Goal: Transaction & Acquisition: Purchase product/service

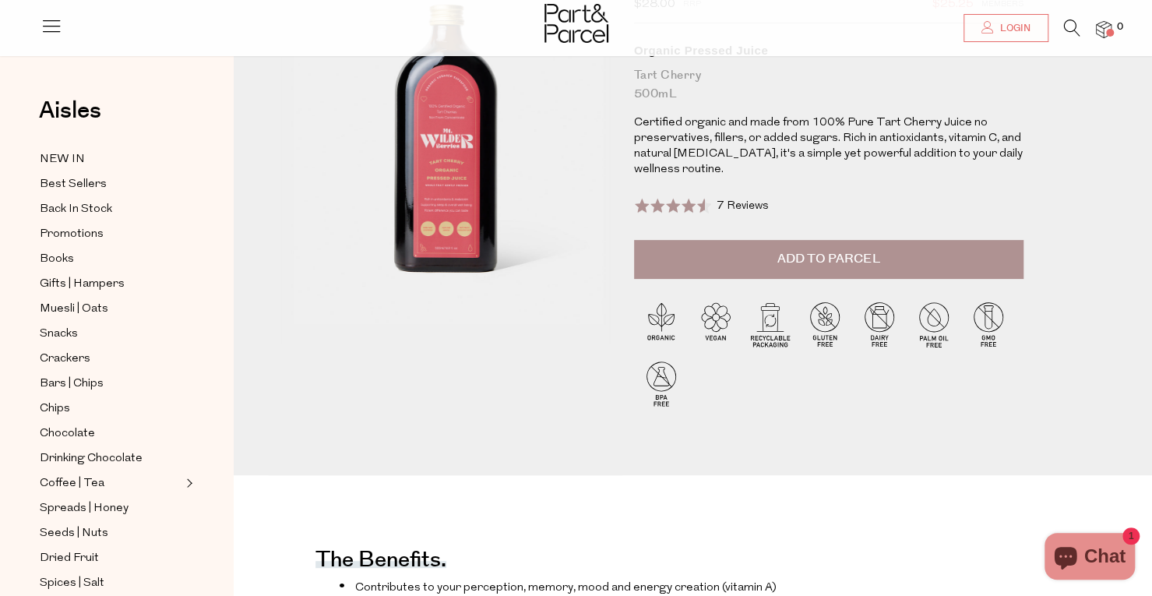
scroll to position [78, 0]
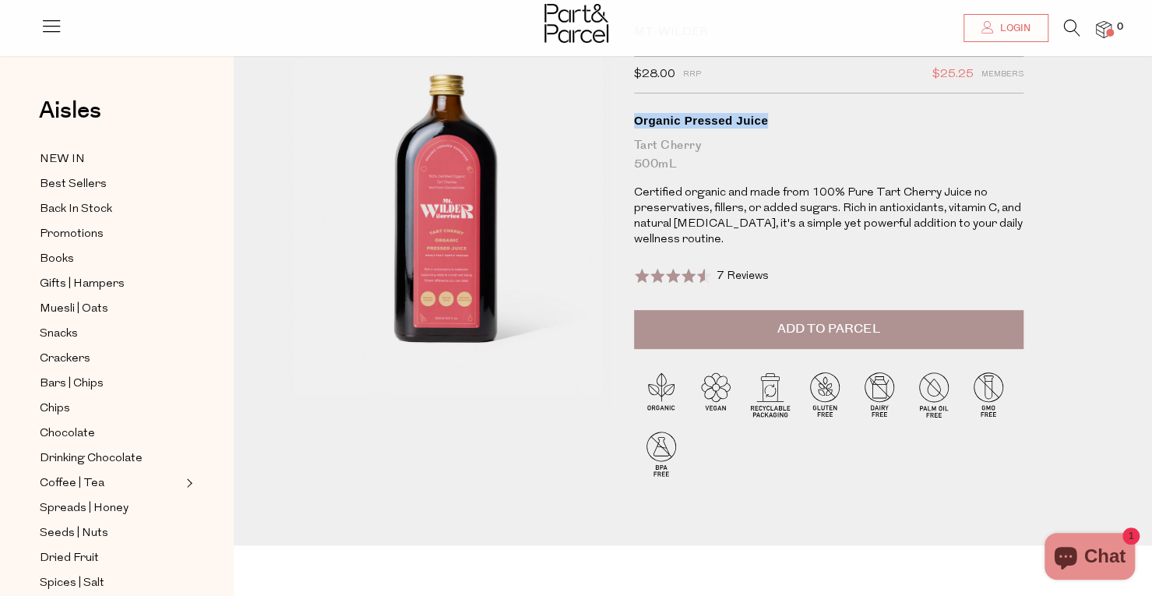
drag, startPoint x: 1148, startPoint y: 85, endPoint x: 1145, endPoint y: 107, distance: 22.0
click at [1145, 107] on div "Milk | Kombucha Mt. Wilder $28.00 RRP $25.25 Members Available: In Stock Organi…" at bounding box center [693, 274] width 919 height 544
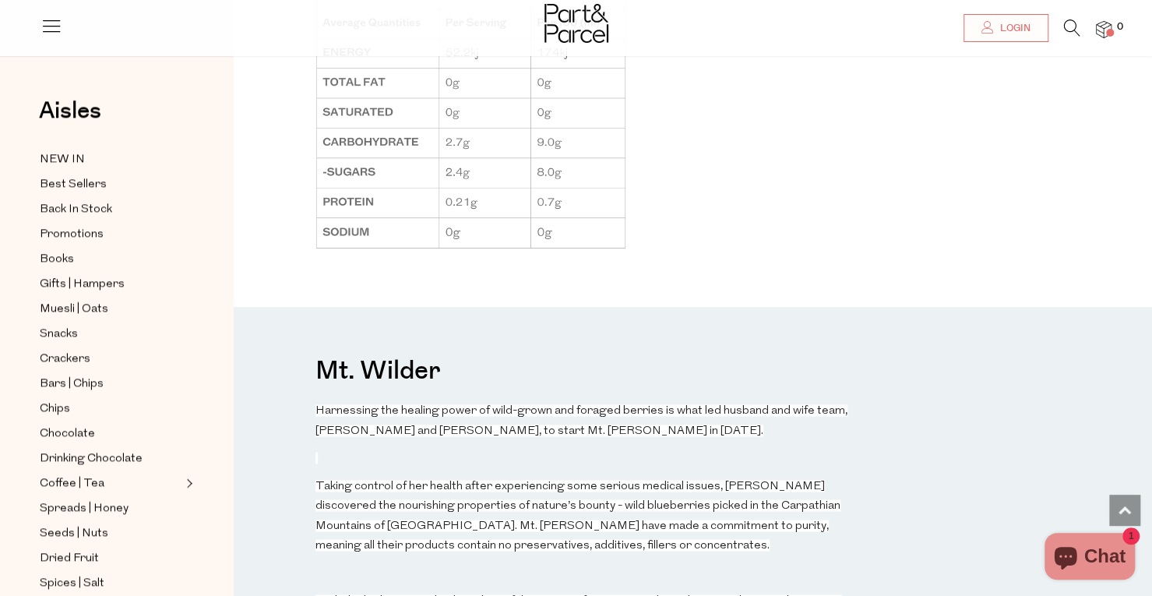
scroll to position [1092, 0]
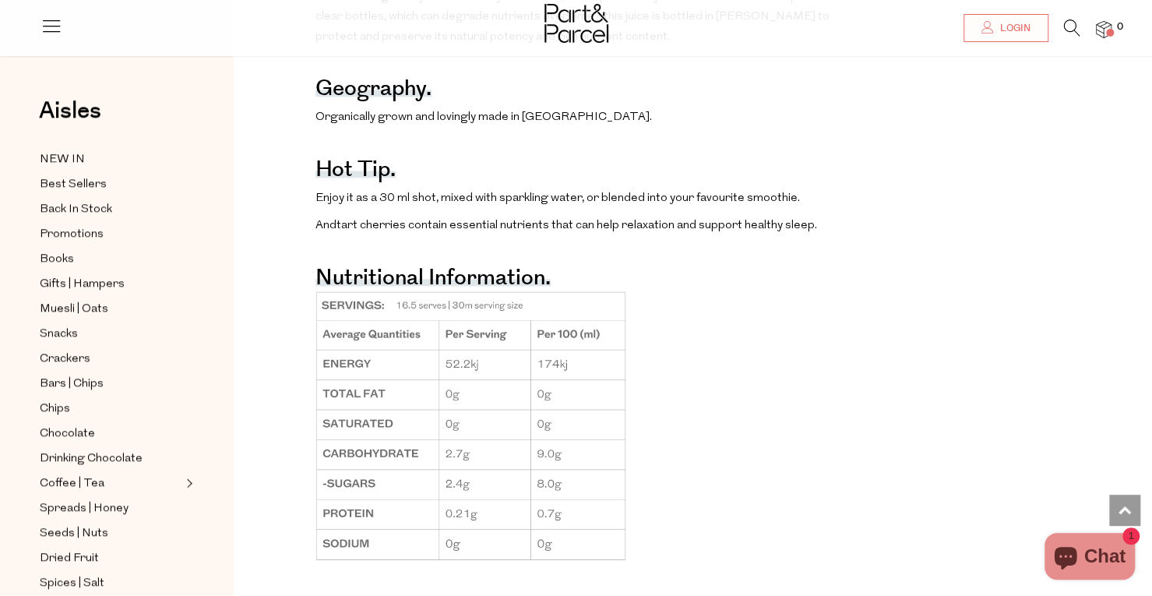
click at [1101, 29] on img at bounding box center [1104, 30] width 16 height 18
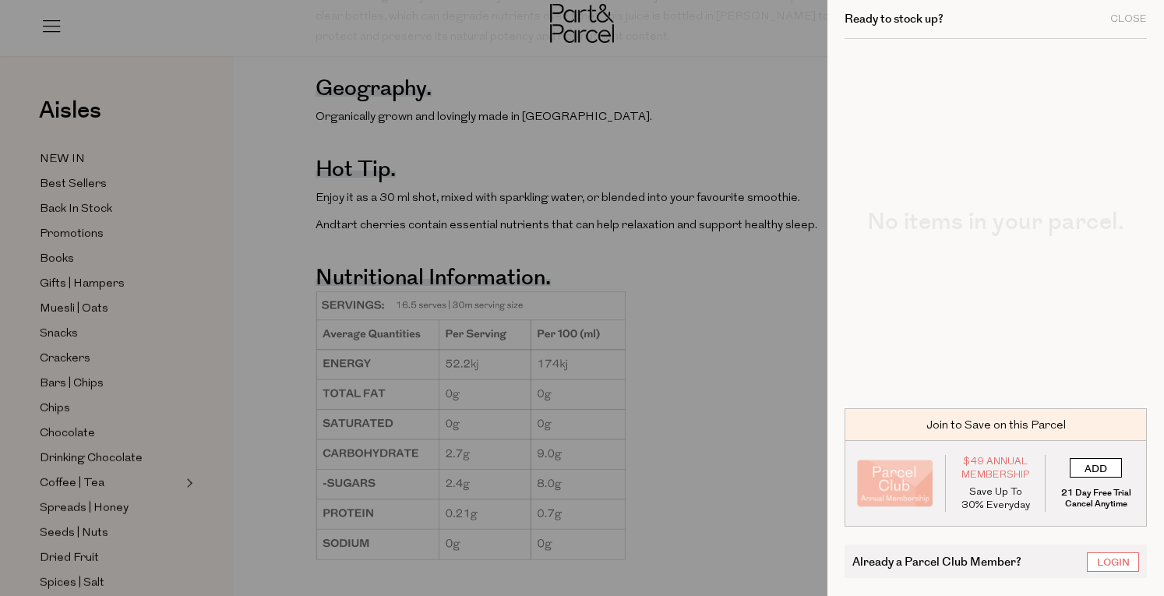
click at [1102, 471] on input "ADD" at bounding box center [1096, 467] width 52 height 19
type input "ADDED"
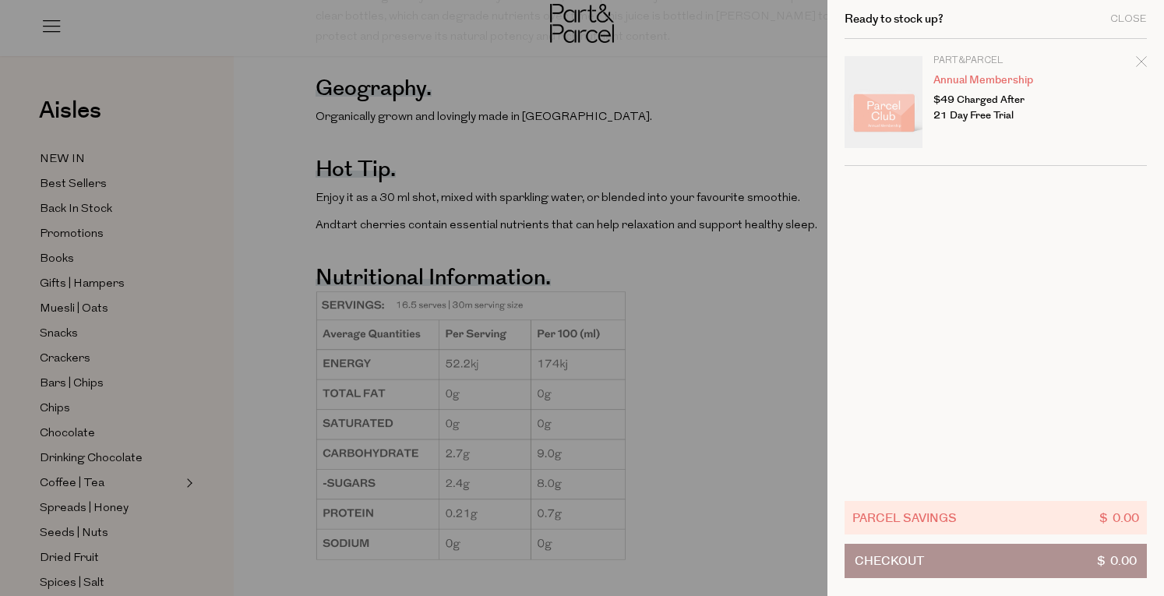
click at [800, 474] on div at bounding box center [582, 298] width 1164 height 596
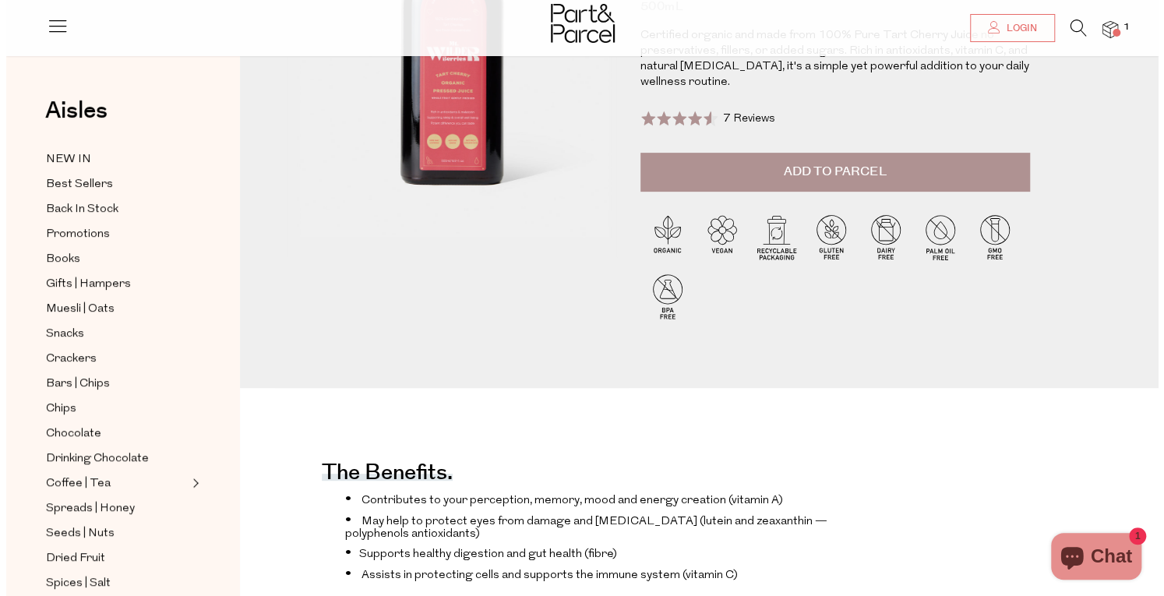
scroll to position [0, 0]
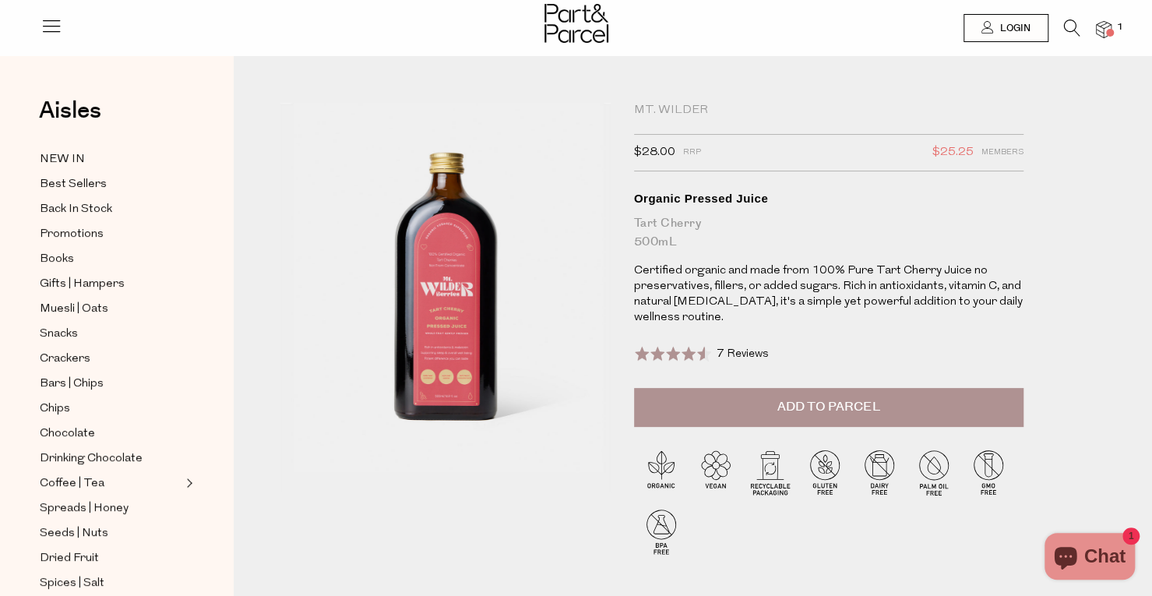
click at [695, 103] on div "Mt. Wilder" at bounding box center [829, 111] width 390 height 16
click at [1065, 31] on icon at bounding box center [1072, 27] width 16 height 17
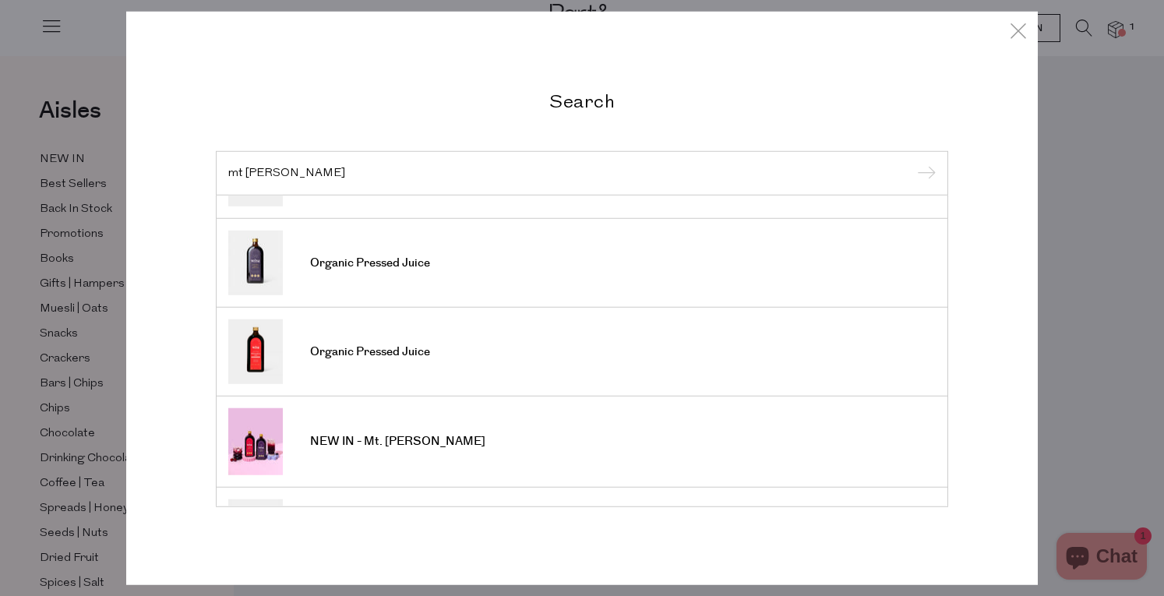
scroll to position [234, 0]
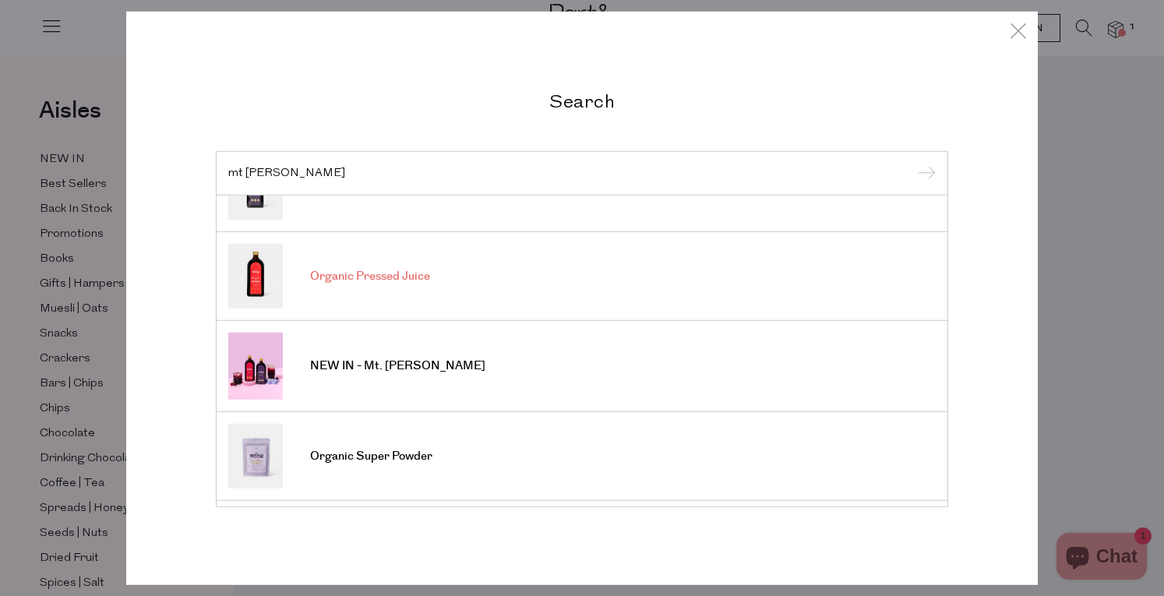
type input "mt wilder"
click at [912, 162] on input "submit" at bounding box center [923, 173] width 23 height 23
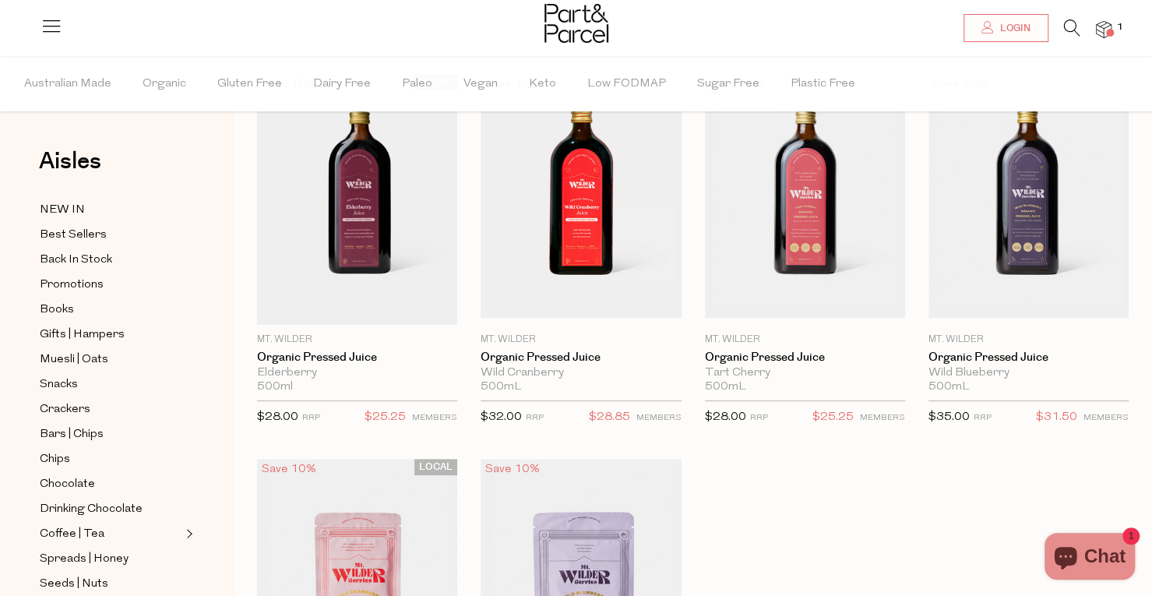
scroll to position [78, 0]
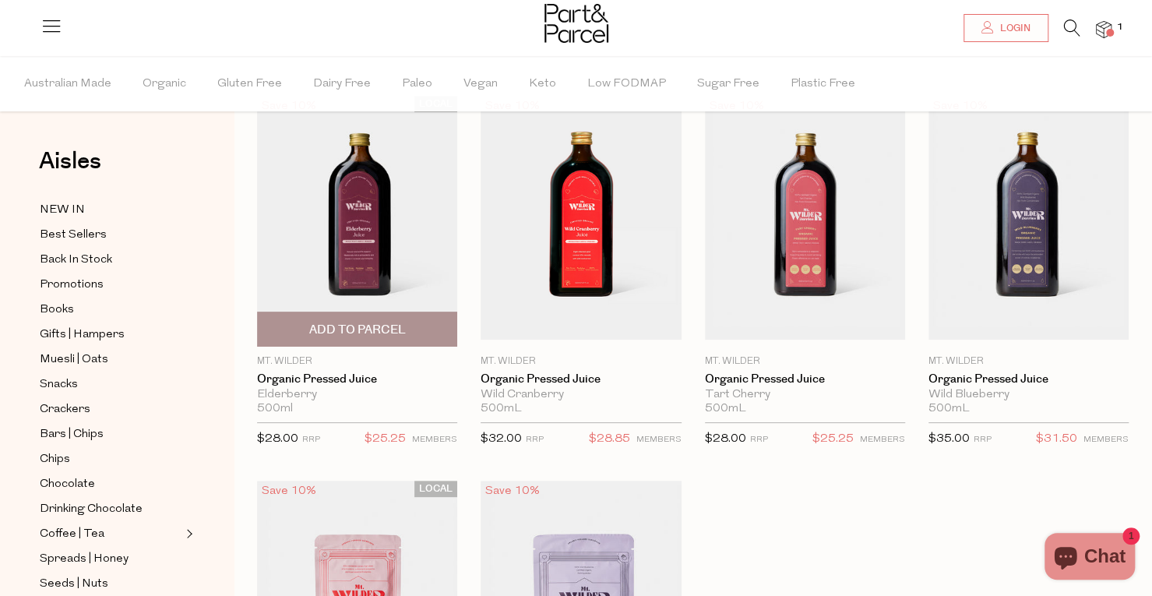
click at [395, 332] on span "Add To Parcel" at bounding box center [357, 330] width 97 height 16
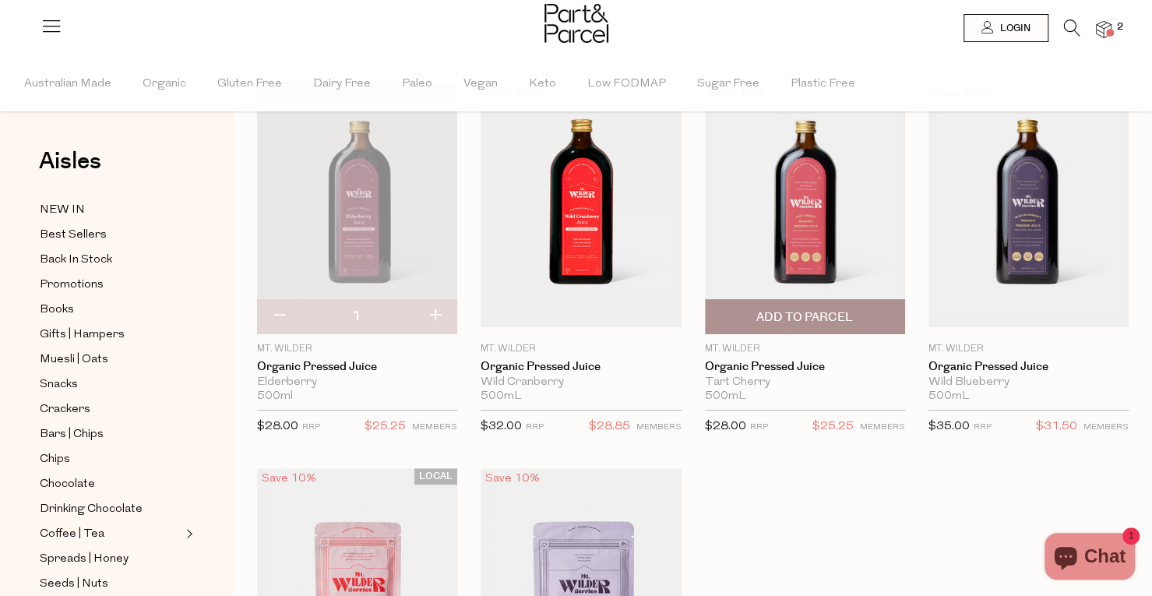
scroll to position [0, 0]
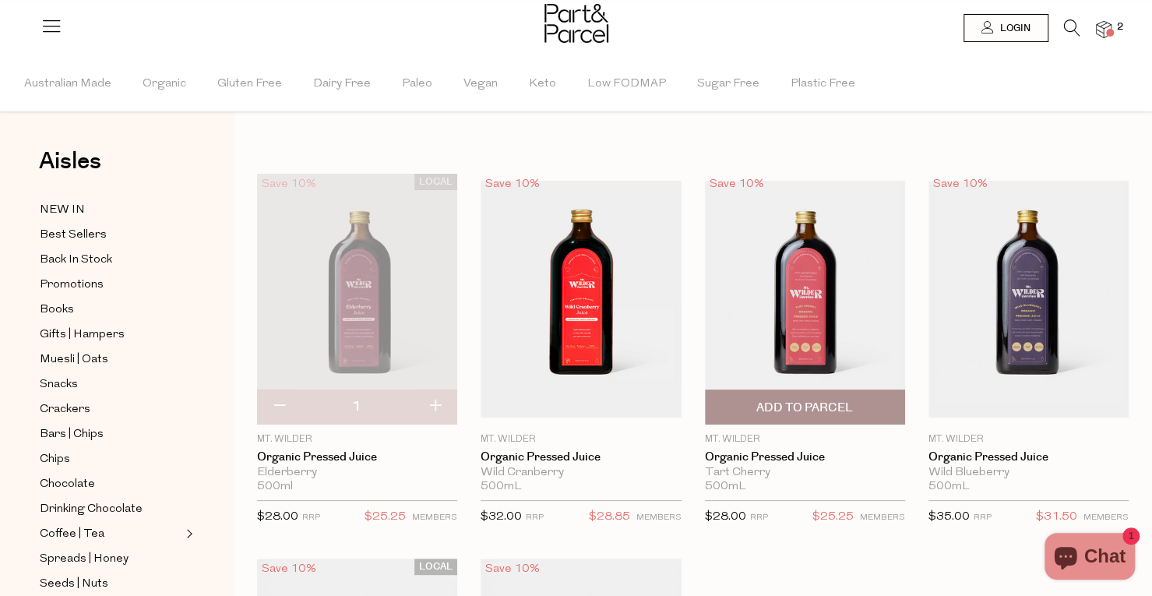
click at [788, 414] on span "Add To Parcel" at bounding box center [804, 408] width 97 height 16
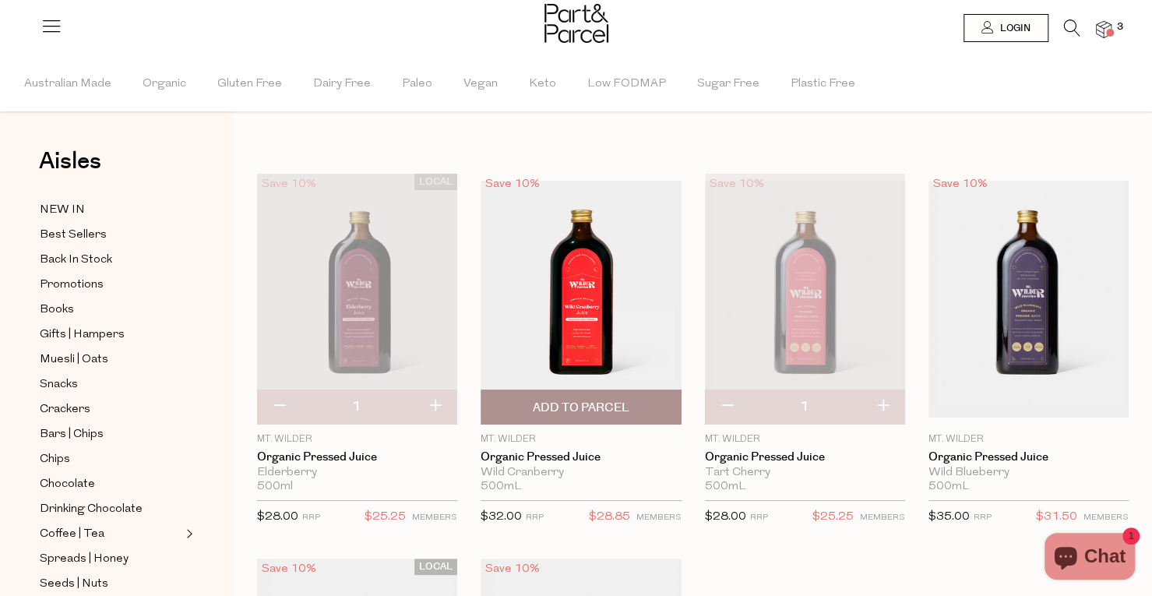
click at [608, 306] on img at bounding box center [581, 299] width 200 height 237
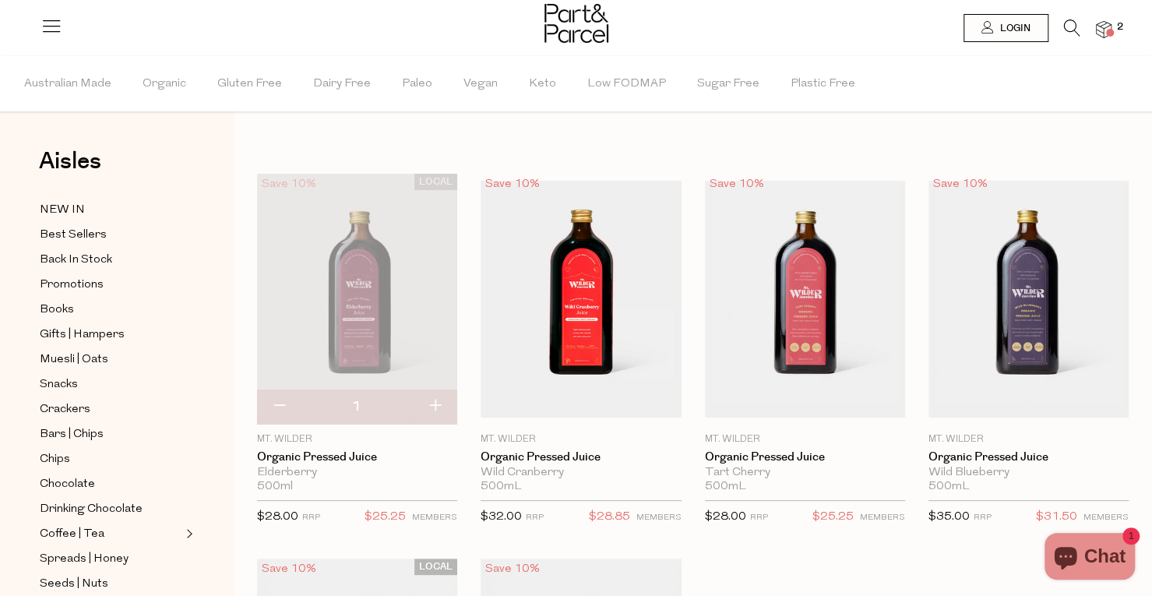
click at [1117, 33] on div at bounding box center [576, 25] width 1152 height 51
click at [1113, 33] on span at bounding box center [1110, 33] width 8 height 8
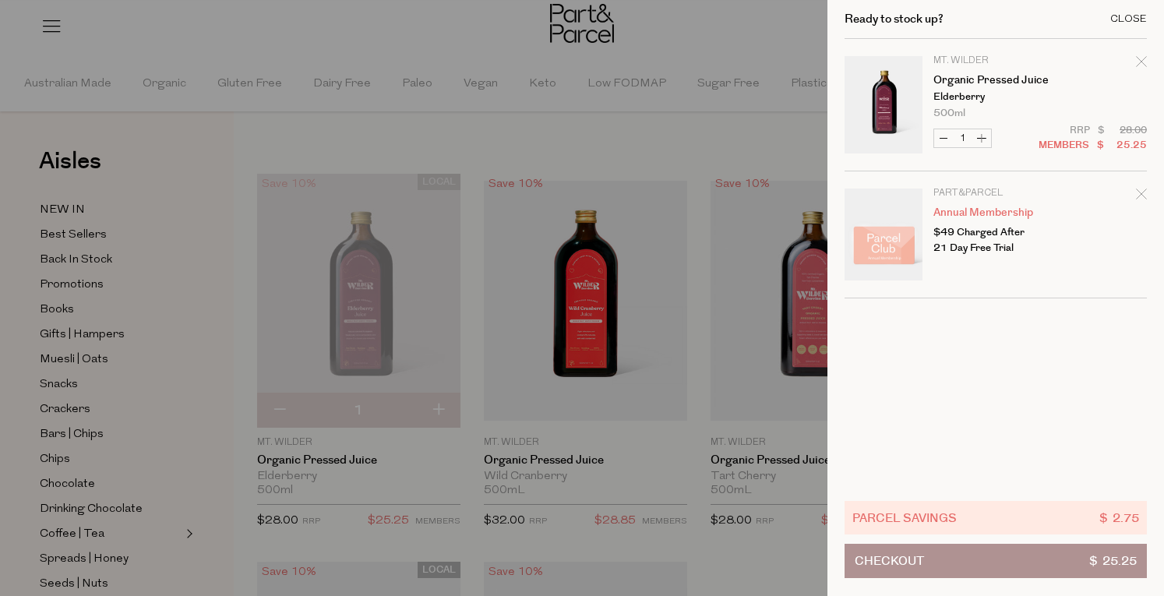
click at [1141, 17] on div "Close" at bounding box center [1128, 19] width 37 height 10
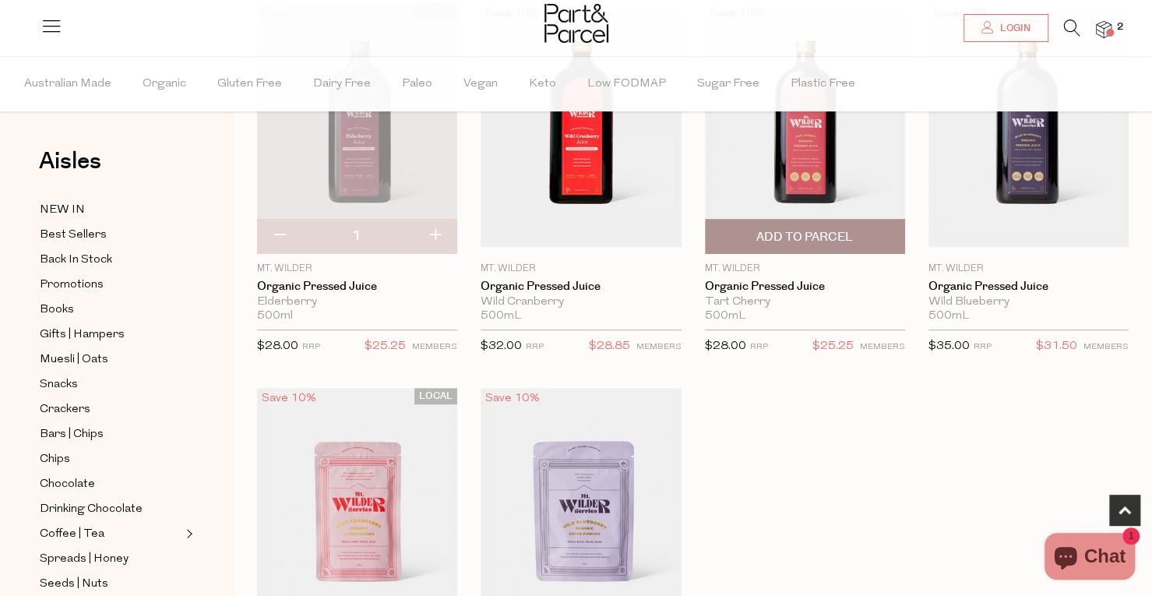
scroll to position [312, 0]
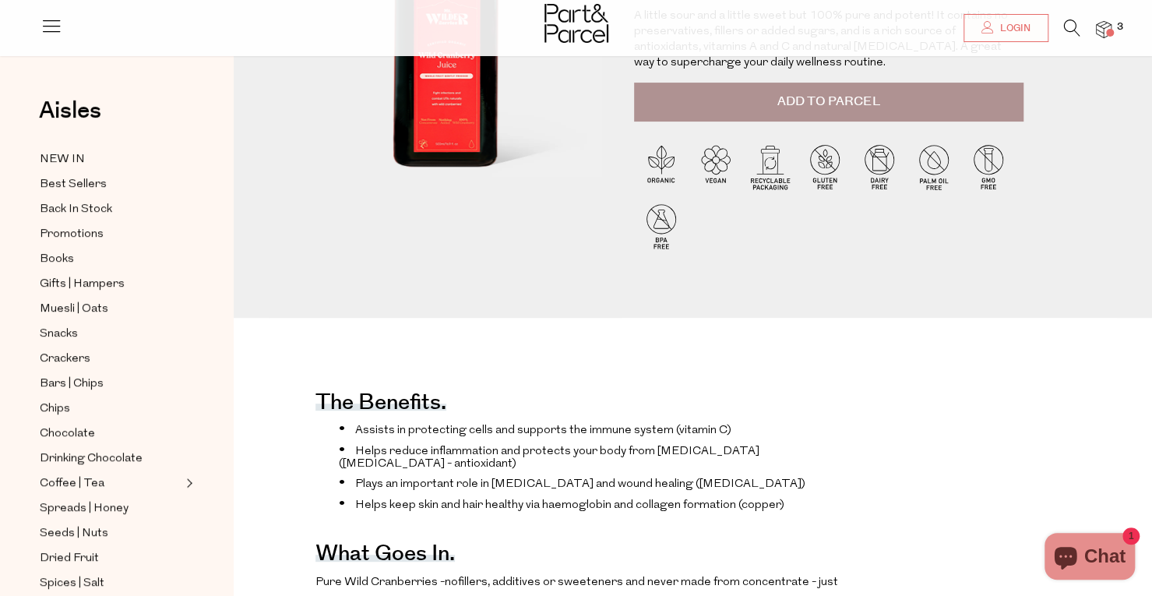
scroll to position [79, 0]
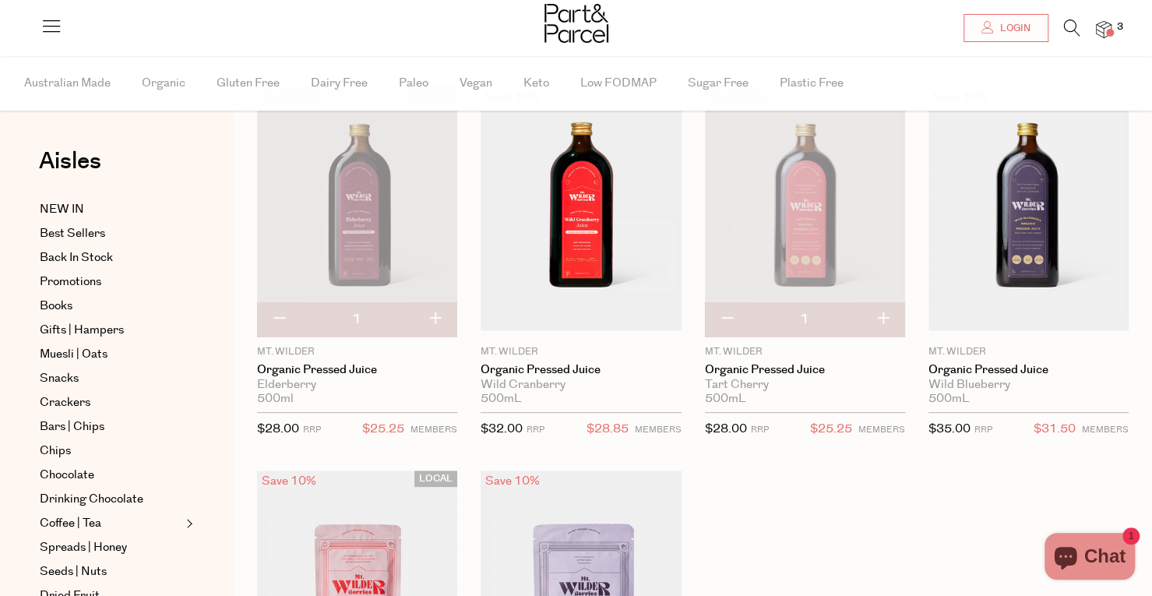
scroll to position [156, 0]
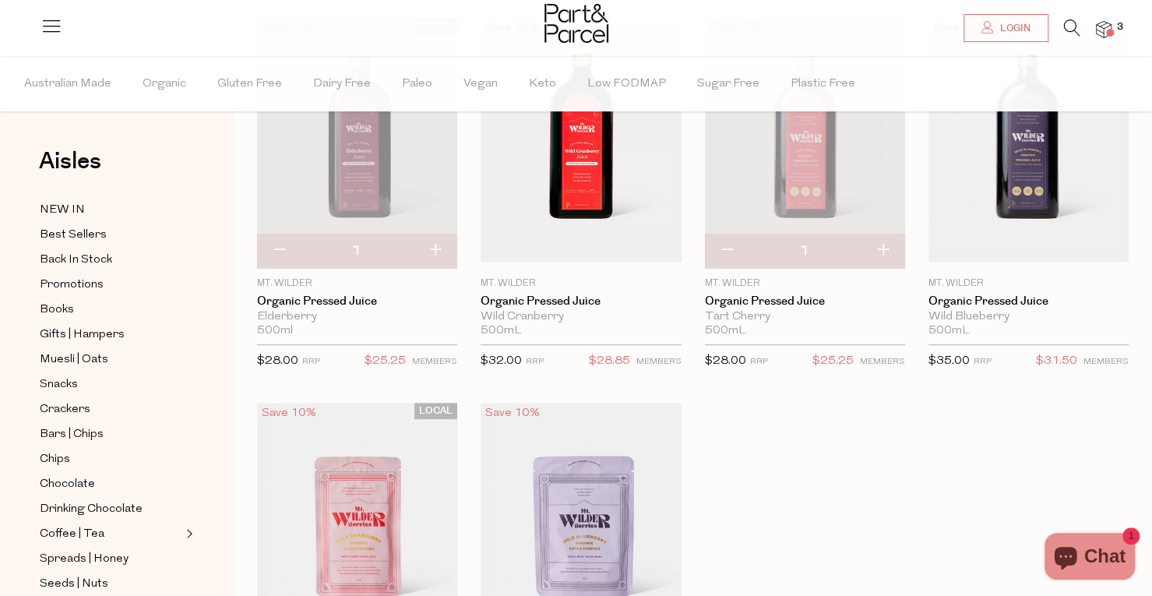
click at [386, 178] on img at bounding box center [357, 143] width 200 height 251
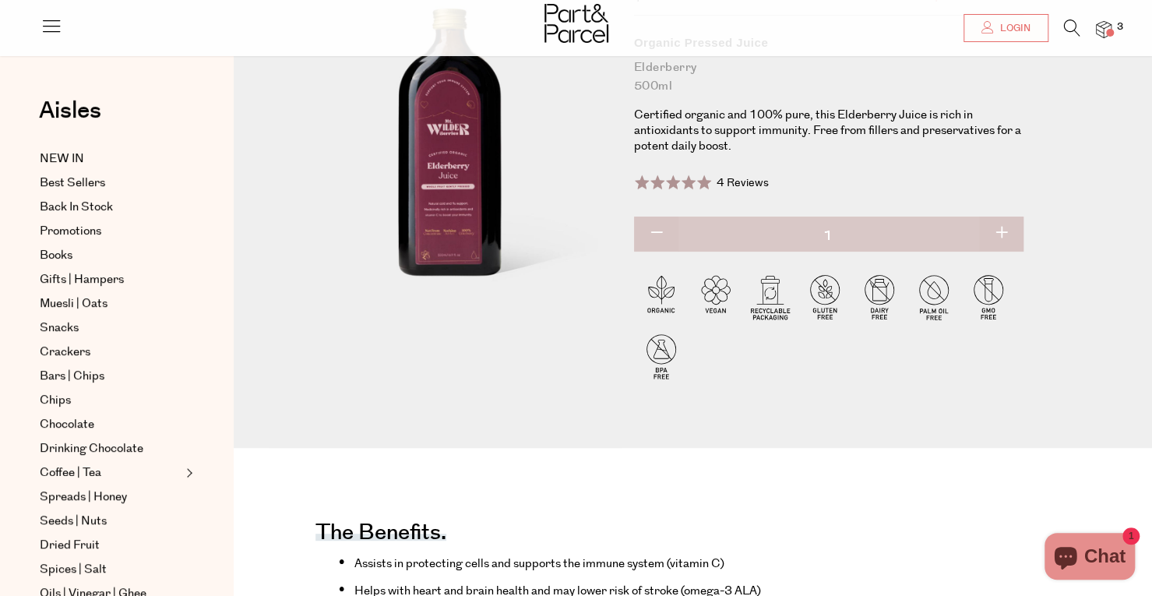
click at [727, 182] on span "4 Reviews" at bounding box center [743, 183] width 52 height 16
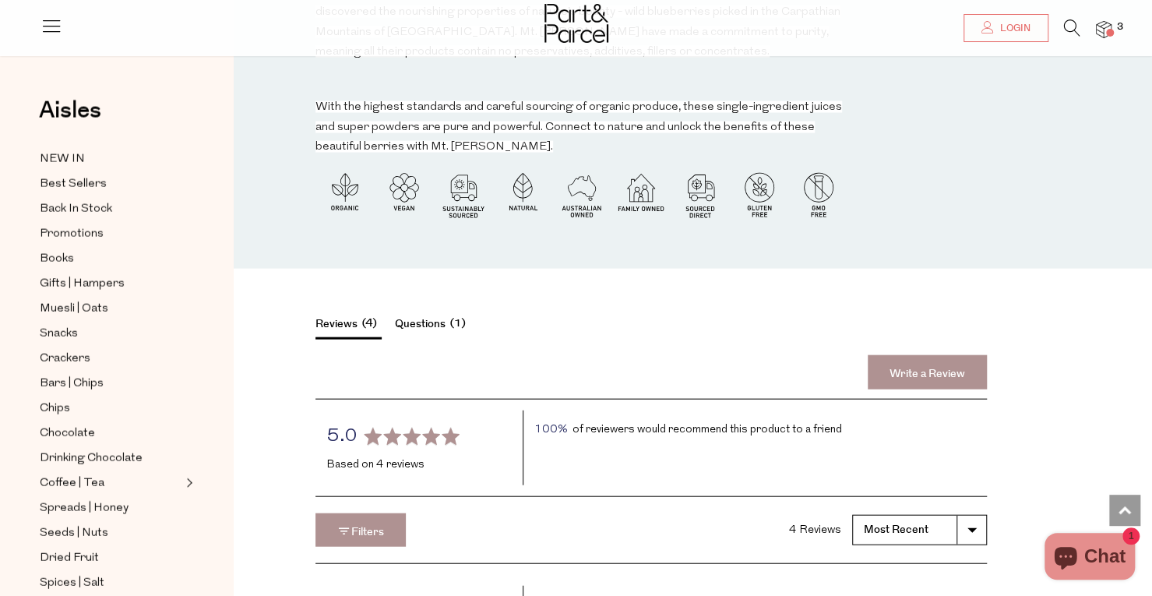
scroll to position [2103, 0]
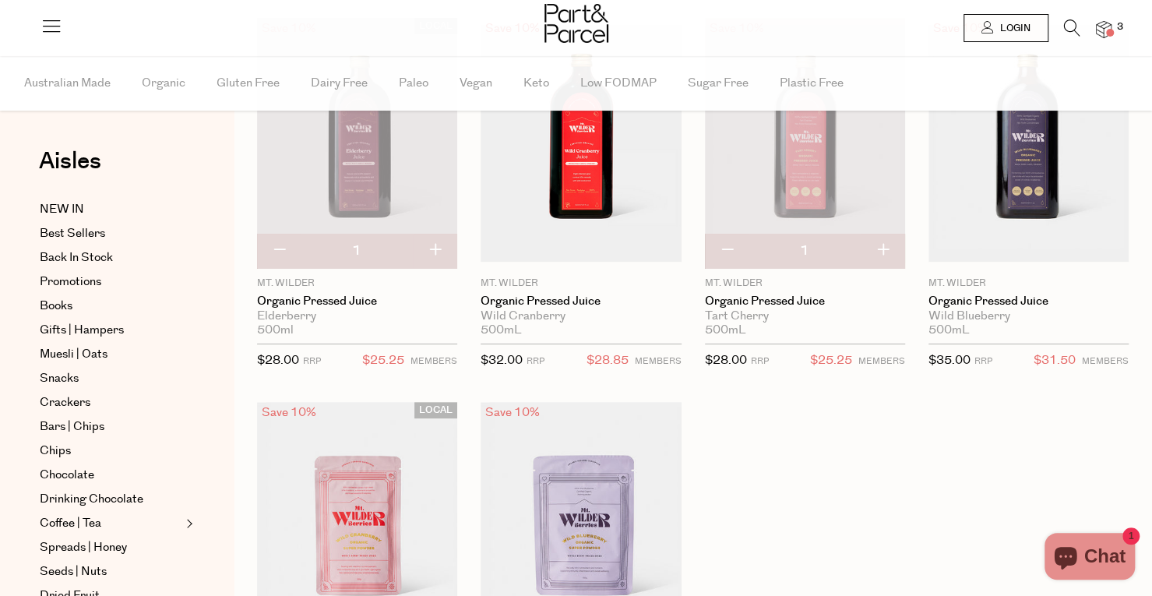
click at [818, 166] on img at bounding box center [805, 143] width 200 height 237
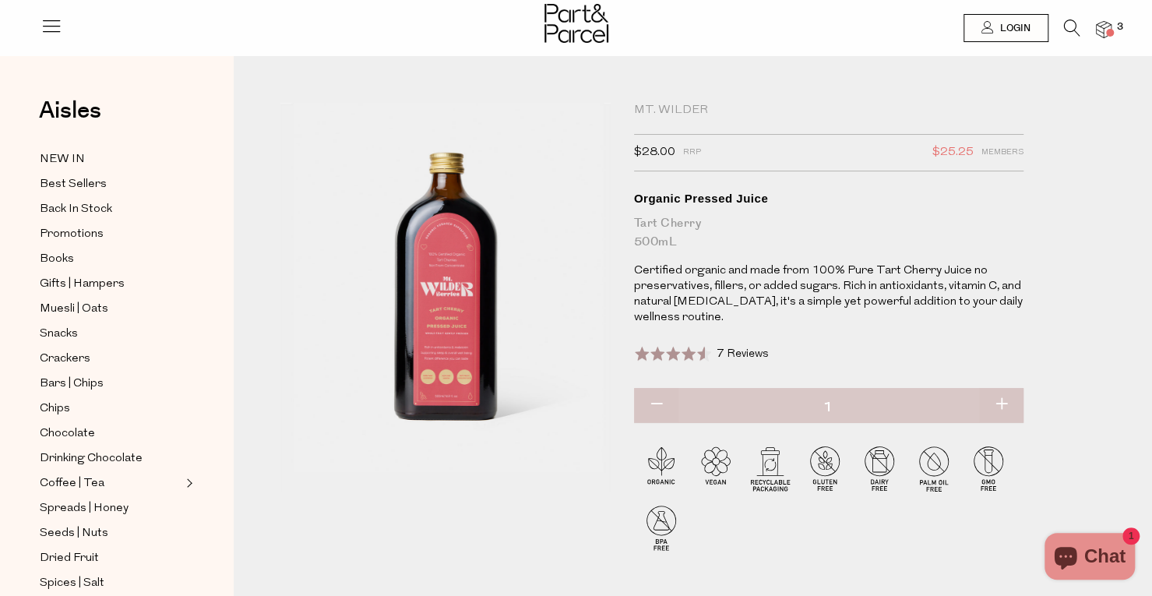
click at [720, 348] on span "7 Reviews" at bounding box center [743, 354] width 52 height 12
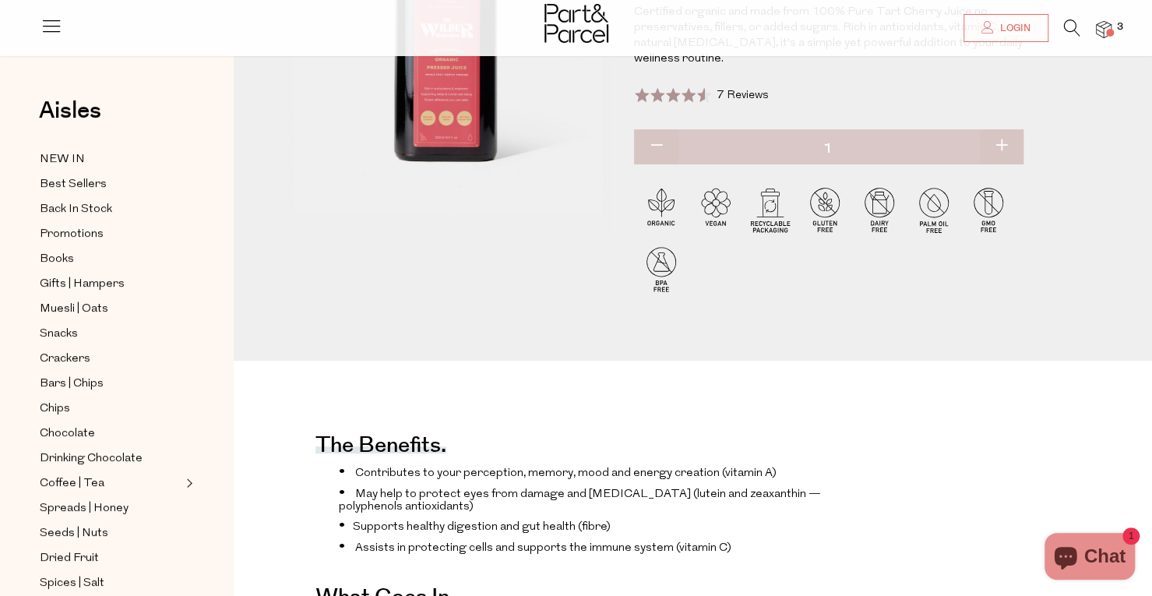
scroll to position [89, 0]
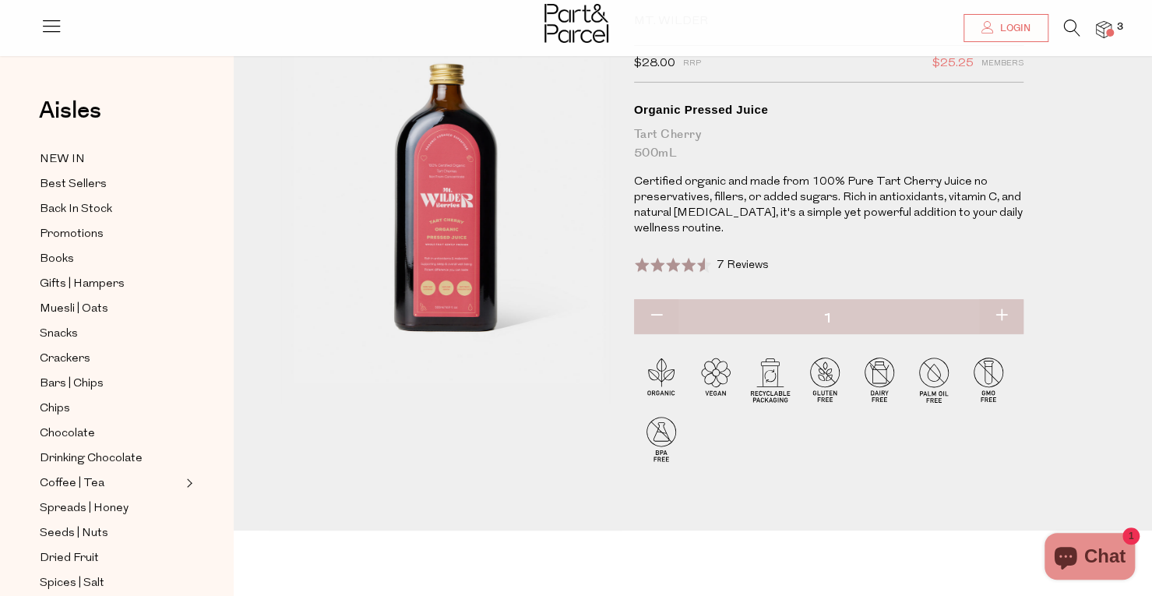
click at [1108, 29] on img at bounding box center [1104, 30] width 16 height 18
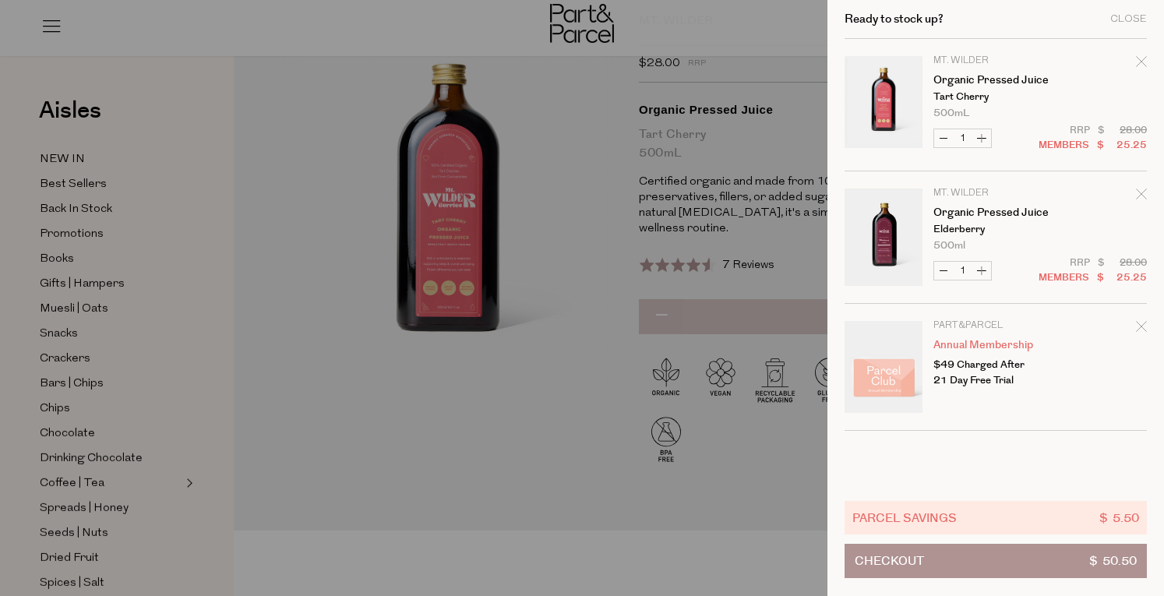
click at [607, 475] on div at bounding box center [582, 298] width 1164 height 596
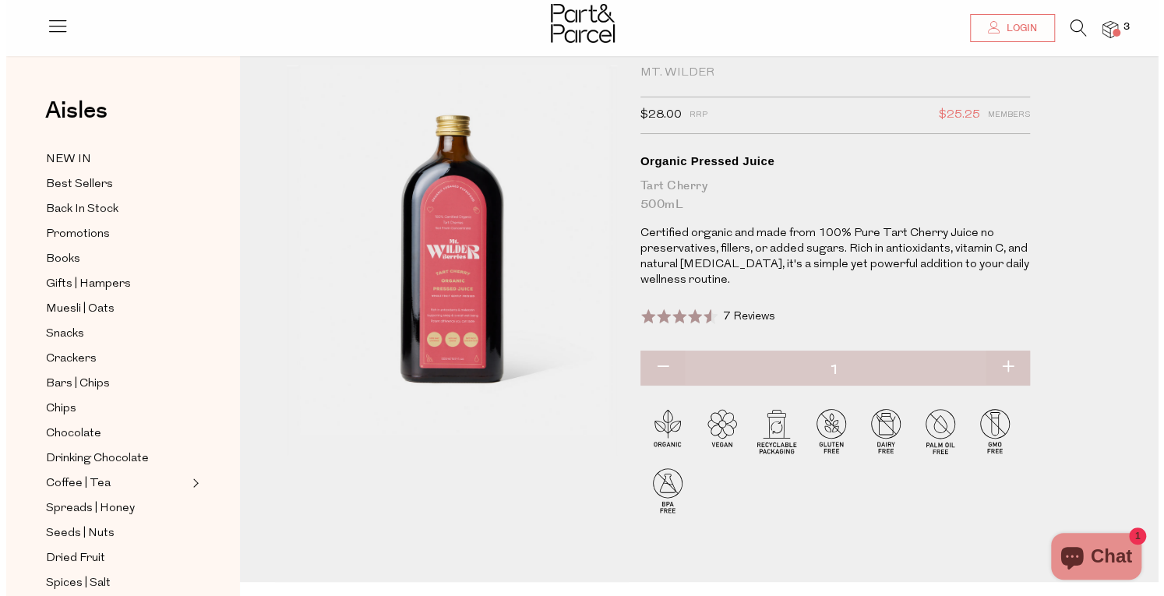
scroll to position [0, 0]
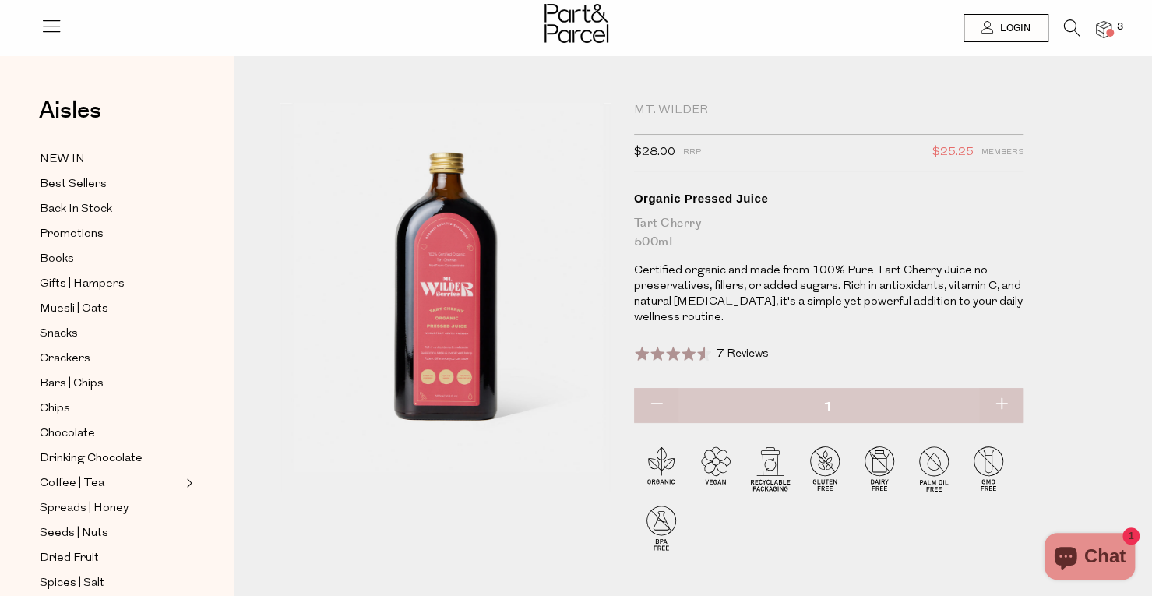
click at [55, 18] on icon at bounding box center [52, 26] width 22 height 22
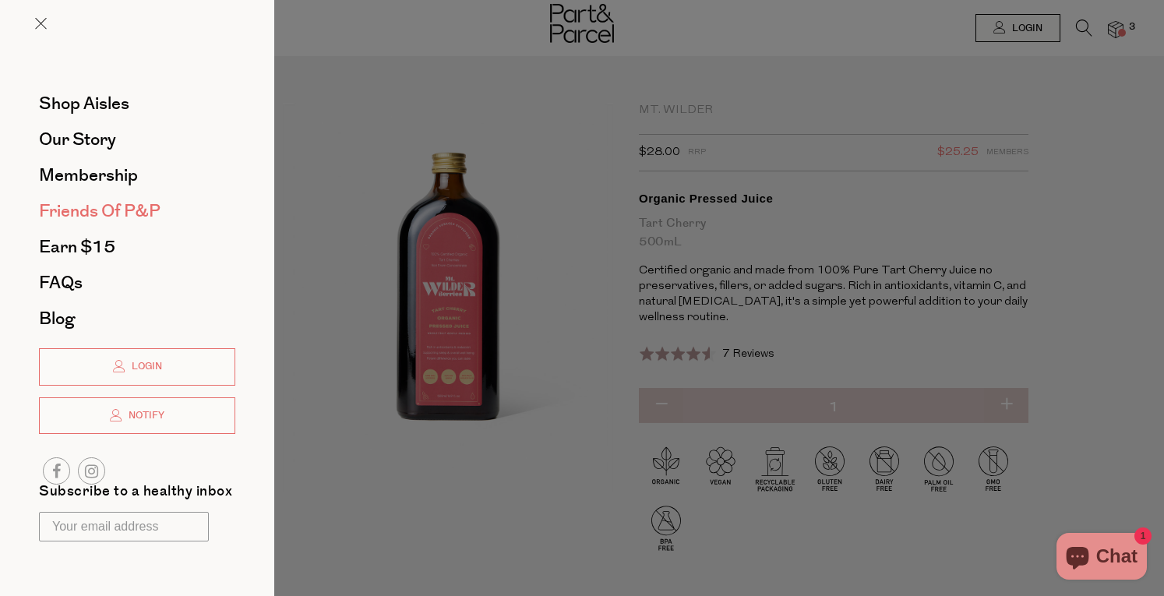
click at [90, 213] on span "Friends of P&P" at bounding box center [100, 211] width 122 height 25
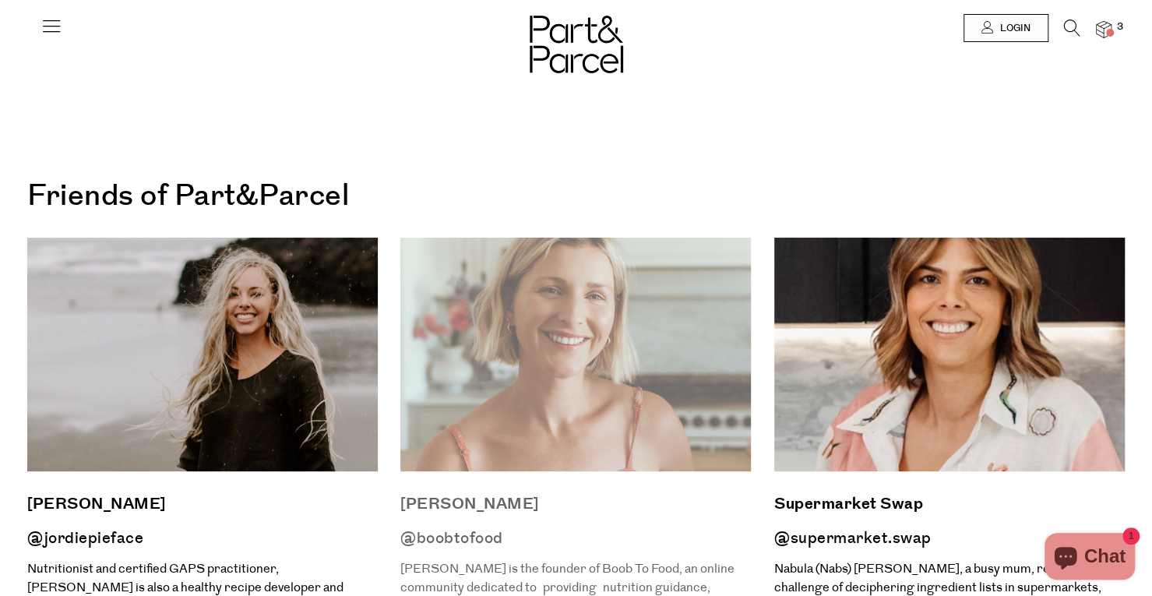
click at [547, 344] on img at bounding box center [575, 355] width 351 height 234
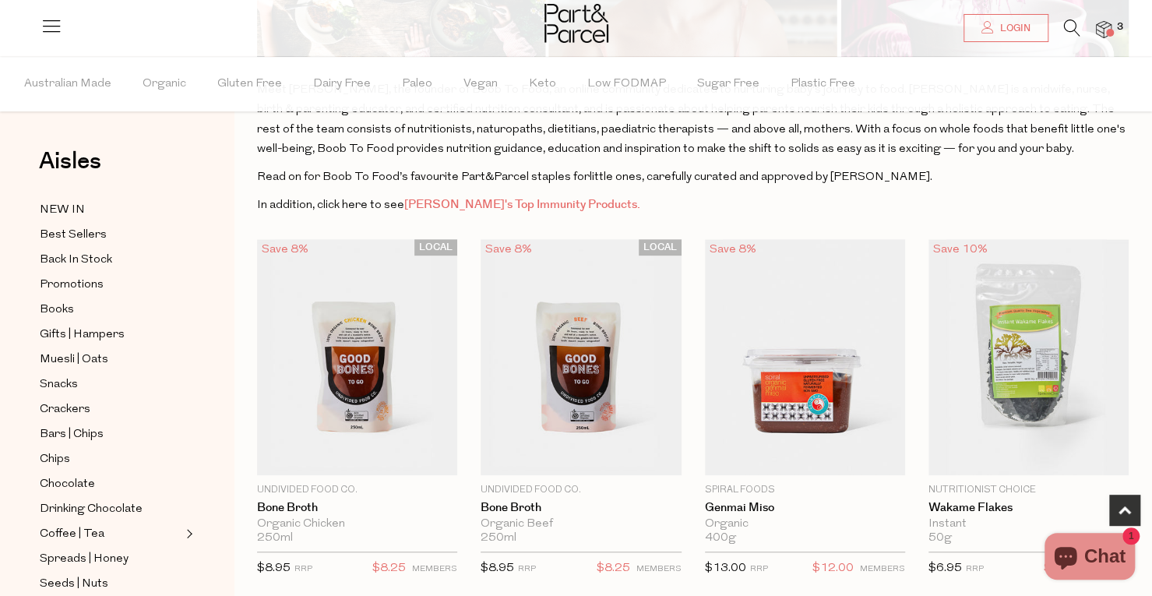
scroll to position [292, 0]
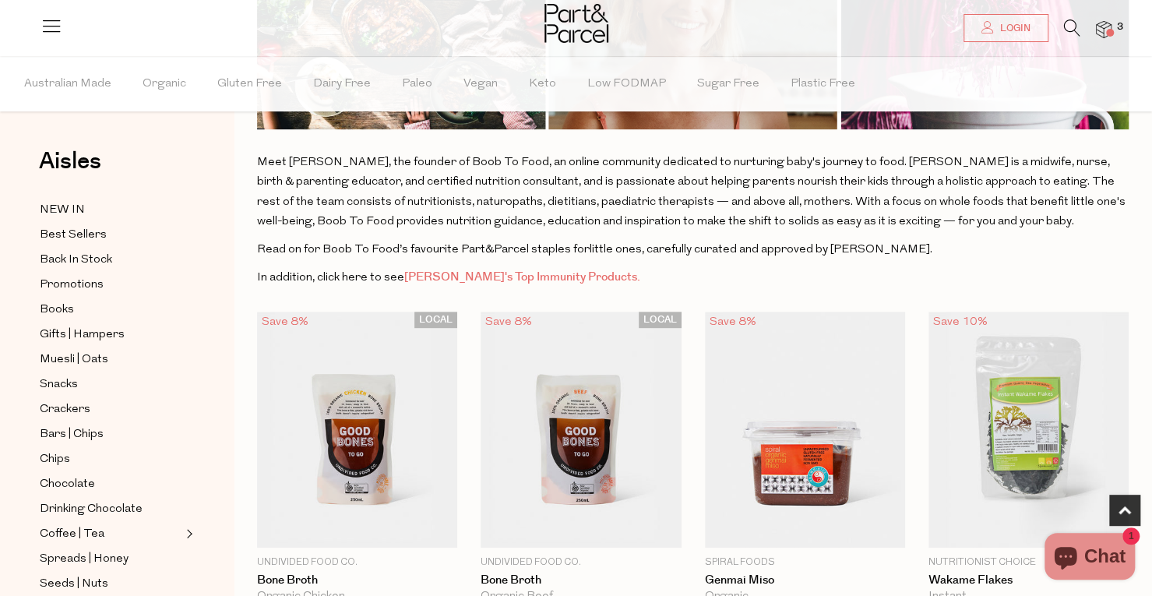
click at [469, 283] on link "Luka's Top Immunity Products." at bounding box center [522, 277] width 236 height 16
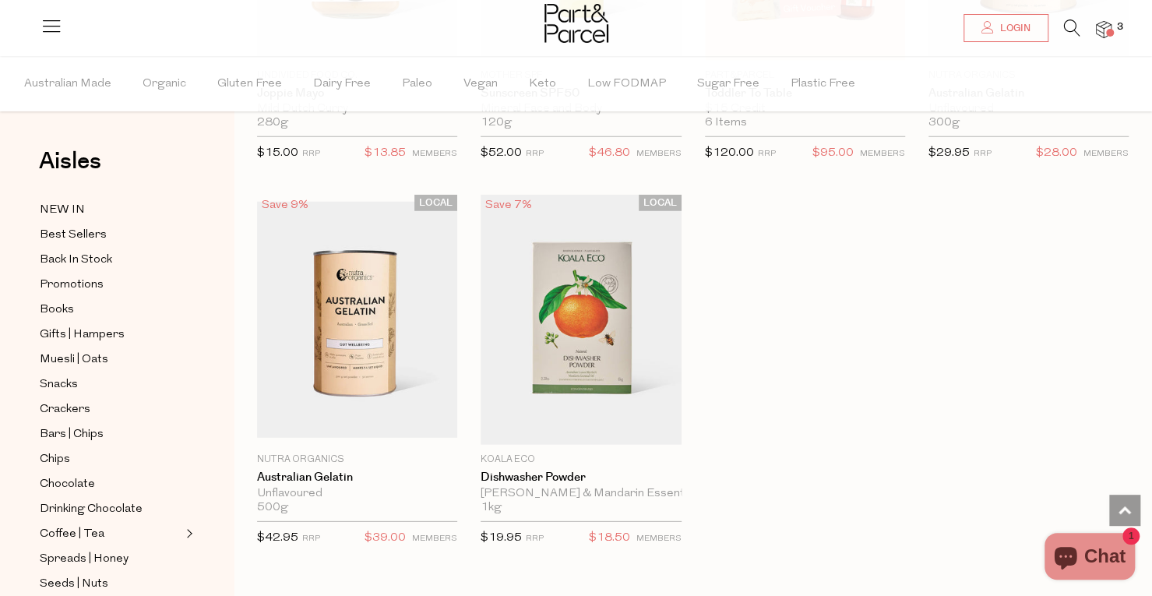
scroll to position [9485, 0]
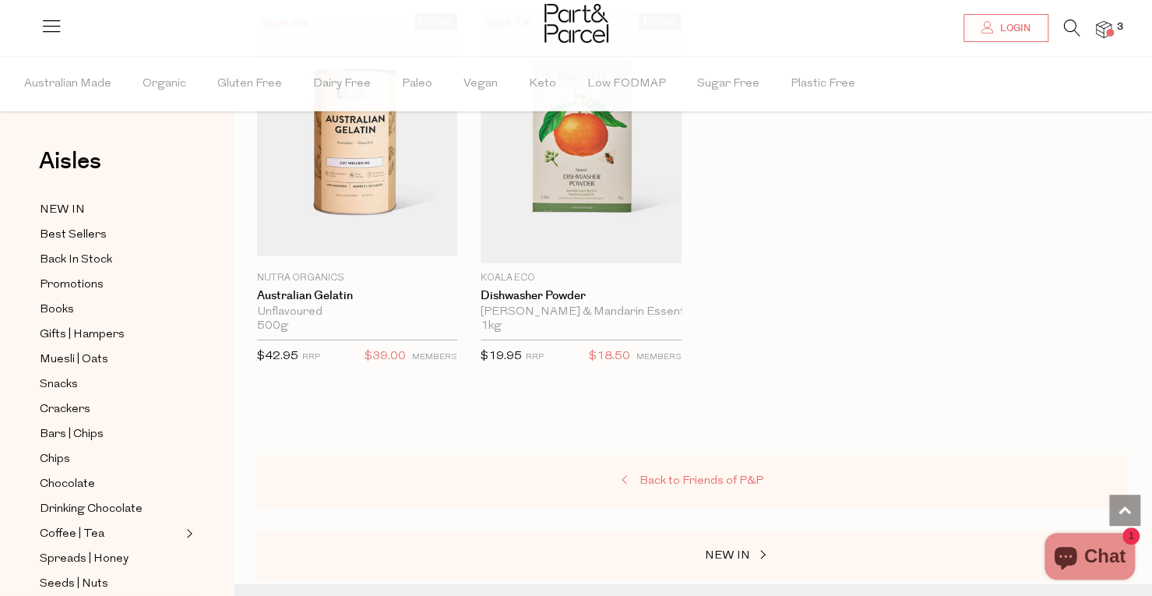
click at [631, 475] on span at bounding box center [626, 481] width 22 height 12
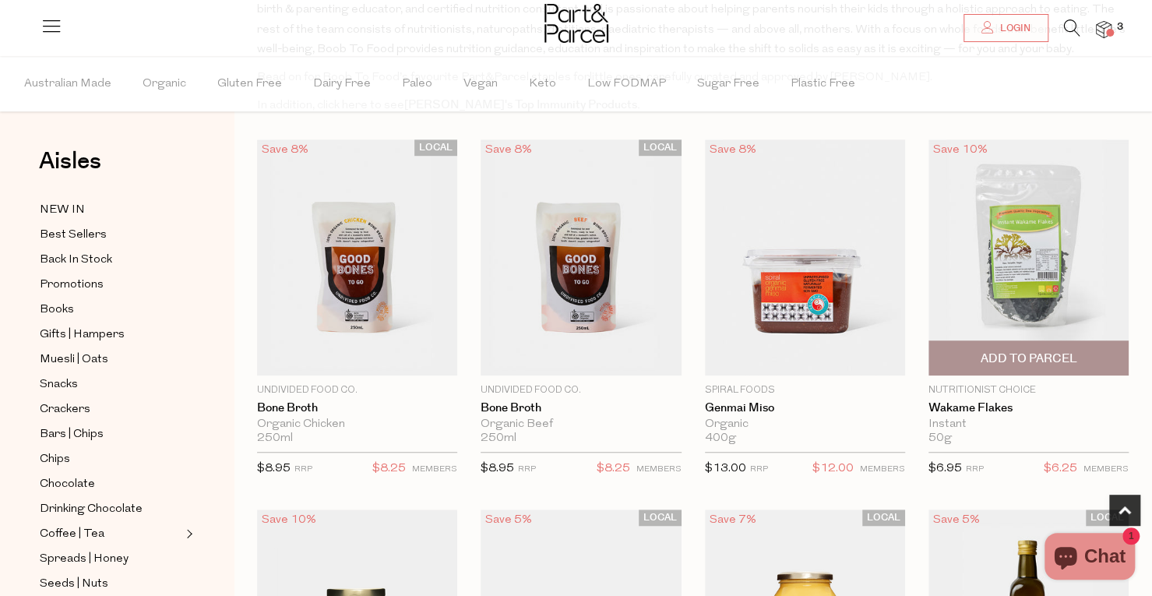
scroll to position [776, 0]
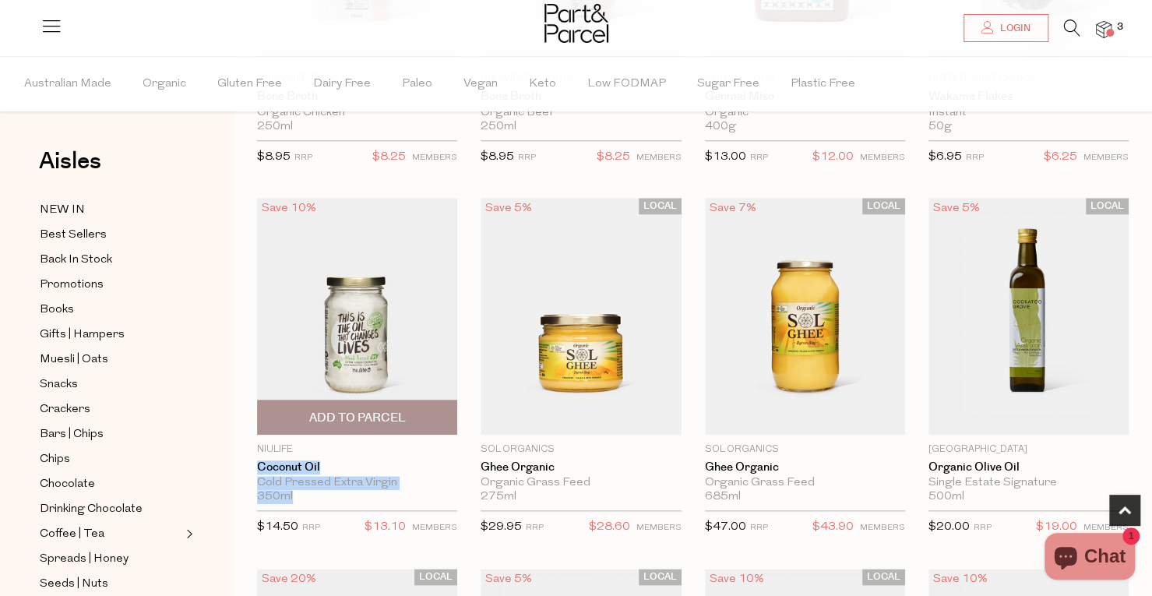
drag, startPoint x: 307, startPoint y: 492, endPoint x: 251, endPoint y: 478, distance: 57.8
click at [251, 478] on div "Save 10% 1 Add To Parcel Niulife Coconut Oil Cold Pressed Extra Virgin 350ml On…" at bounding box center [346, 371] width 224 height 347
click at [297, 484] on div "Cold Pressed Extra Virgin" at bounding box center [357, 483] width 200 height 14
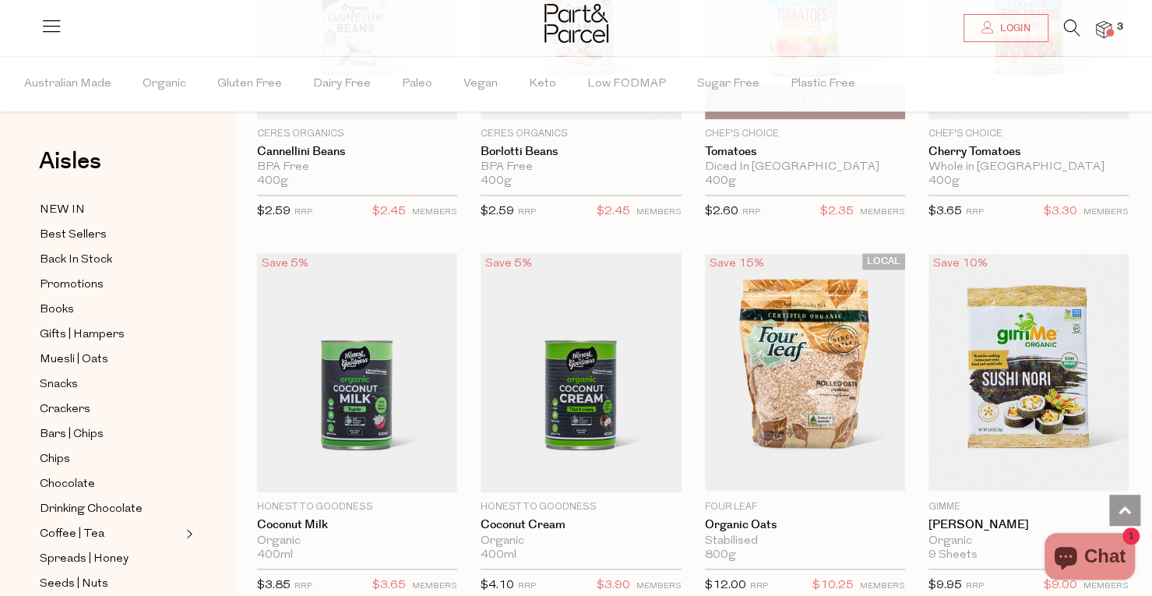
scroll to position [4593, 0]
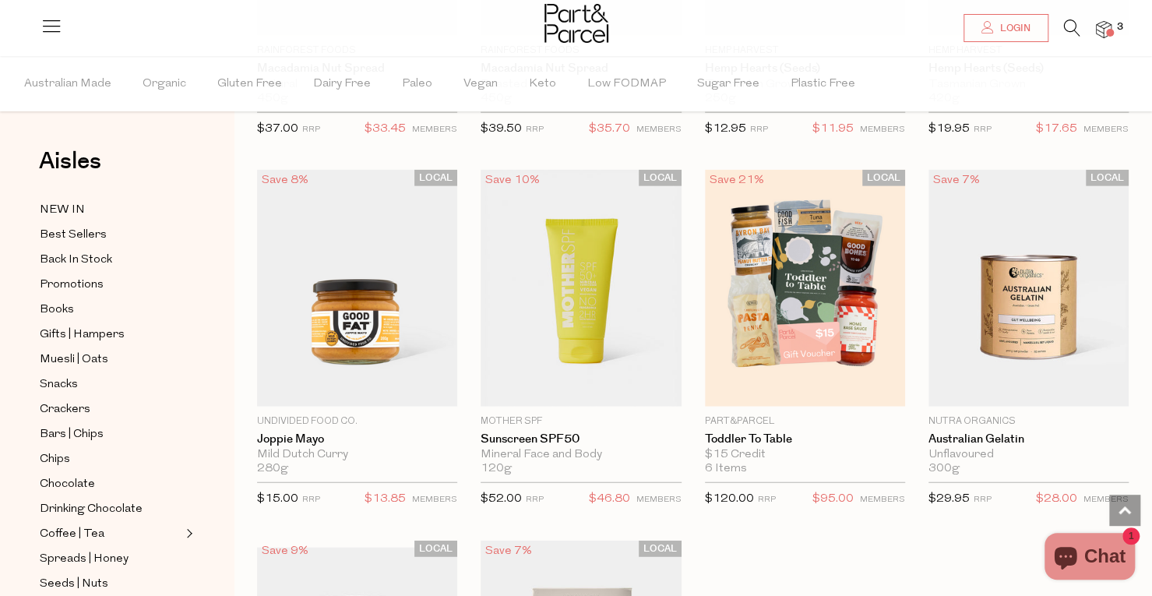
scroll to position [8956, 0]
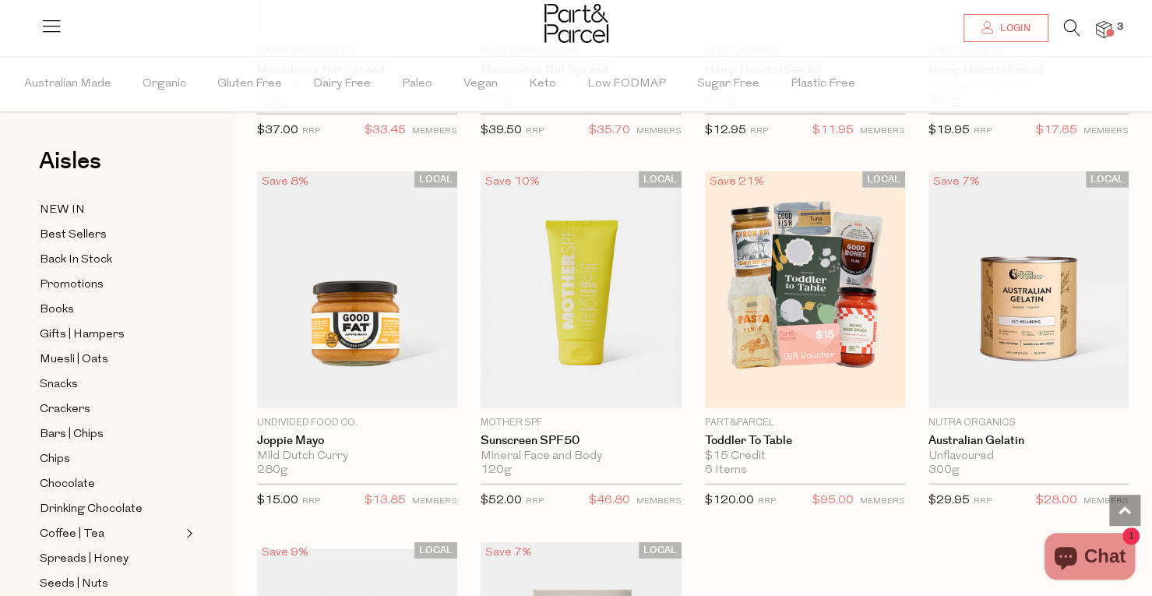
click at [1074, 32] on icon at bounding box center [1072, 27] width 16 height 17
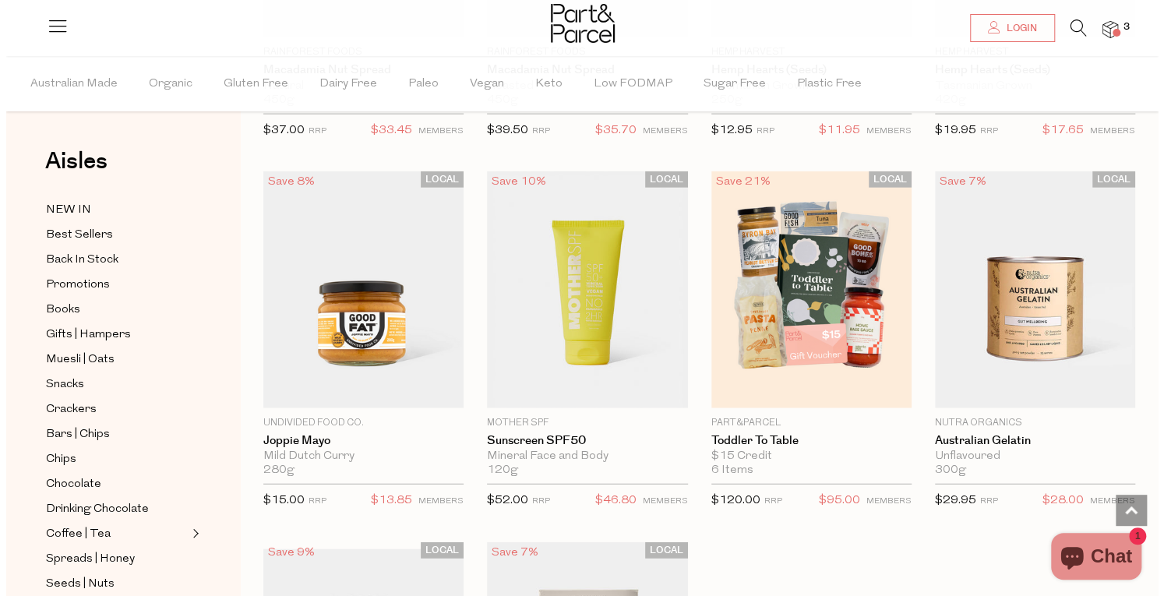
scroll to position [9036, 0]
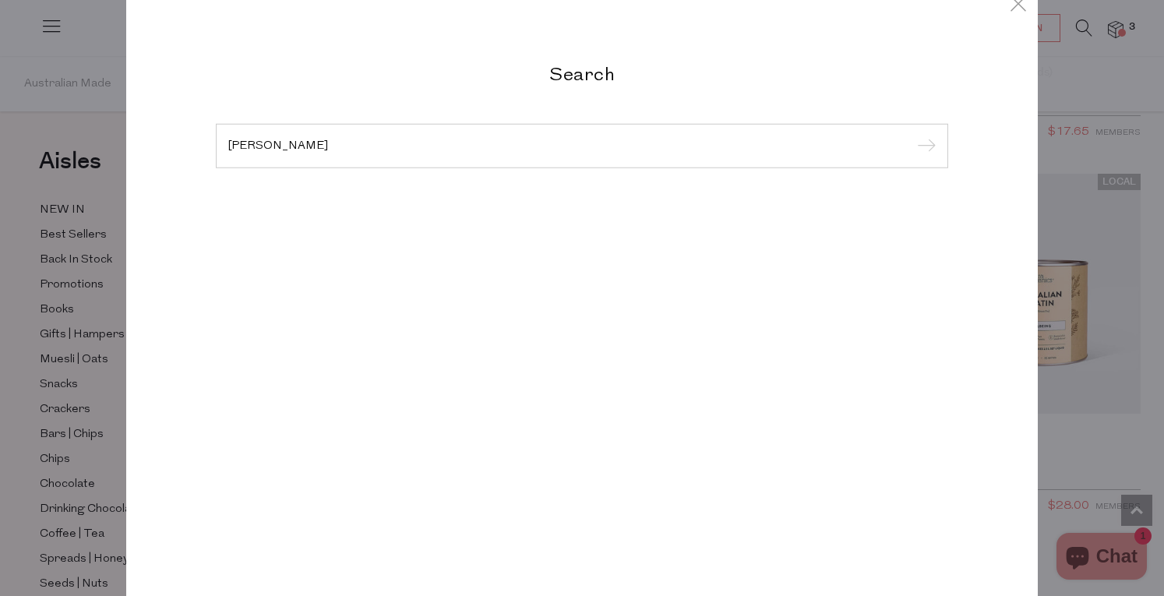
type input "blanched almond"
click at [912, 135] on input "submit" at bounding box center [923, 146] width 23 height 23
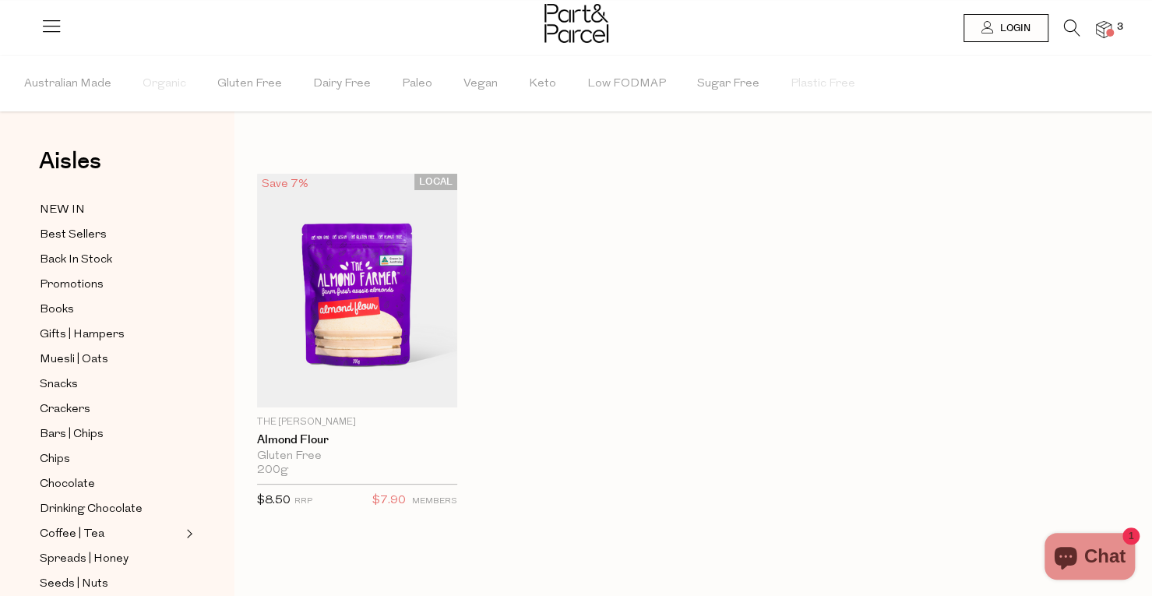
click at [1067, 26] on icon at bounding box center [1072, 27] width 16 height 17
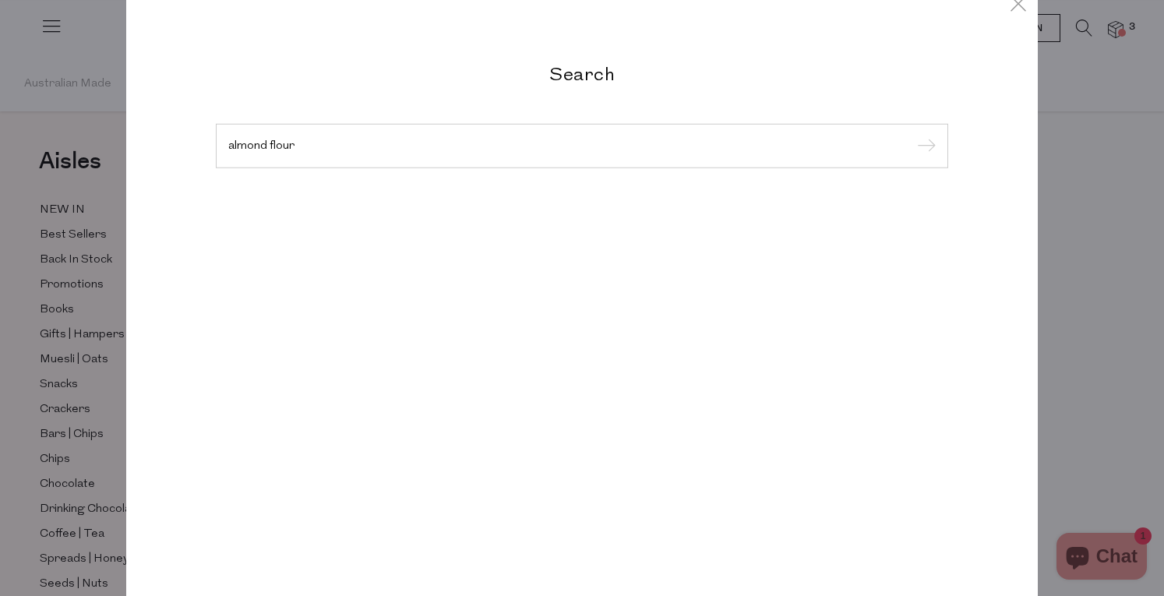
type input "almond flour"
click at [912, 135] on input "submit" at bounding box center [923, 146] width 23 height 23
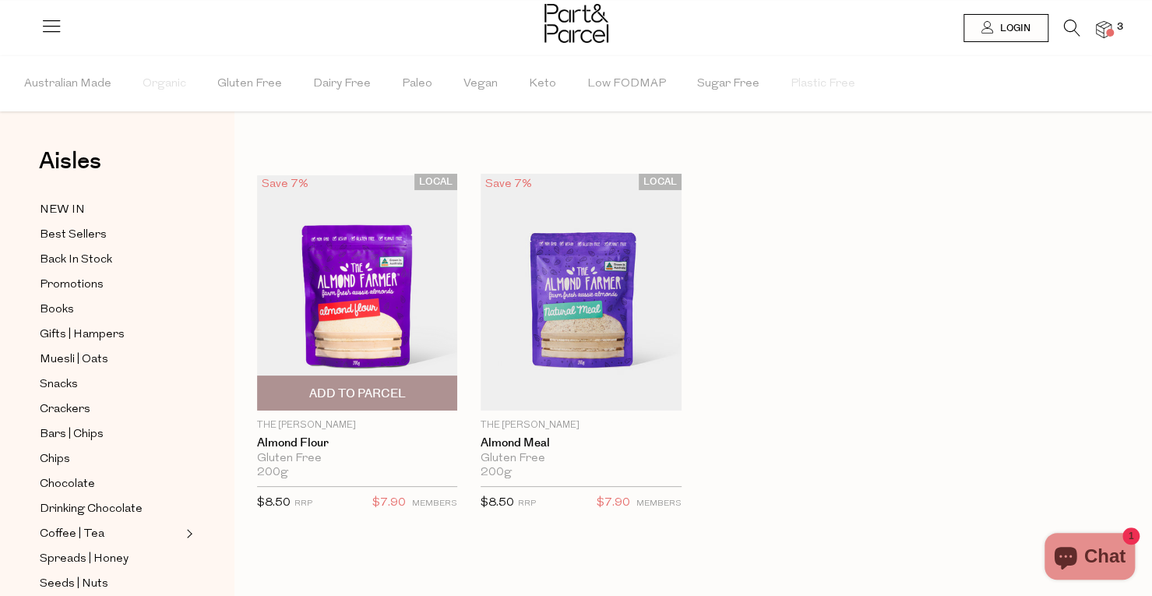
click at [421, 299] on img at bounding box center [357, 292] width 200 height 234
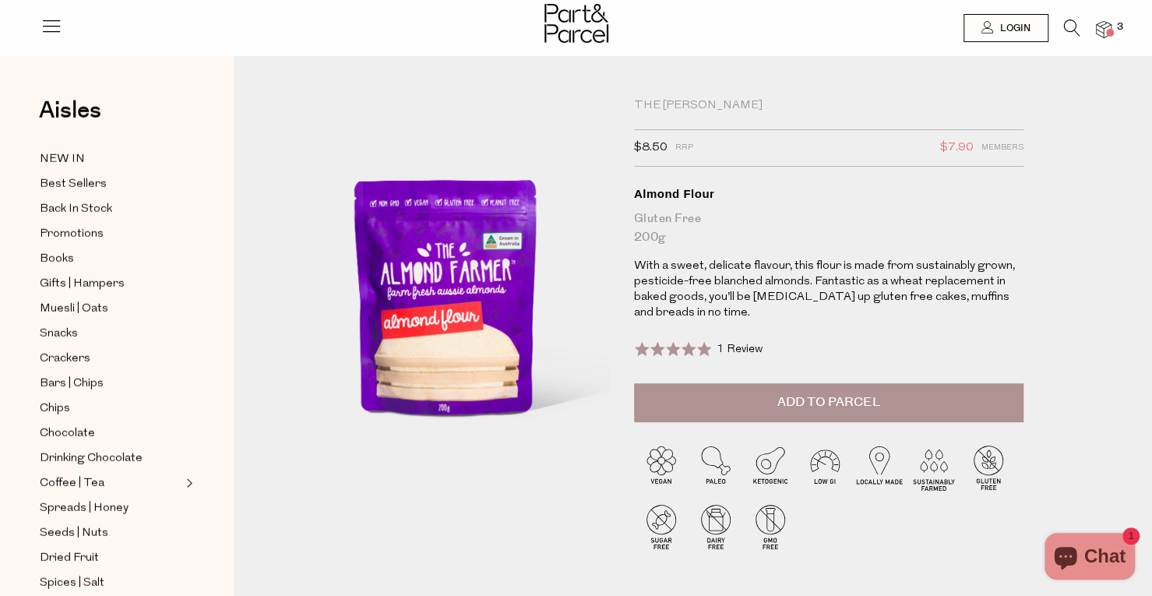
scroll to position [78, 0]
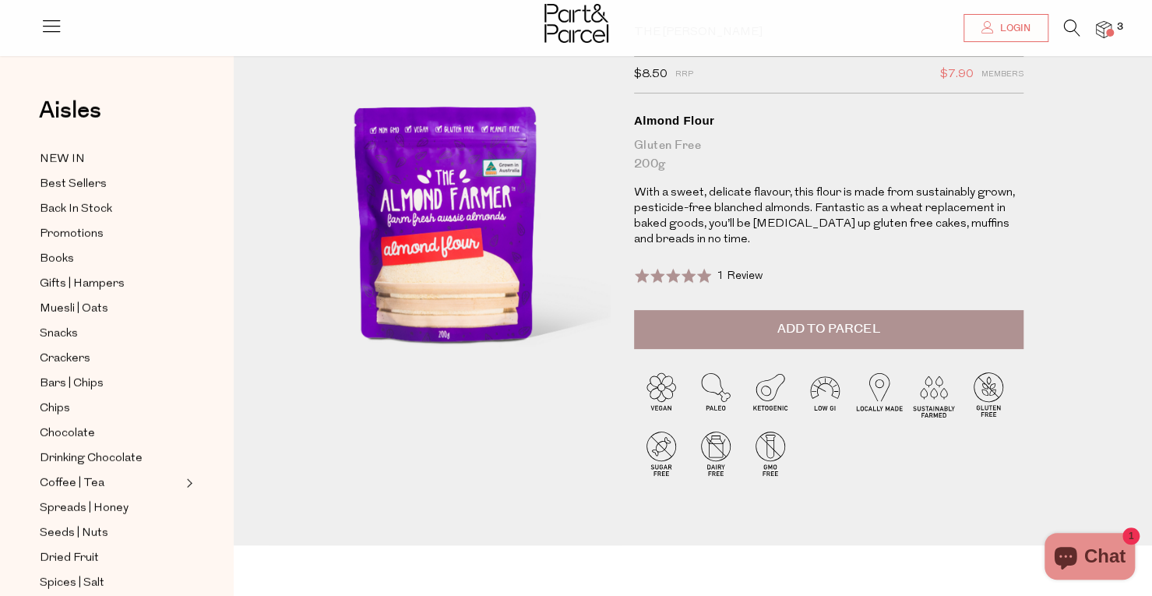
click at [838, 333] on span "Add to Parcel" at bounding box center [829, 329] width 102 height 18
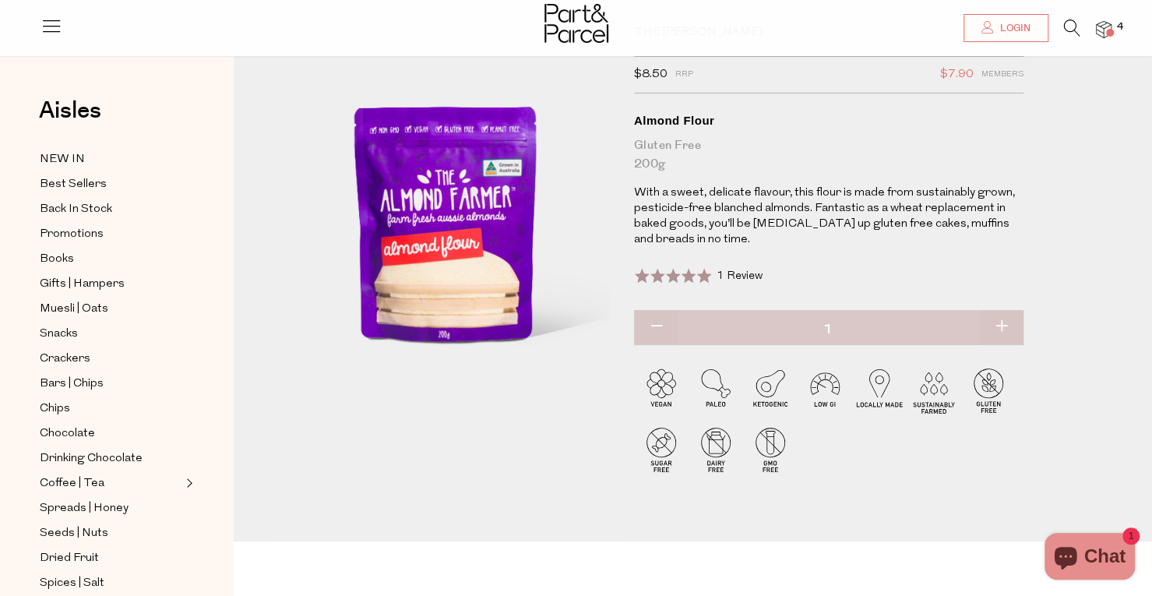
click at [1100, 29] on img at bounding box center [1104, 30] width 16 height 18
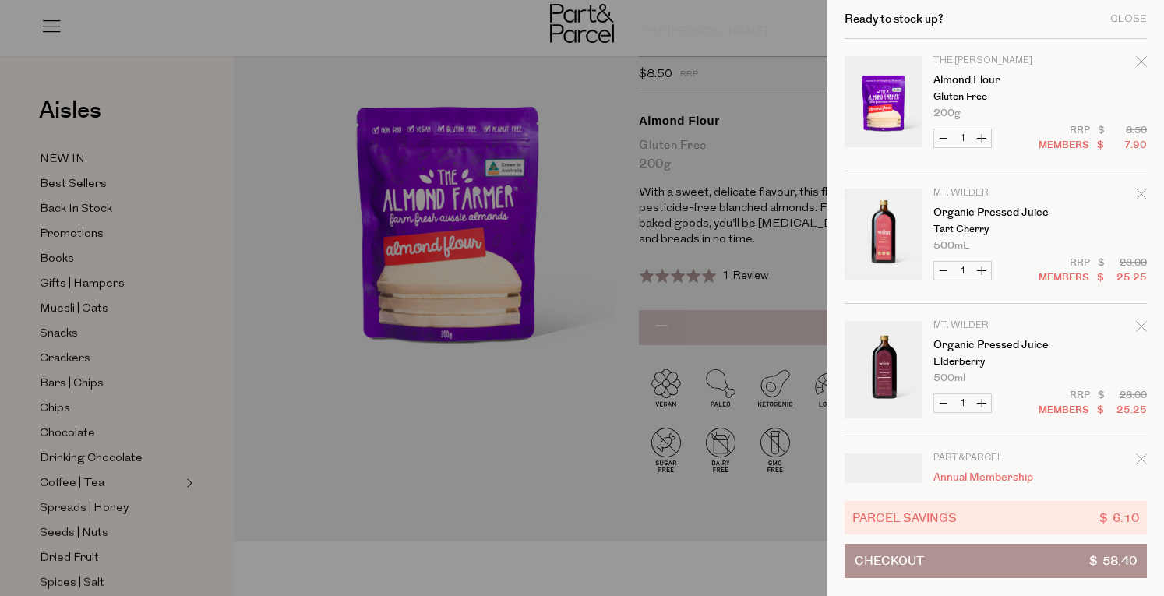
click at [453, 441] on div at bounding box center [582, 298] width 1164 height 596
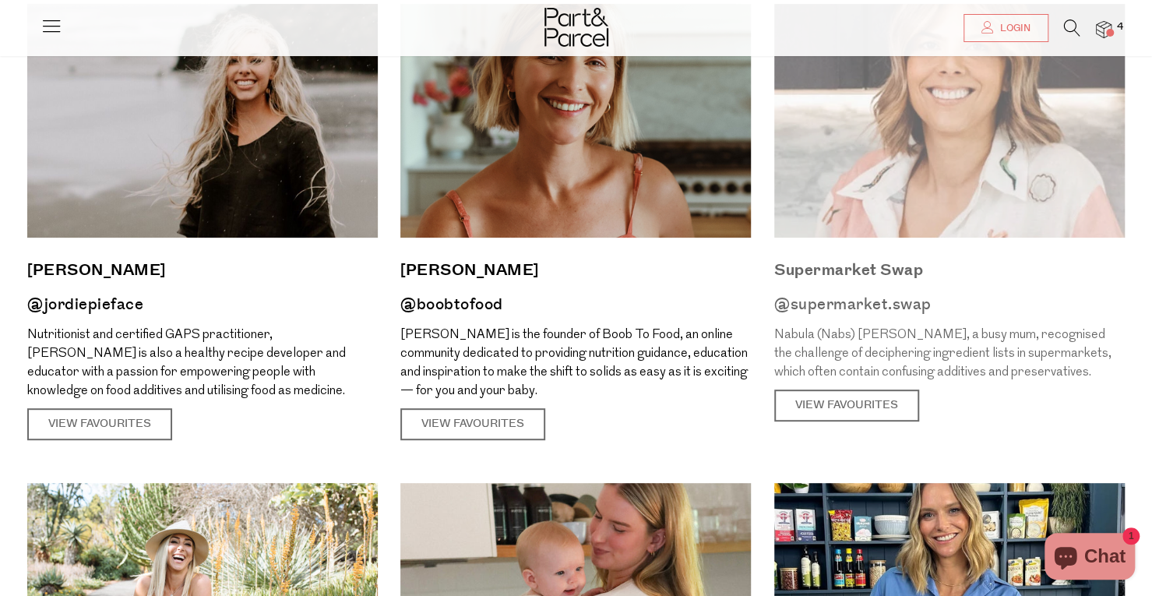
click at [826, 278] on h2 "Supermarket Swap" at bounding box center [949, 270] width 351 height 26
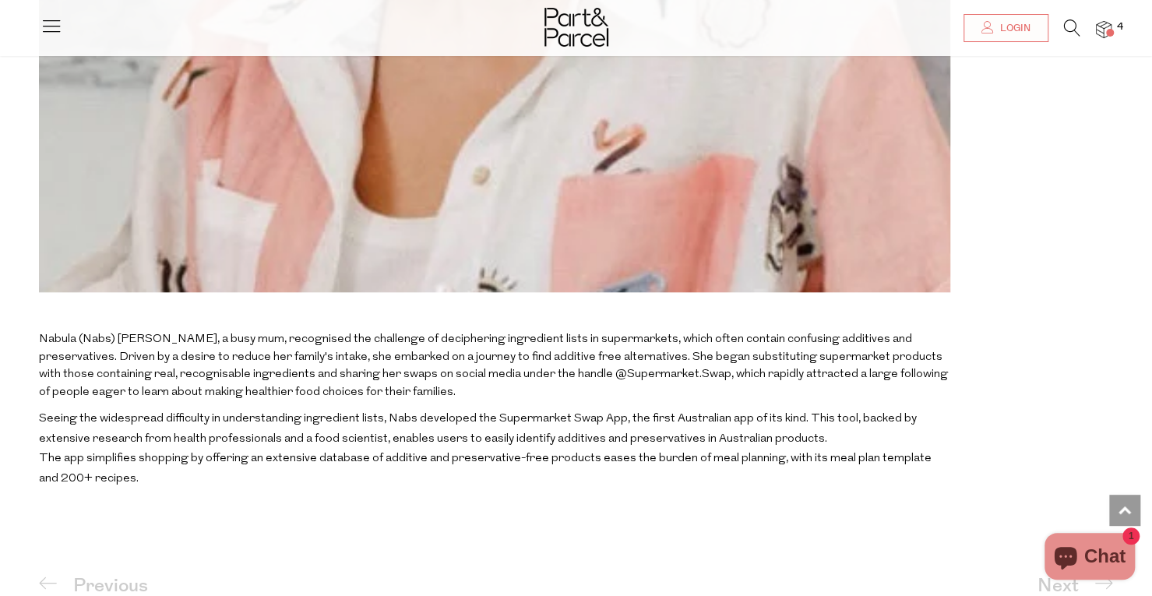
scroll to position [1091, 0]
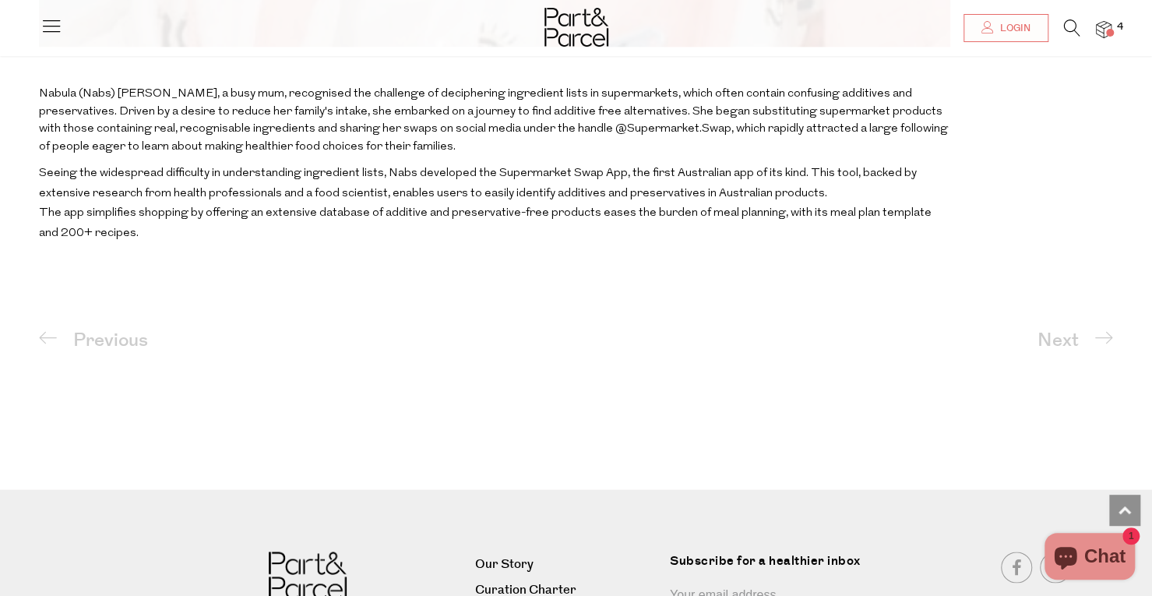
click at [170, 209] on div "The app simplifies shopping by offering an extensive database of additive and p…" at bounding box center [495, 223] width 912 height 40
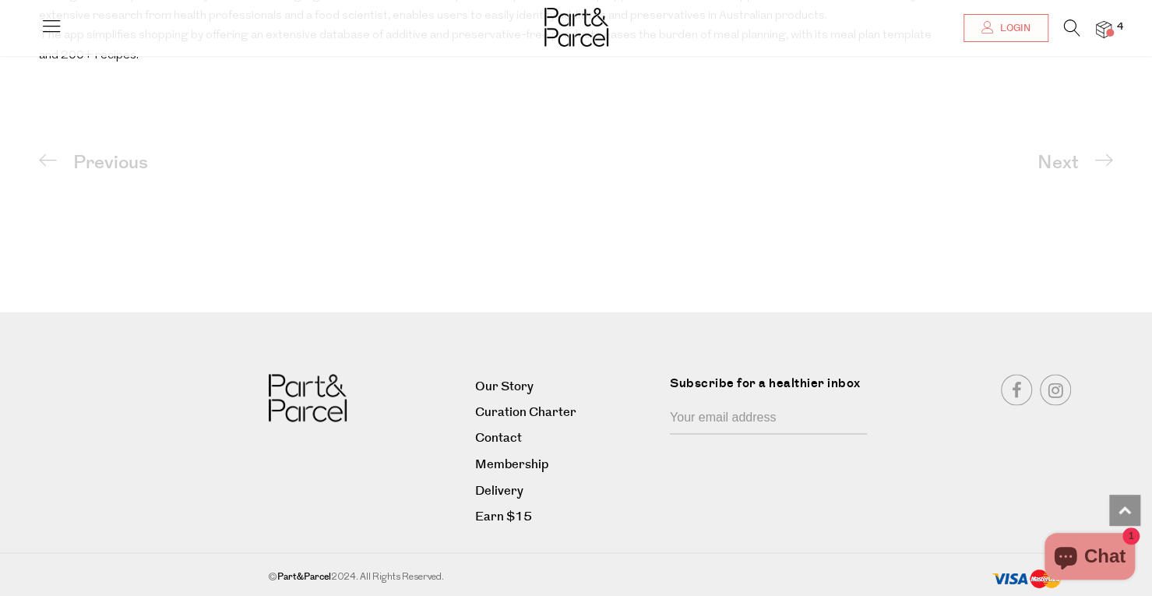
scroll to position [879, 0]
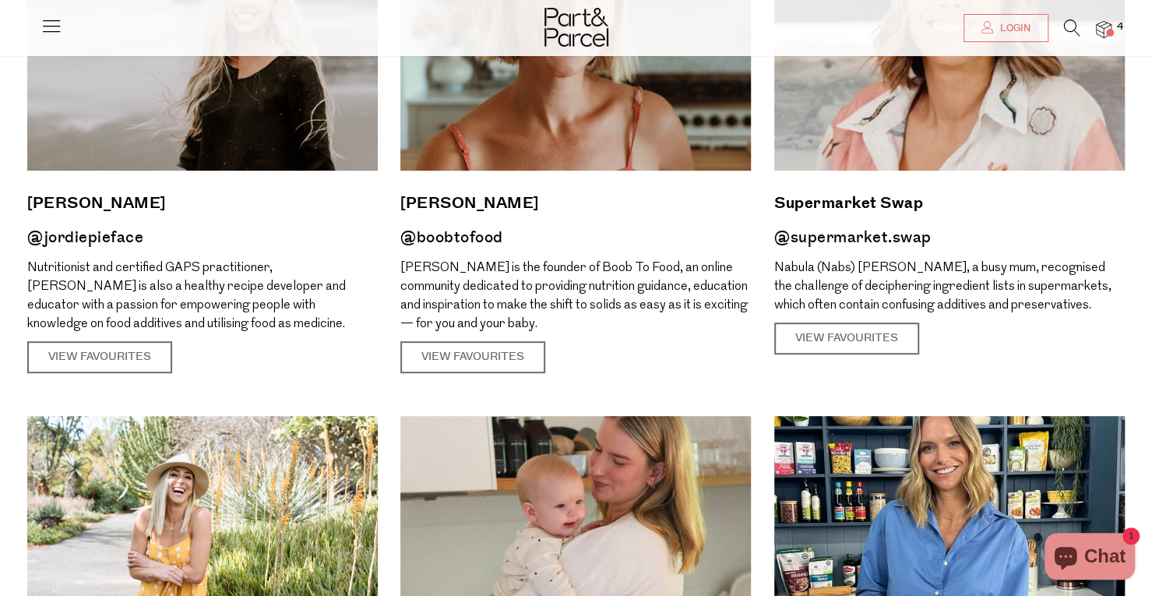
scroll to position [156, 0]
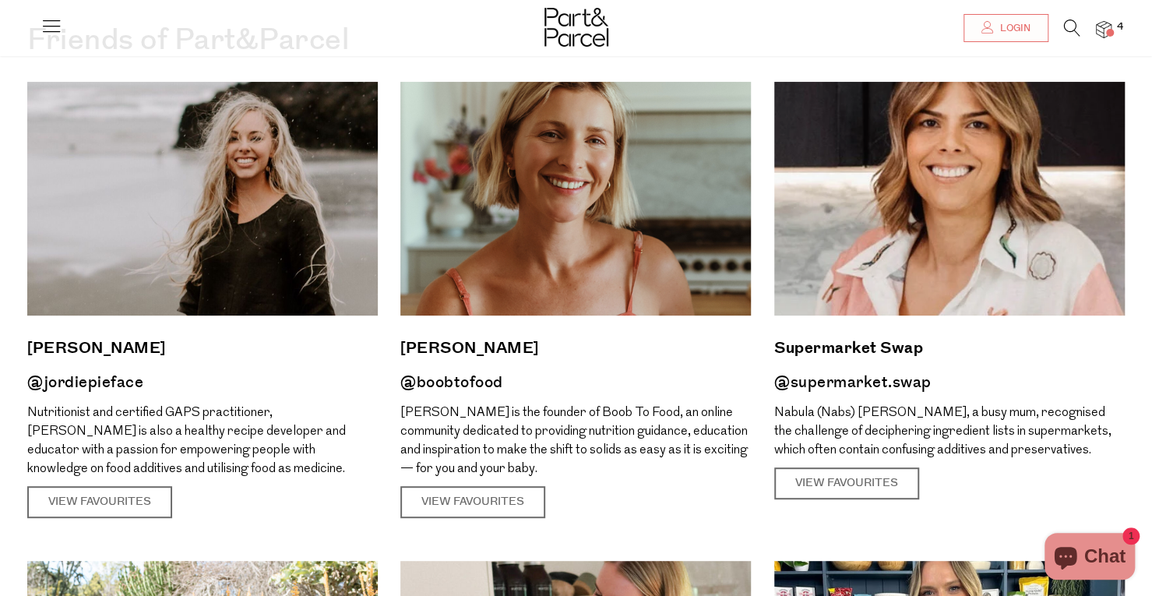
click at [309, 263] on img at bounding box center [202, 199] width 351 height 234
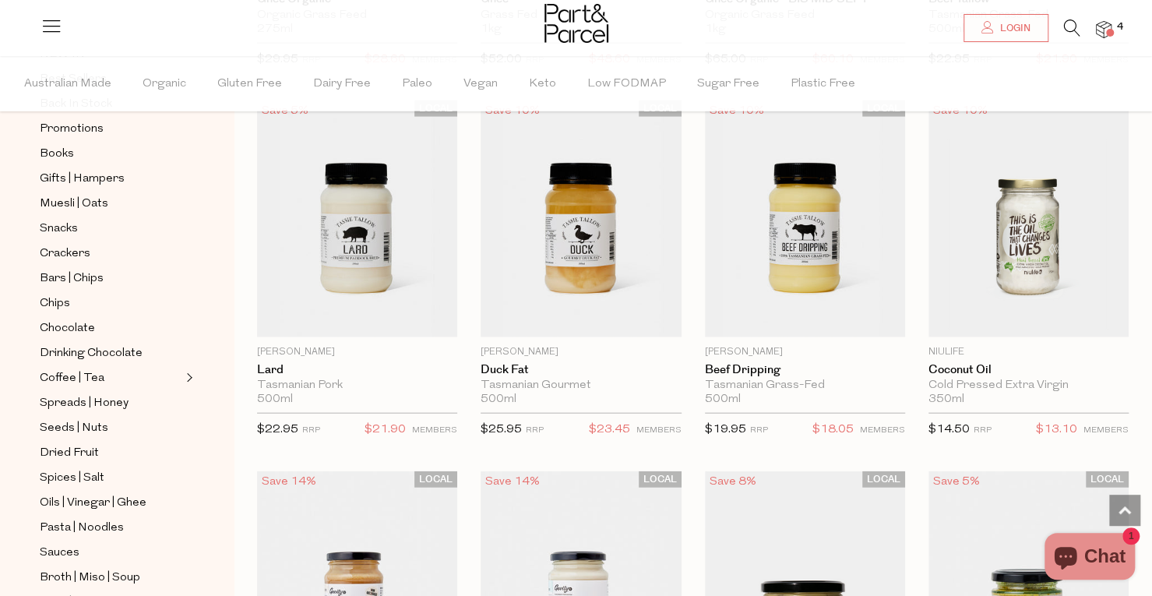
scroll to position [1870, 0]
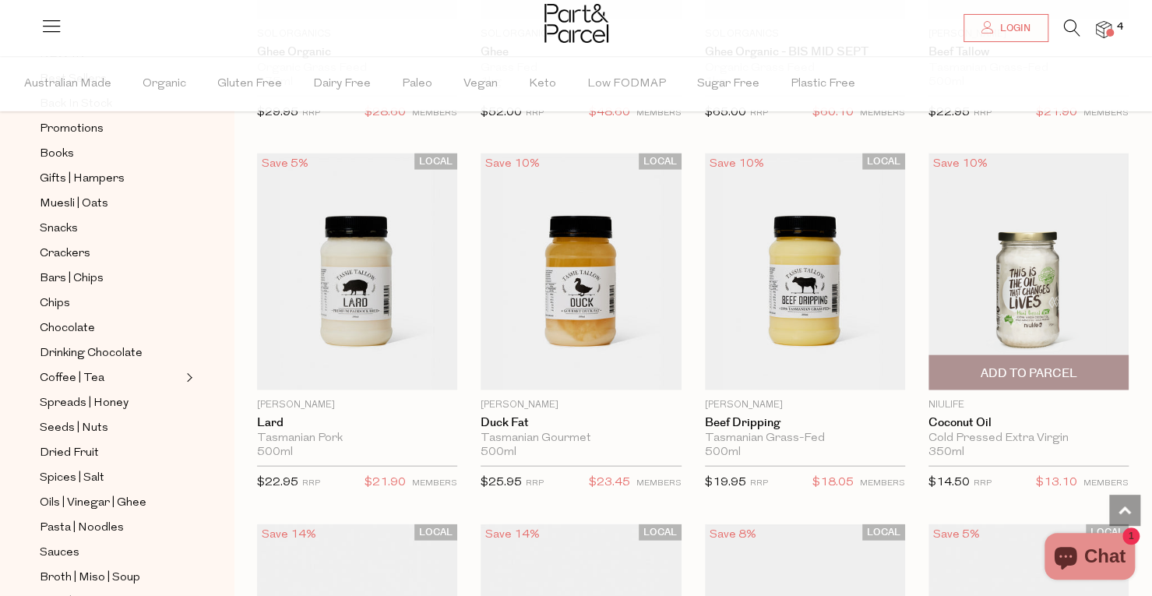
click at [1044, 365] on span "Add To Parcel" at bounding box center [1028, 373] width 97 height 16
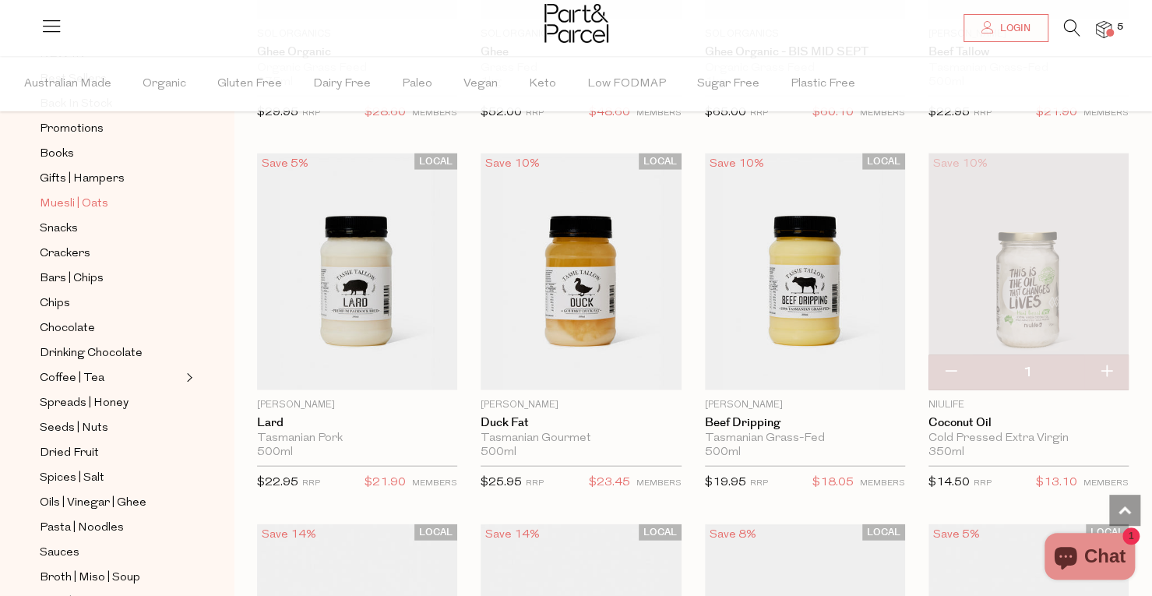
scroll to position [0, 0]
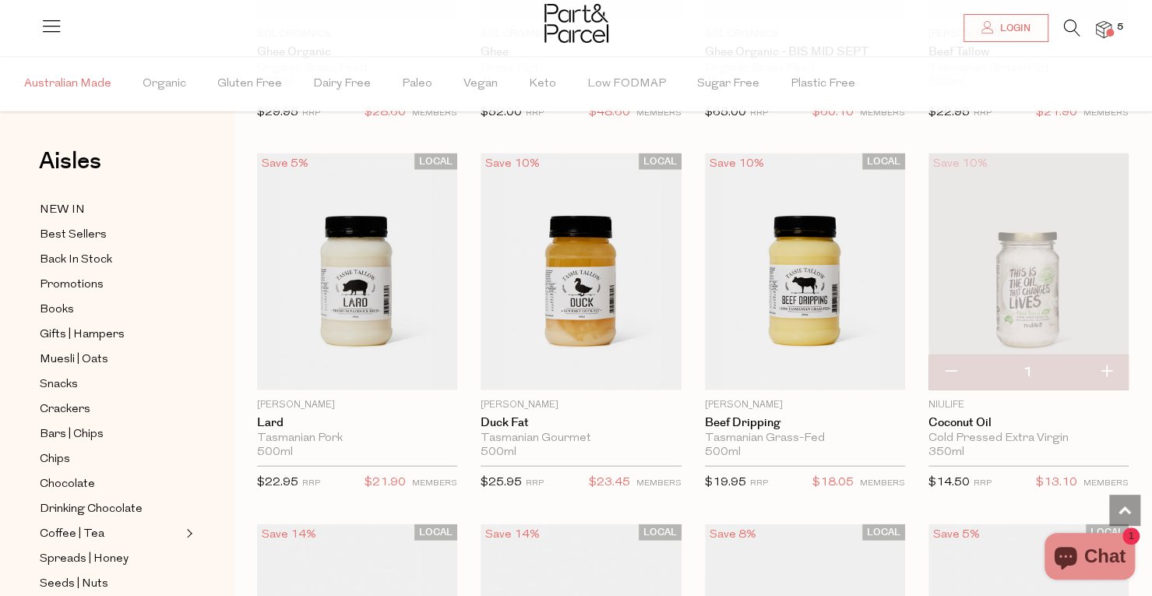
click at [79, 82] on span "Australian Made" at bounding box center [67, 84] width 87 height 55
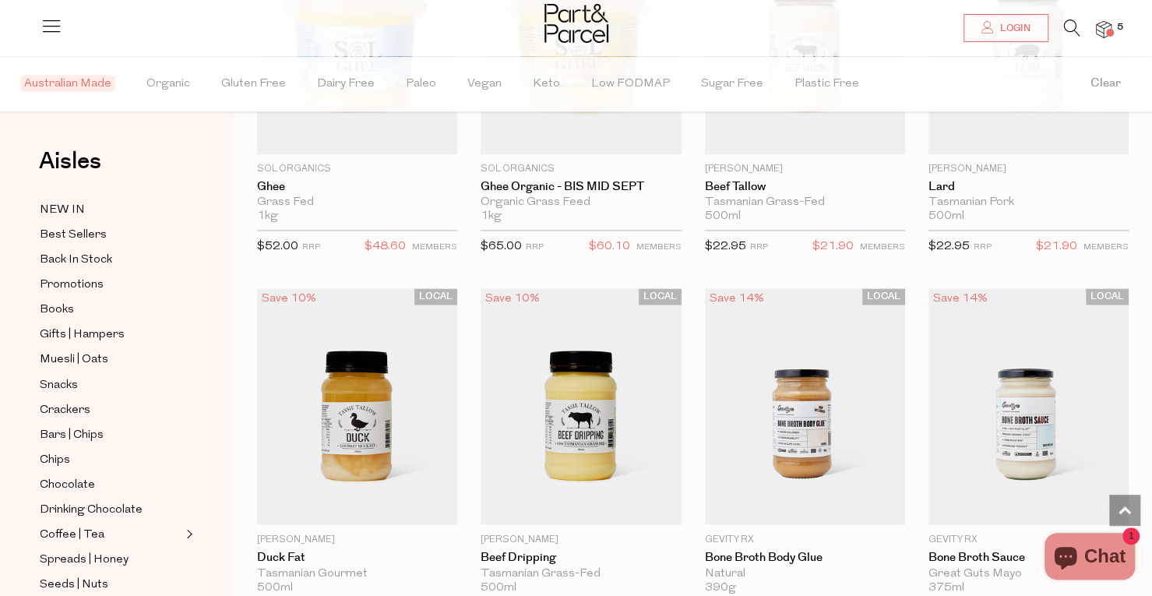
scroll to position [1091, 0]
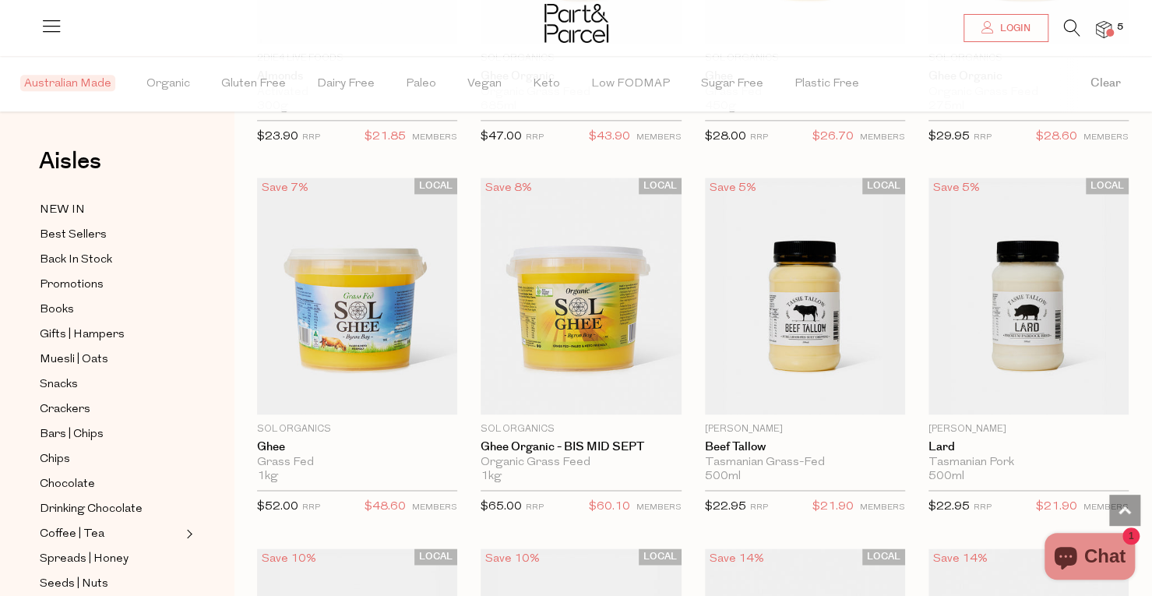
click at [40, 24] on div at bounding box center [576, 25] width 1152 height 51
click at [638, 16] on div at bounding box center [576, 25] width 1152 height 51
click at [583, 30] on img at bounding box center [577, 23] width 64 height 39
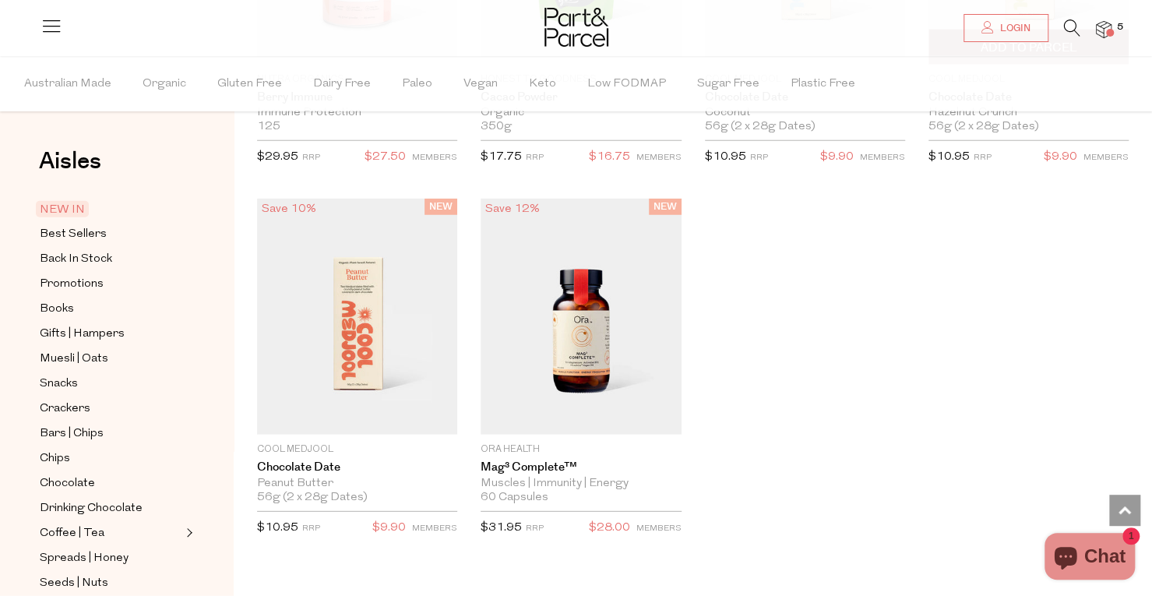
scroll to position [2337, 0]
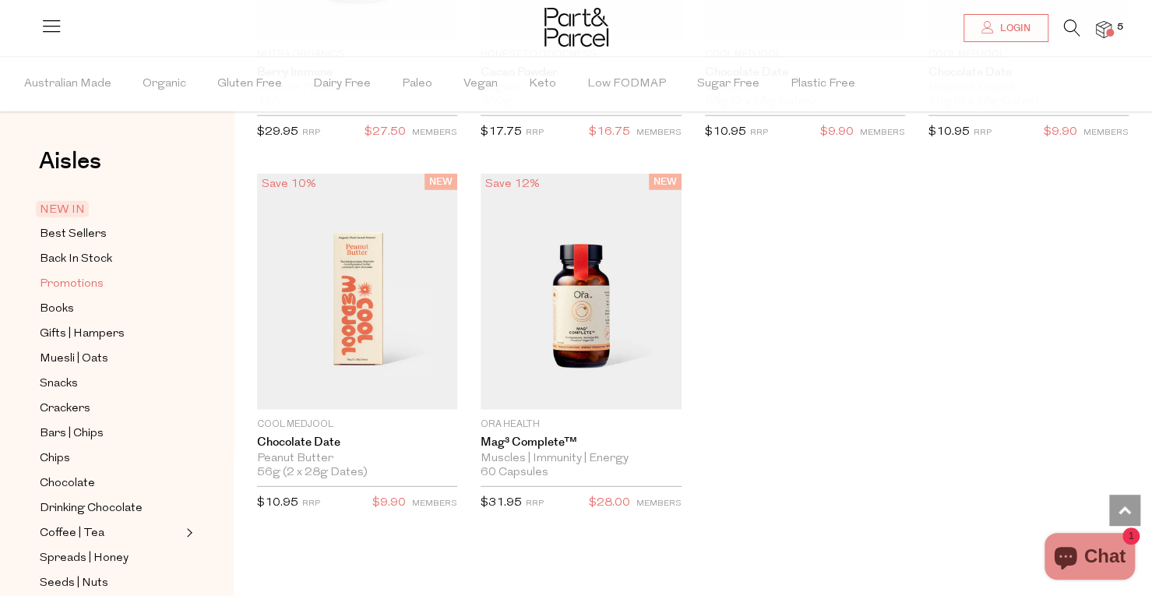
click at [99, 286] on span "Promotions" at bounding box center [72, 284] width 64 height 19
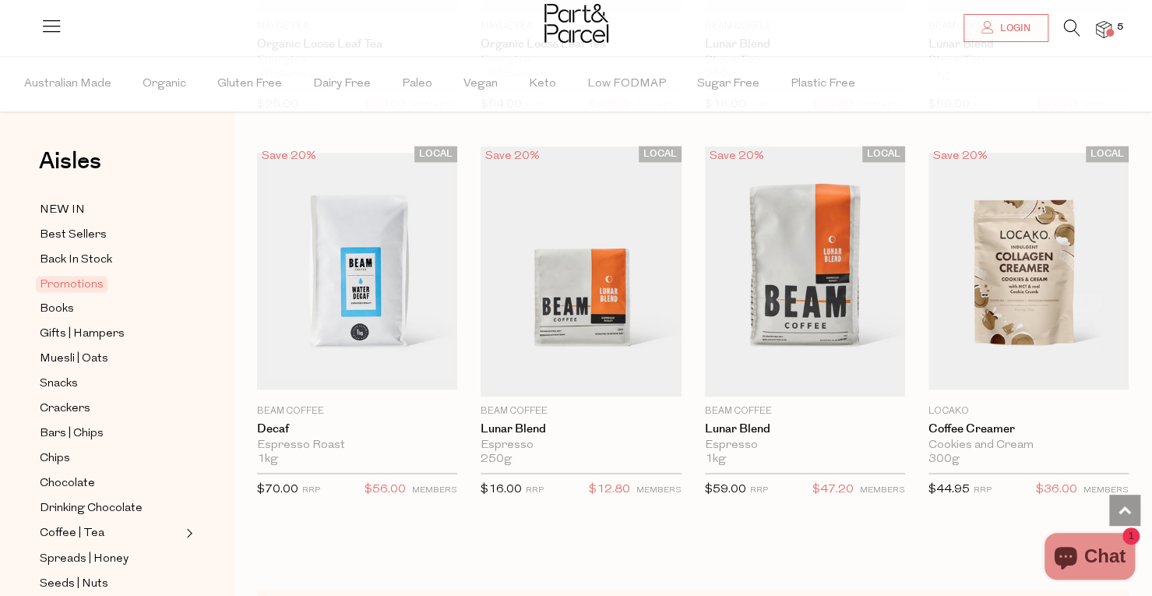
scroll to position [1480, 0]
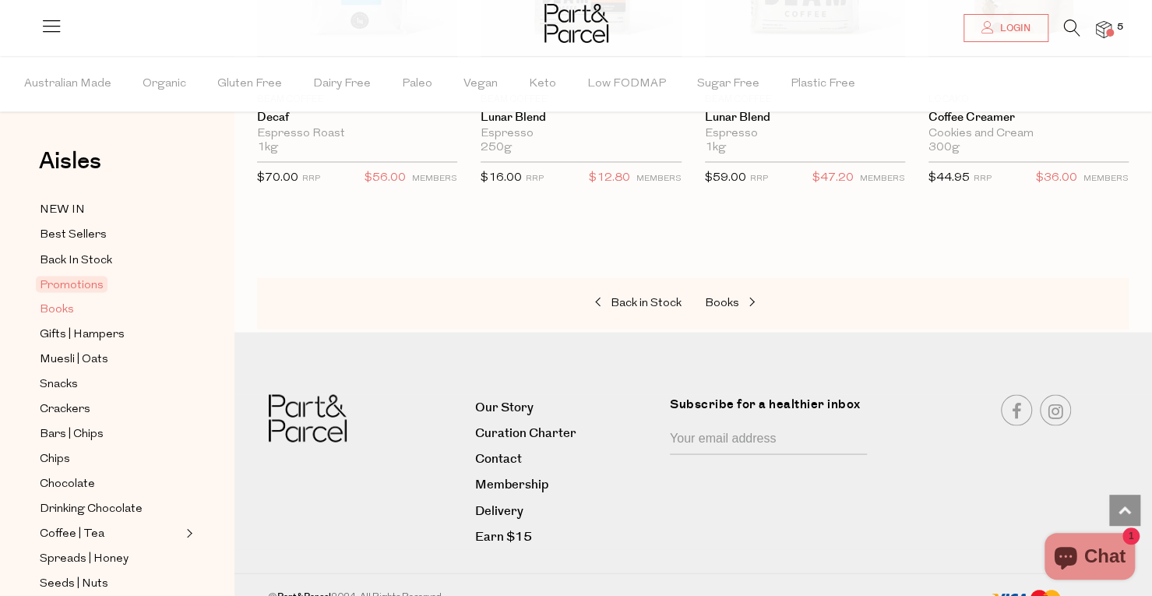
click at [57, 303] on span "Books" at bounding box center [57, 309] width 34 height 19
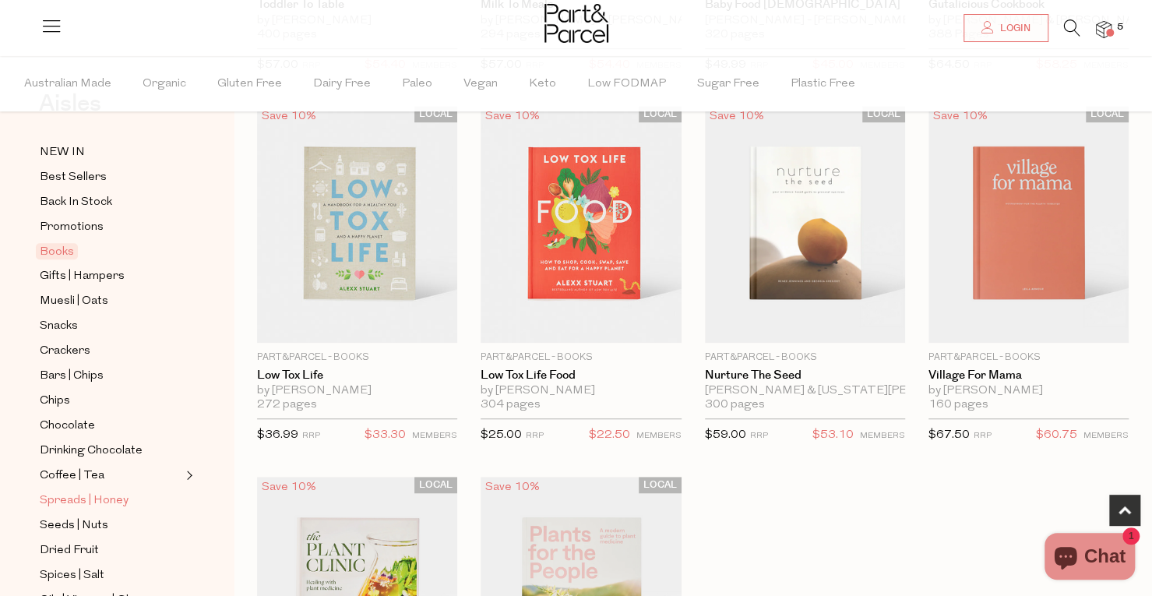
scroll to position [78, 0]
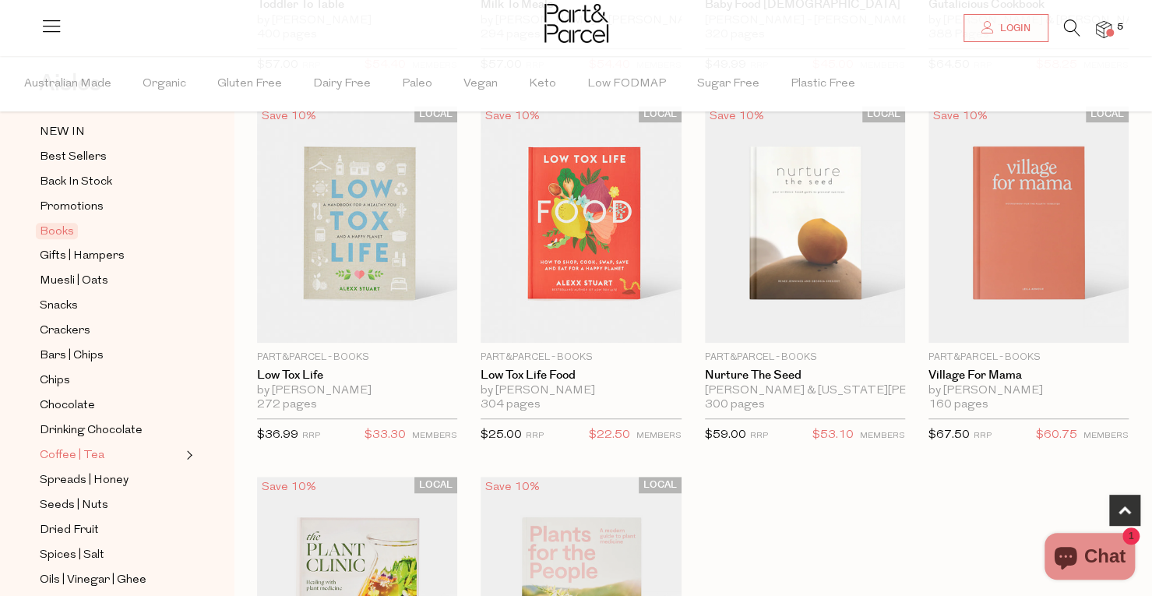
click at [116, 448] on link "Coffee | Tea" at bounding box center [111, 455] width 142 height 19
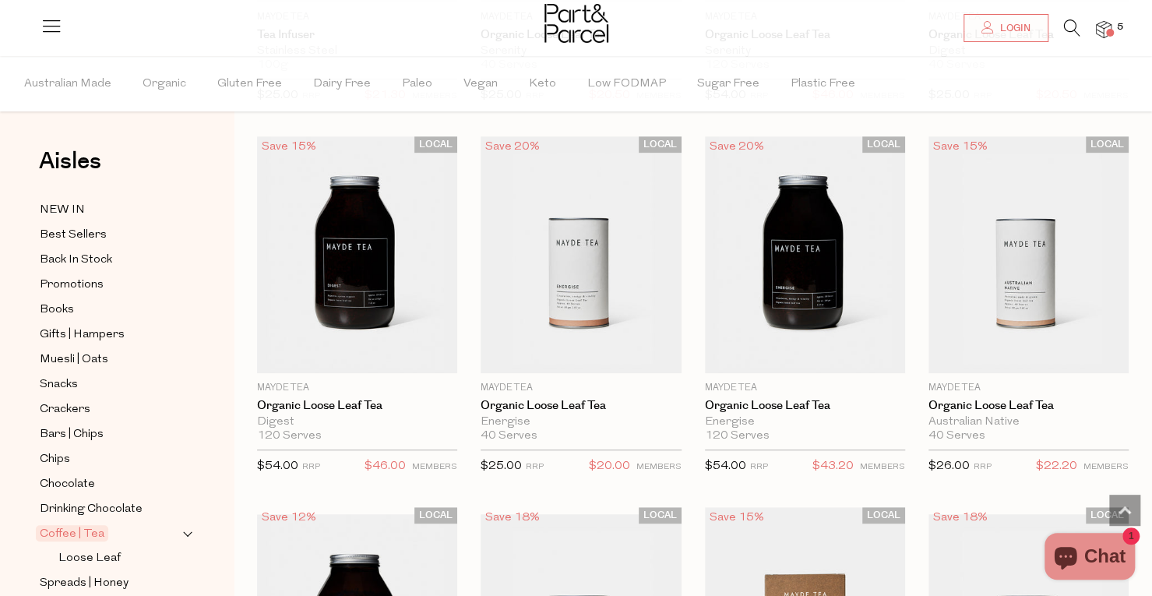
scroll to position [3817, 0]
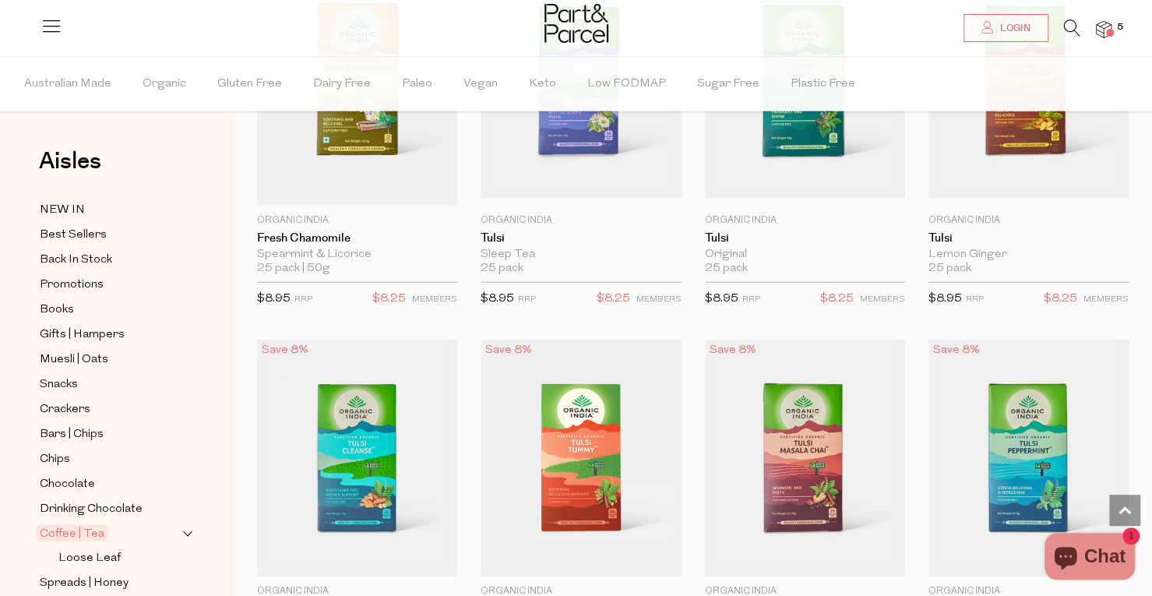
scroll to position [2192, 0]
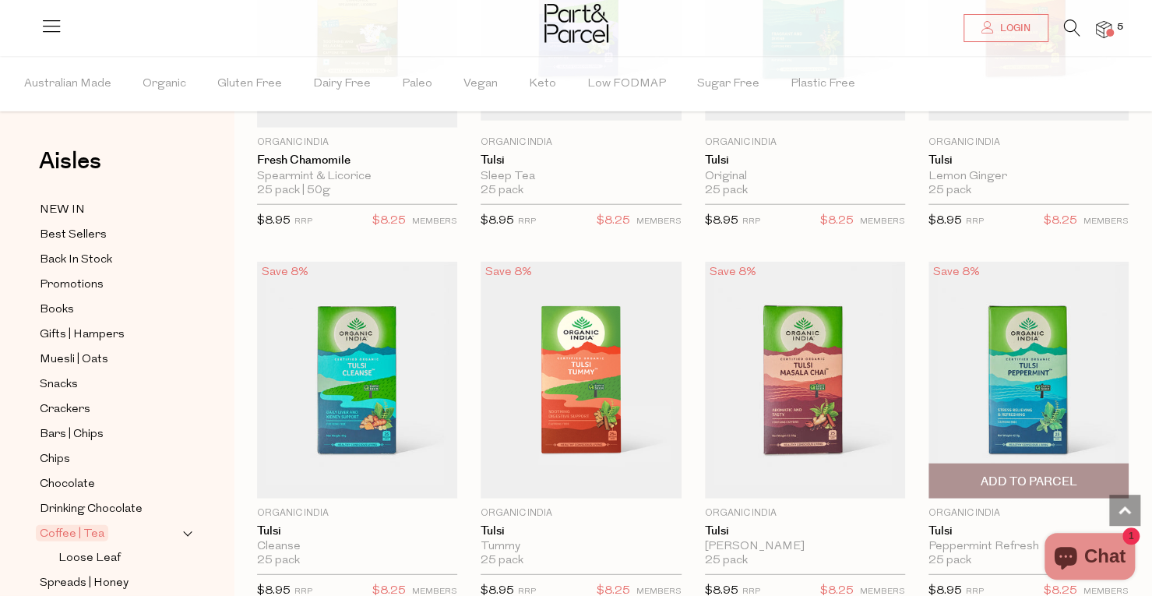
click at [1061, 359] on img at bounding box center [1029, 380] width 200 height 237
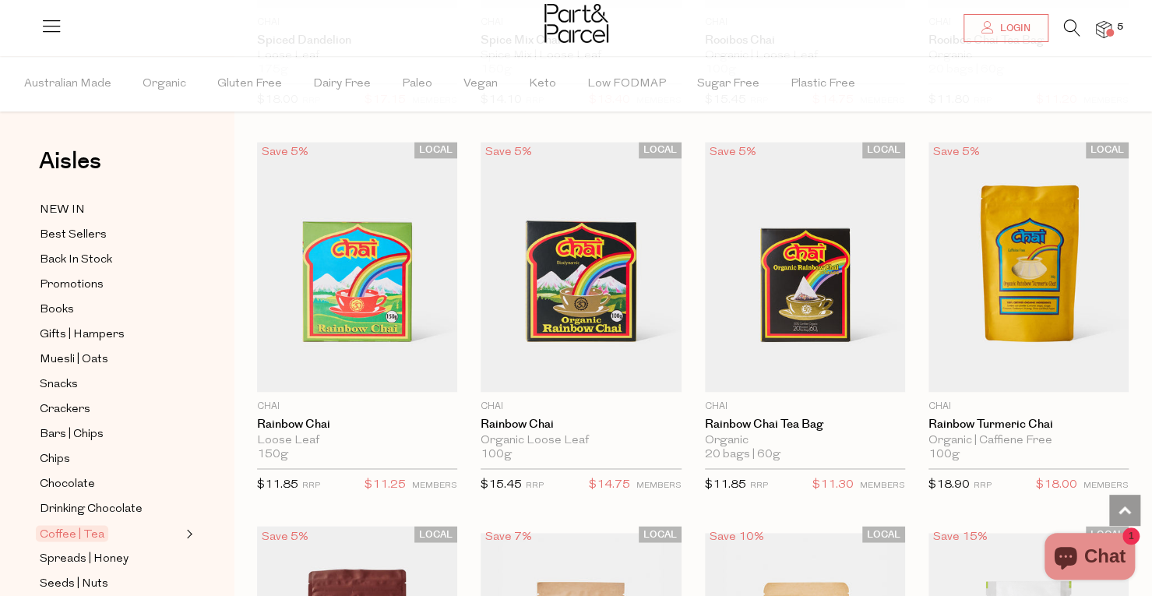
scroll to position [1127, 0]
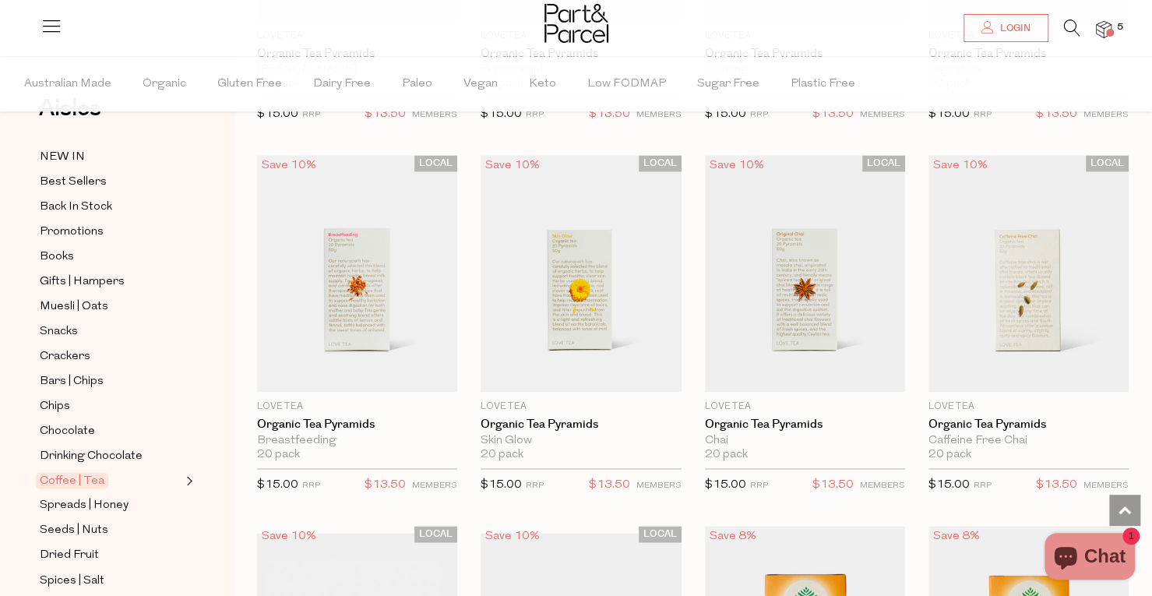
scroll to position [78, 0]
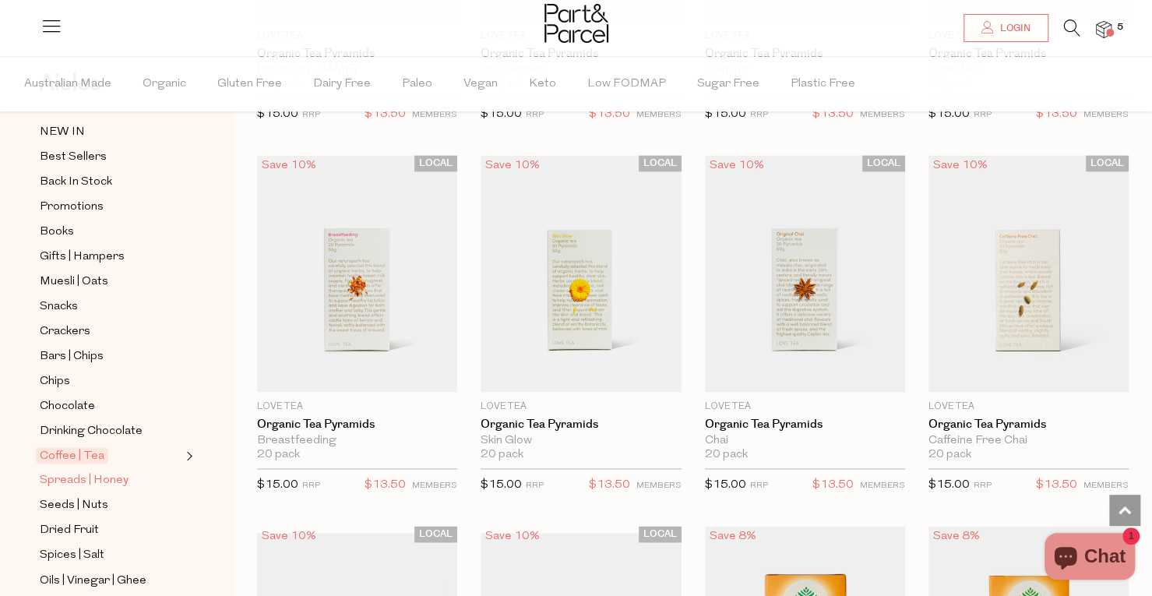
click at [110, 471] on span "Spreads | Honey" at bounding box center [84, 480] width 89 height 19
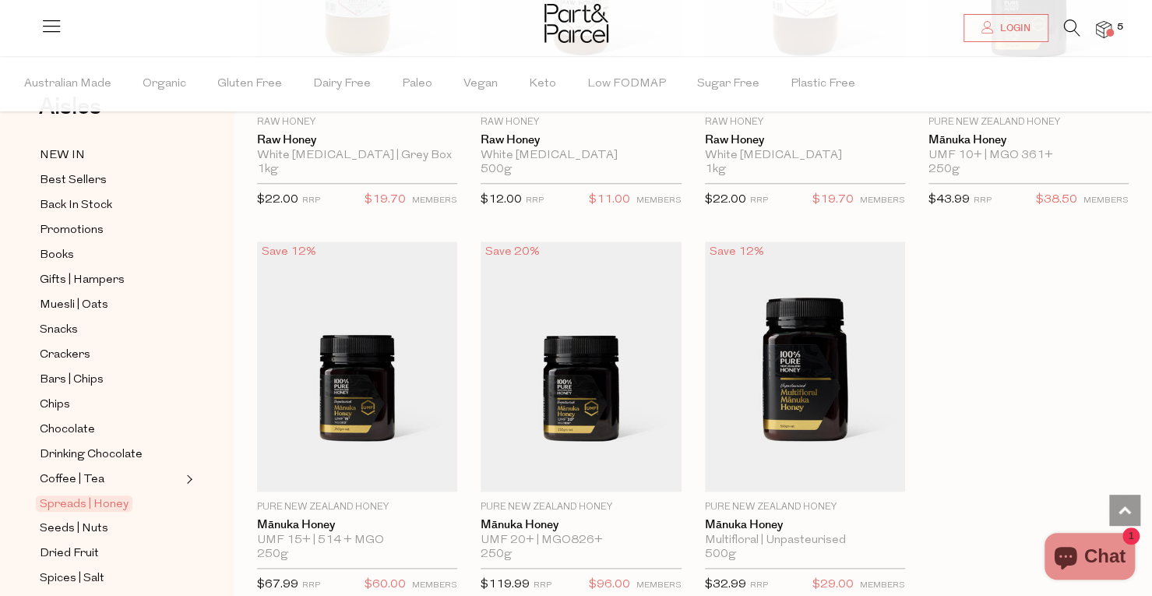
scroll to position [78, 0]
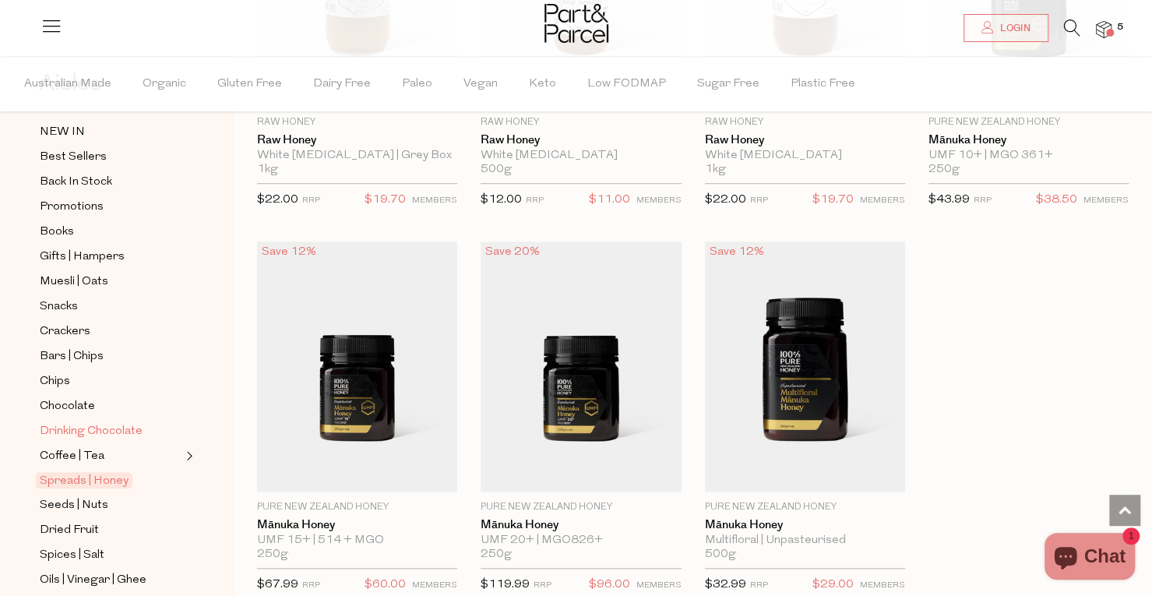
click at [132, 422] on span "Drinking Chocolate" at bounding box center [91, 431] width 103 height 19
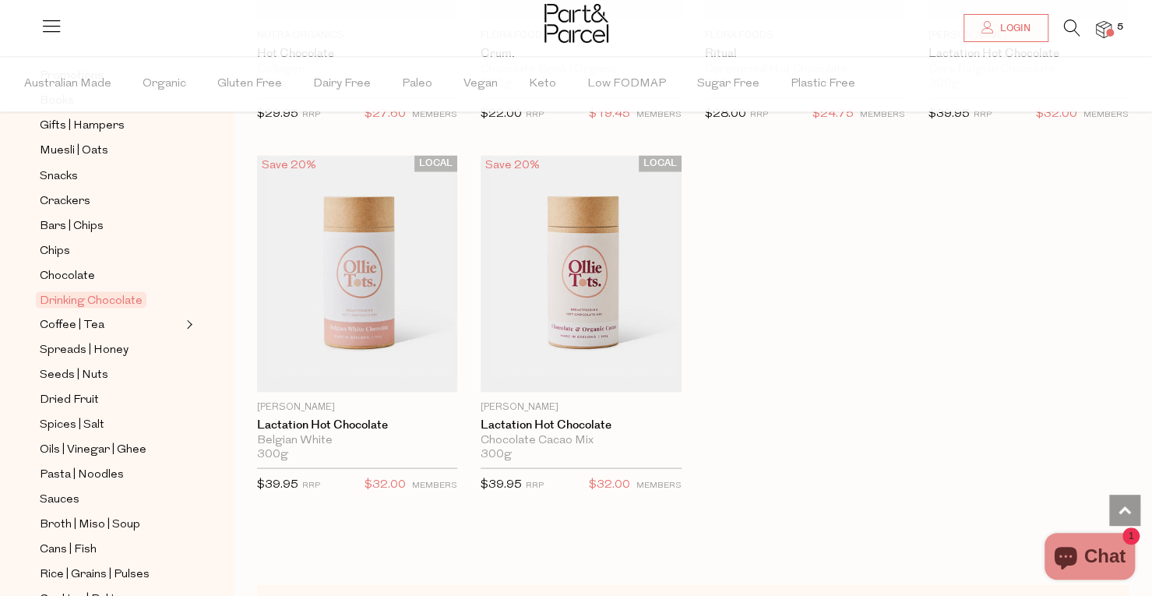
scroll to position [234, 0]
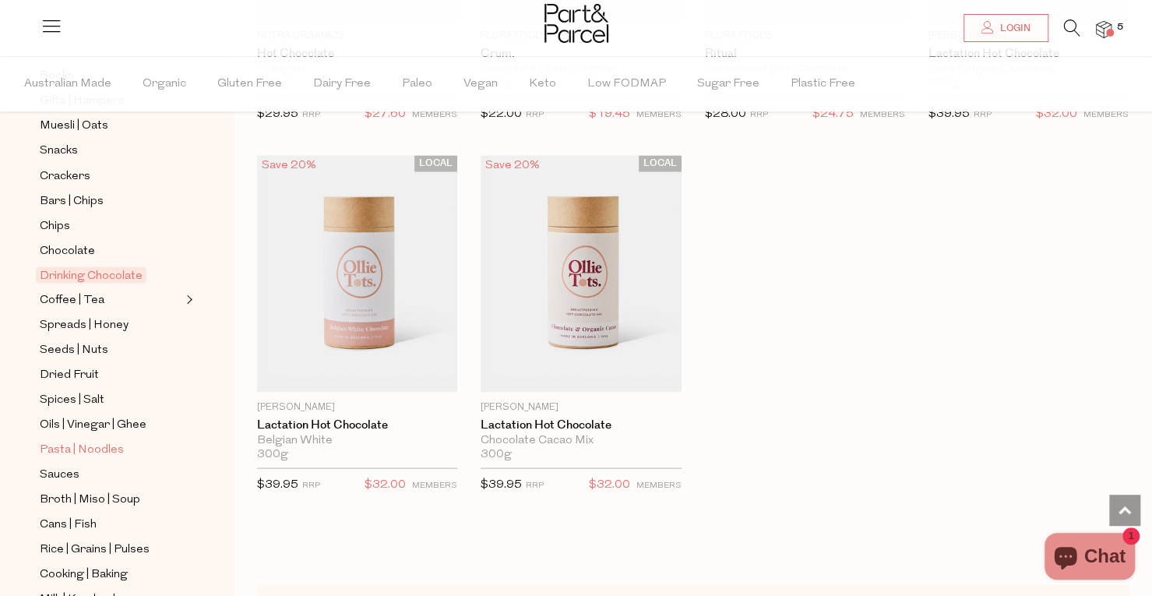
click at [112, 440] on span "Pasta | Noodles" at bounding box center [82, 449] width 84 height 19
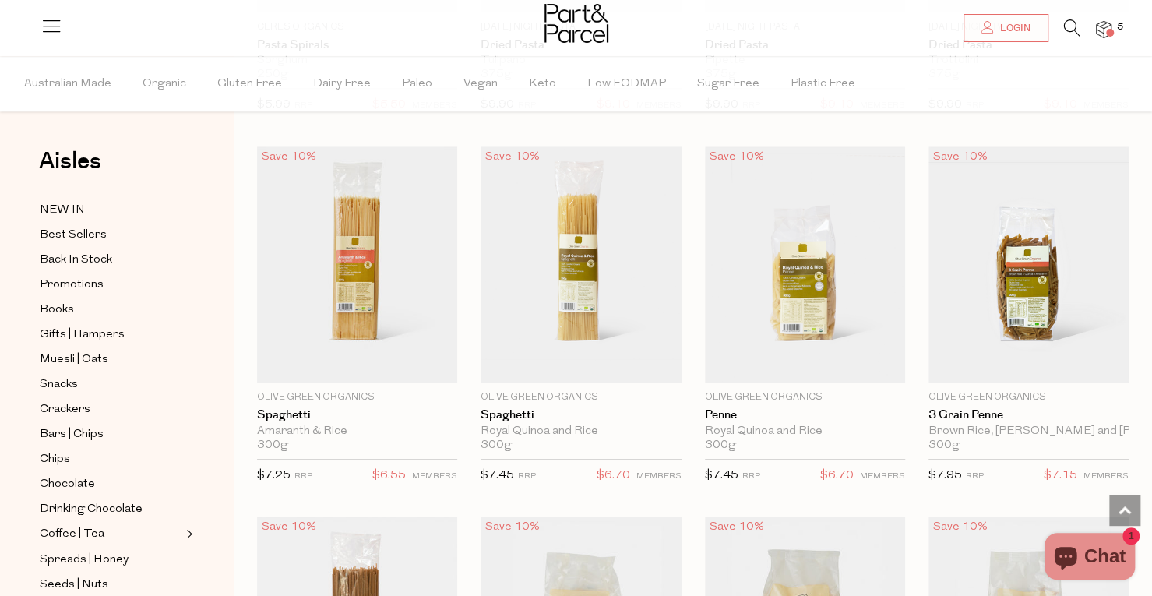
scroll to position [1792, 0]
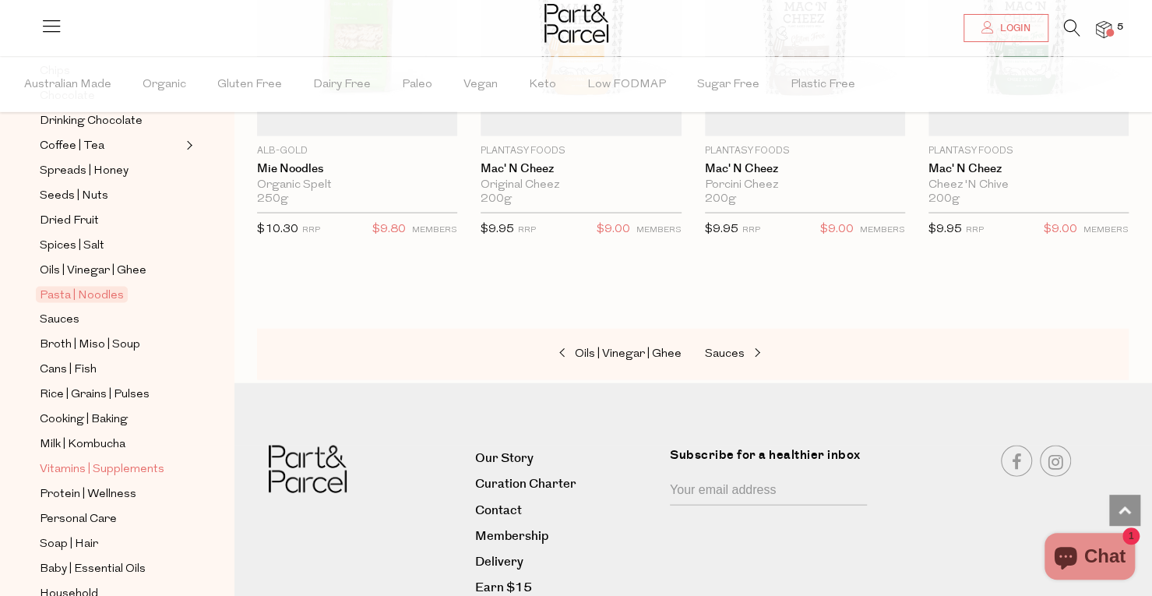
scroll to position [390, 0]
click at [129, 459] on span "Vitamins | Supplements" at bounding box center [102, 468] width 125 height 19
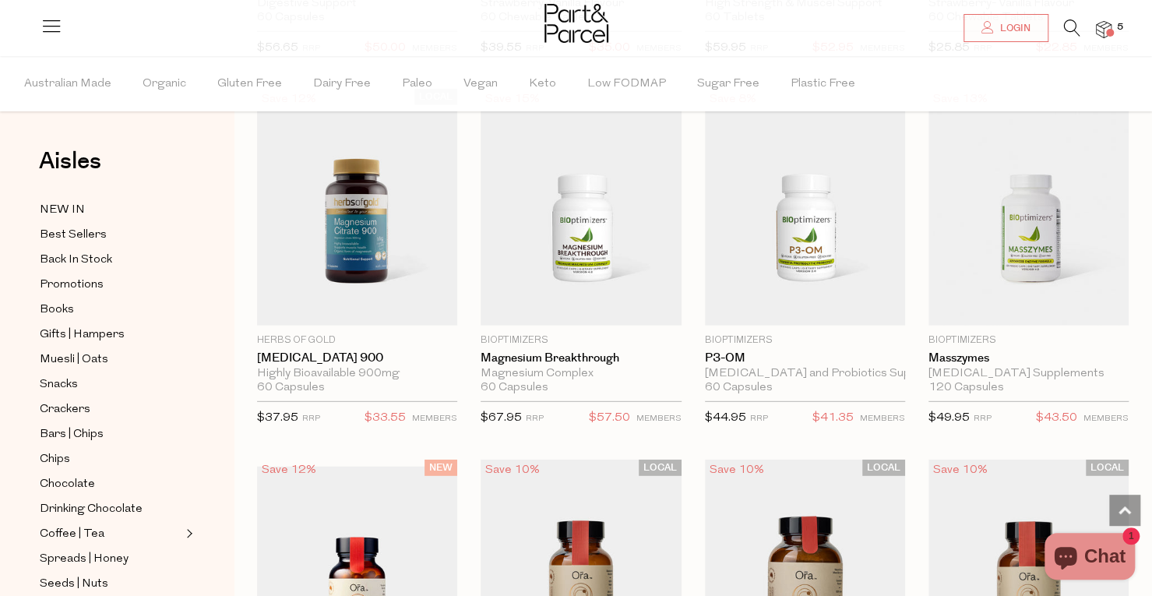
scroll to position [1948, 0]
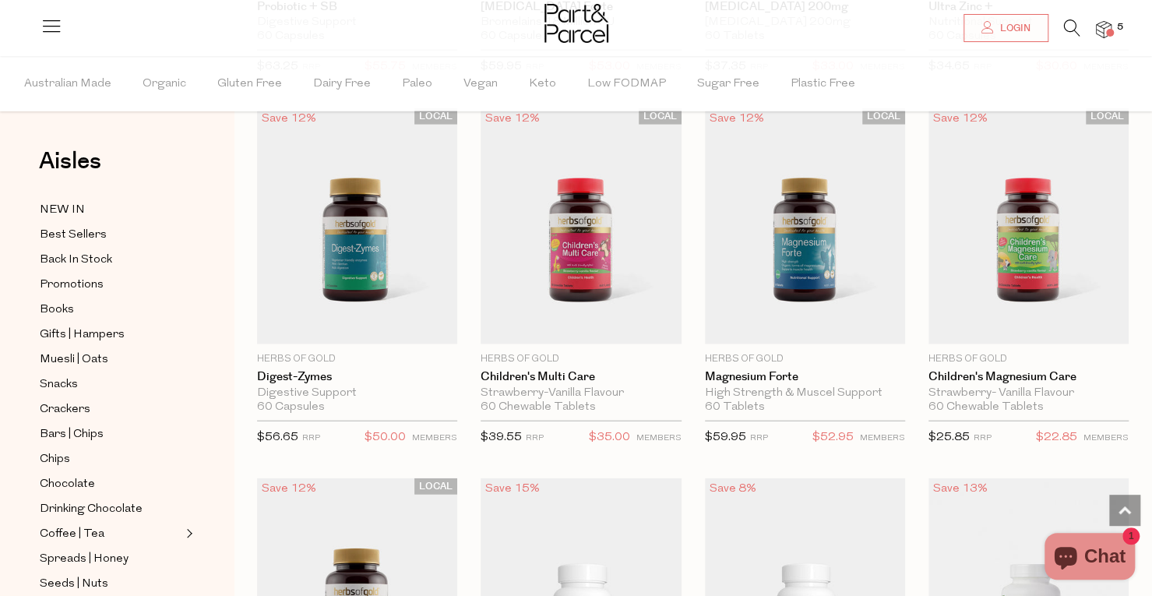
click at [1070, 33] on icon at bounding box center [1072, 27] width 16 height 17
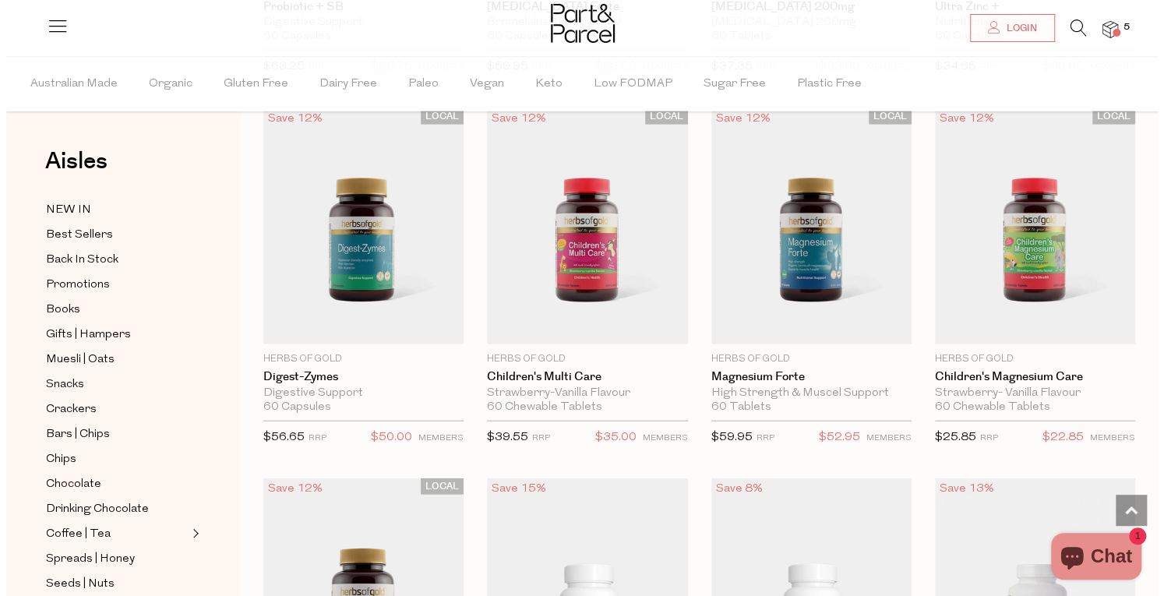
scroll to position [1965, 0]
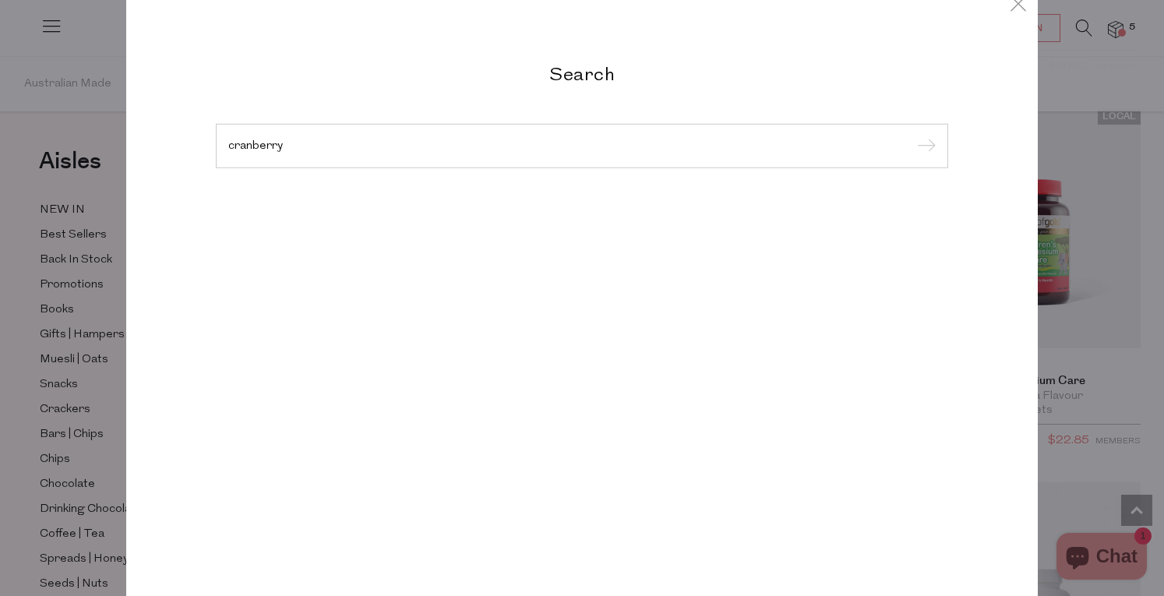
type input "cranberry"
click at [912, 135] on input "submit" at bounding box center [923, 146] width 23 height 23
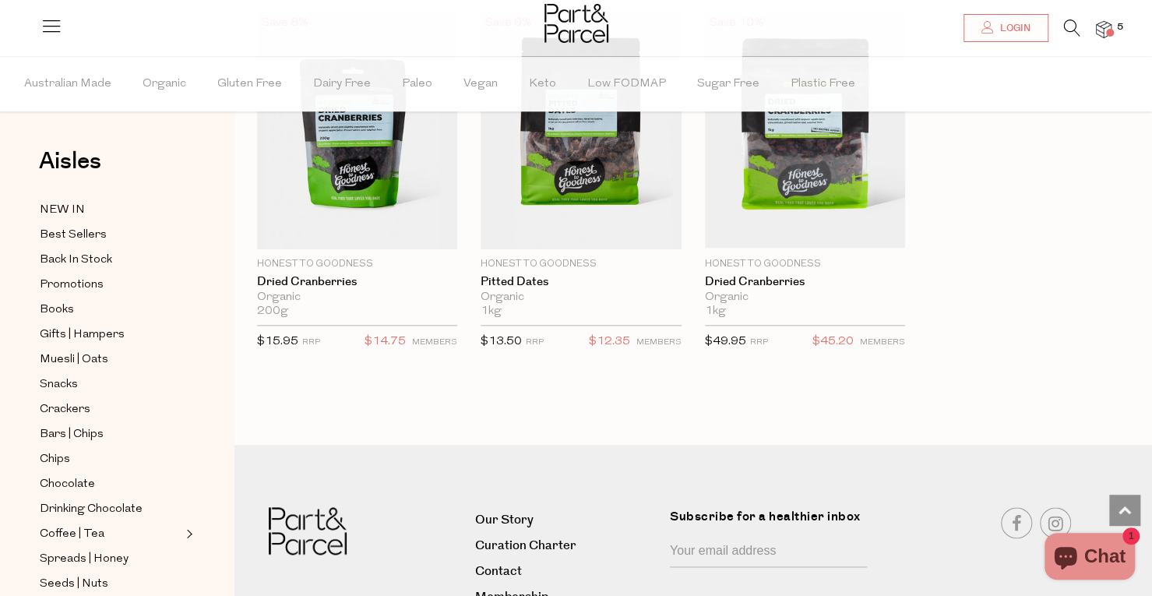
scroll to position [1013, 0]
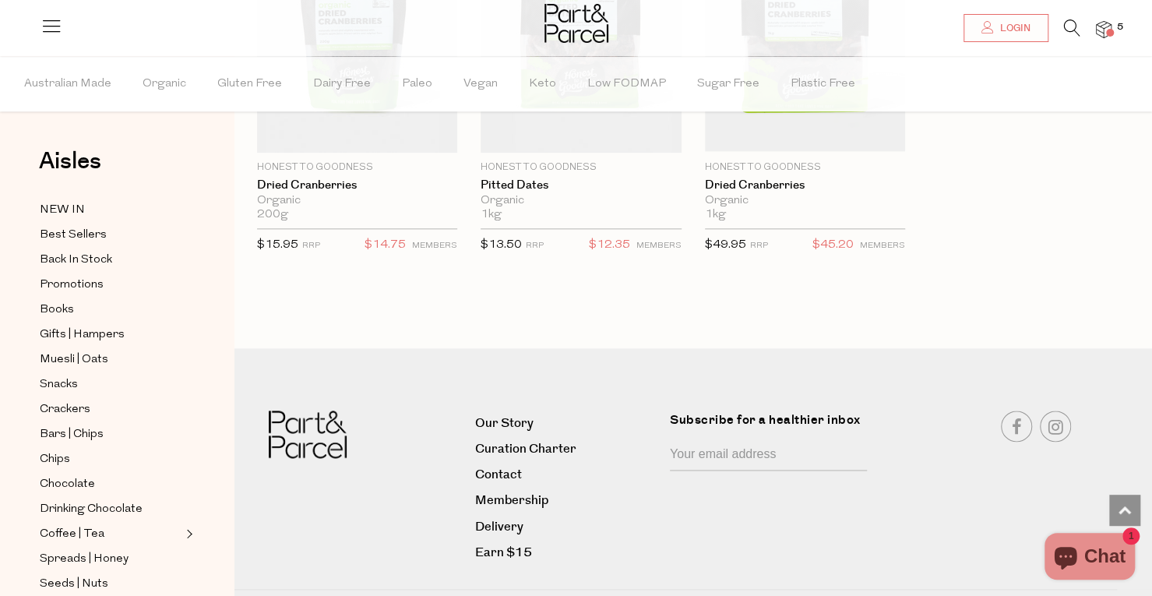
click at [1071, 21] on icon at bounding box center [1072, 27] width 16 height 17
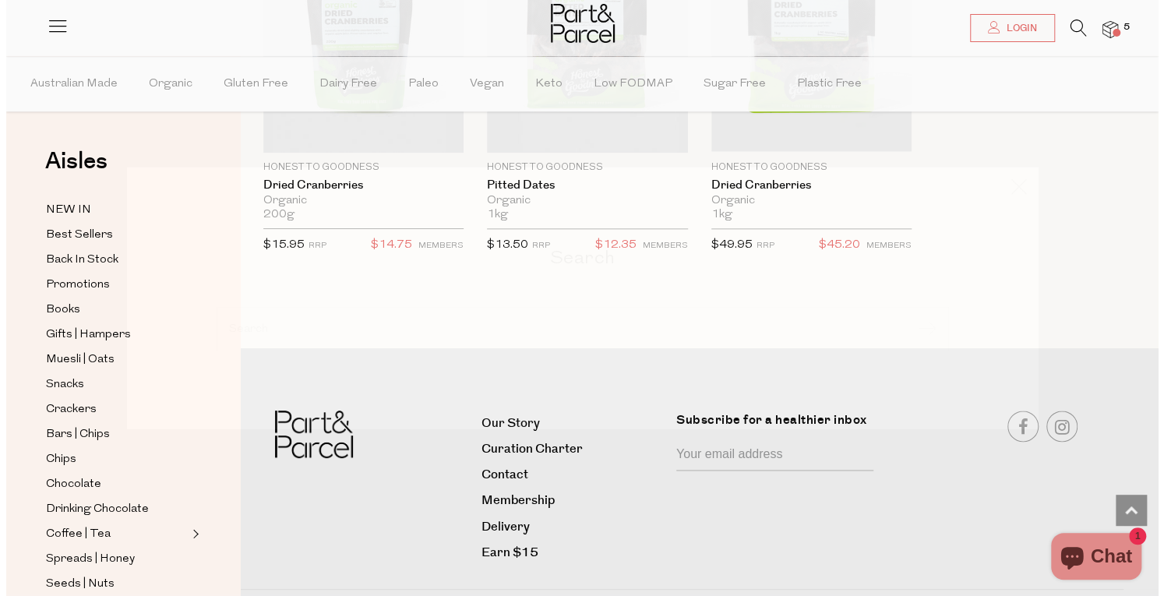
scroll to position [1020, 0]
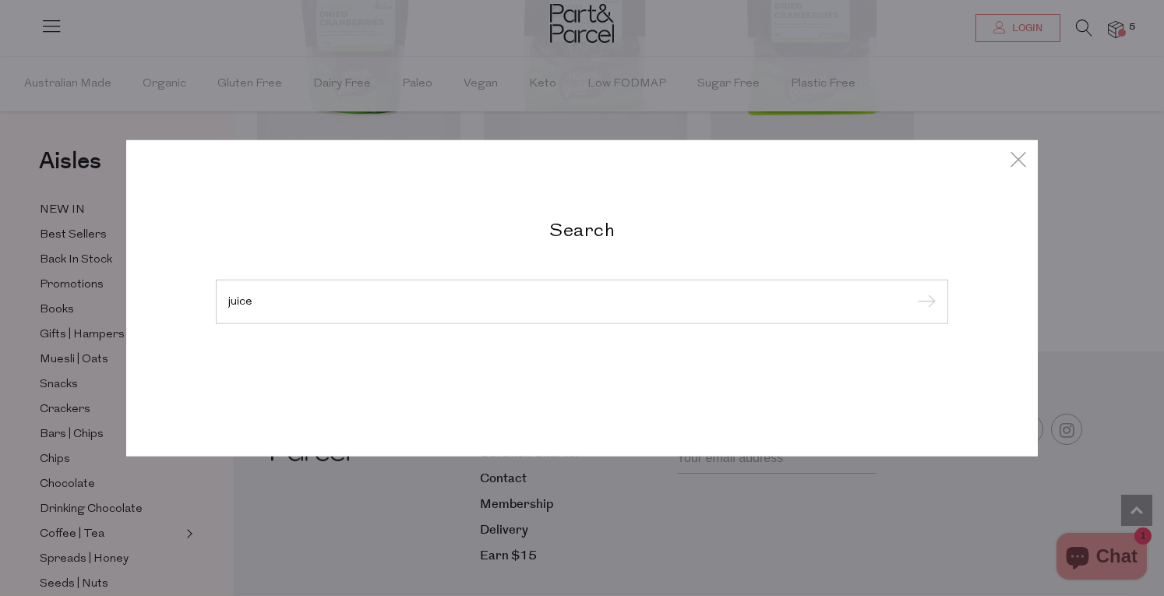
type input "juice"
click at [912, 291] on input "submit" at bounding box center [923, 302] width 23 height 23
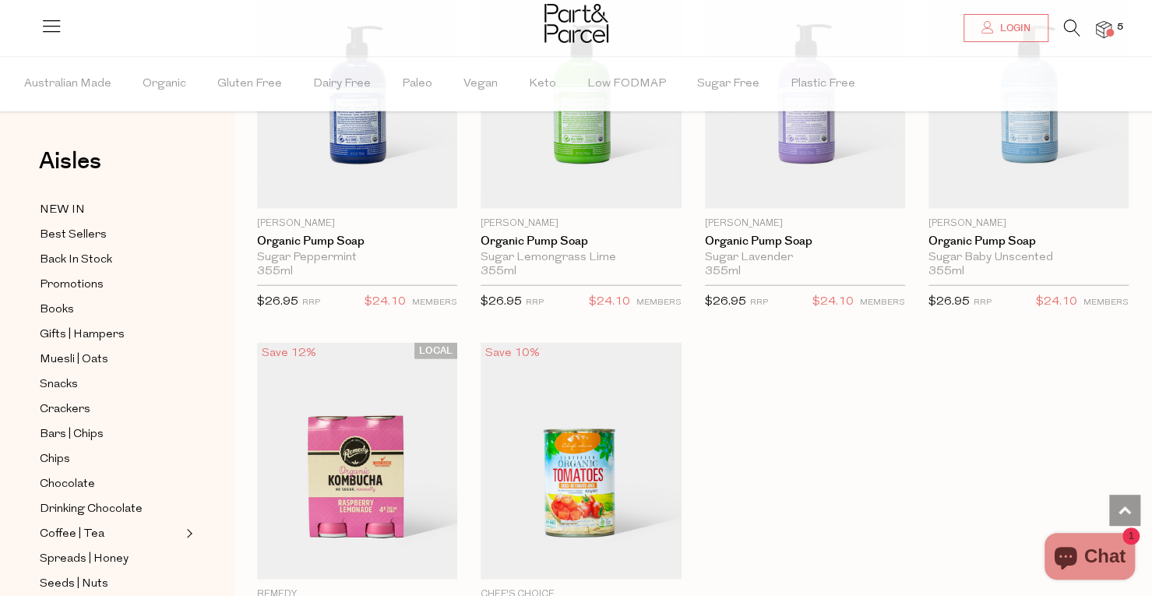
scroll to position [2181, 0]
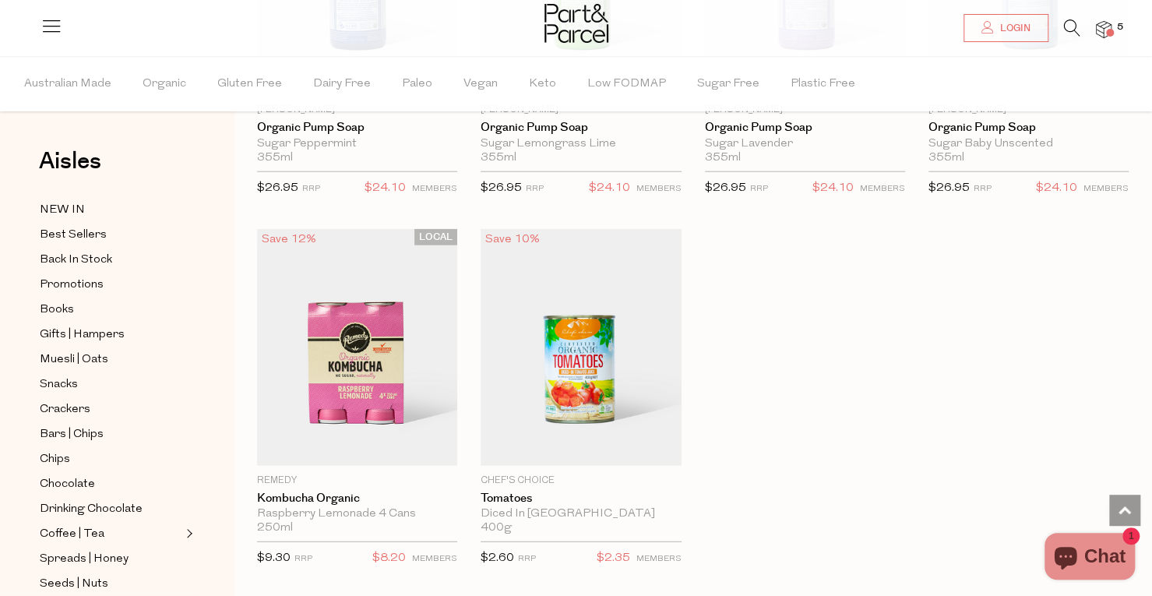
click at [1112, 41] on div at bounding box center [576, 25] width 1152 height 51
click at [1112, 32] on span at bounding box center [1110, 33] width 8 height 8
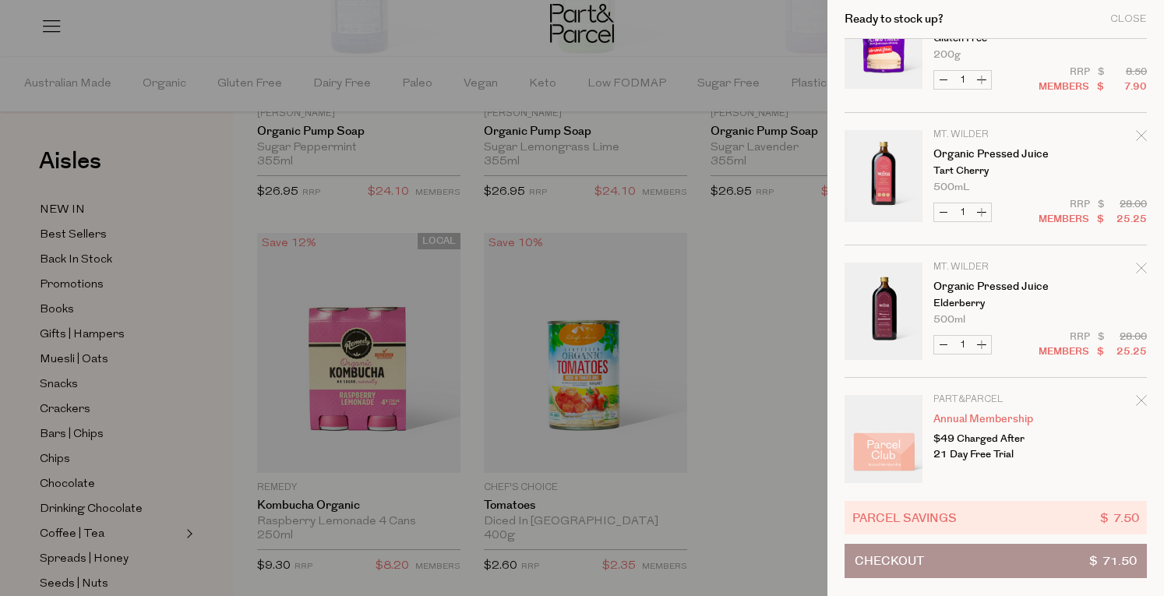
scroll to position [210, 0]
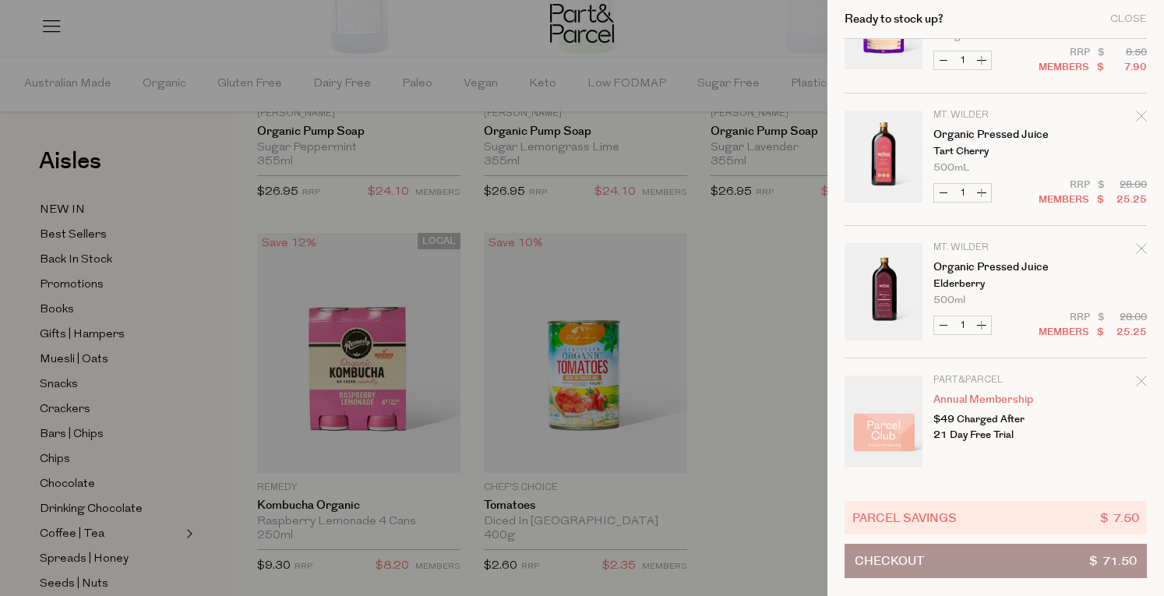
click at [979, 326] on button "Increase Organic Pressed Juice" at bounding box center [981, 325] width 19 height 18
type input "2"
click at [983, 184] on button "Increase Organic Pressed Juice" at bounding box center [981, 193] width 19 height 18
type input "2"
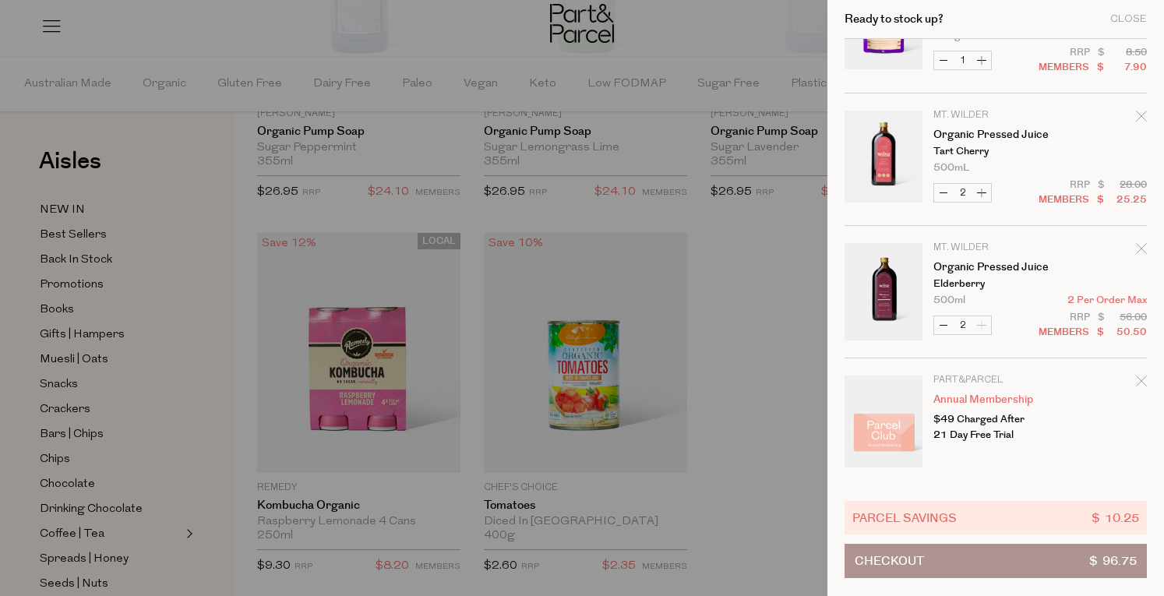
type input "2"
click at [960, 555] on button "Checkout $ 122.00" at bounding box center [996, 561] width 302 height 34
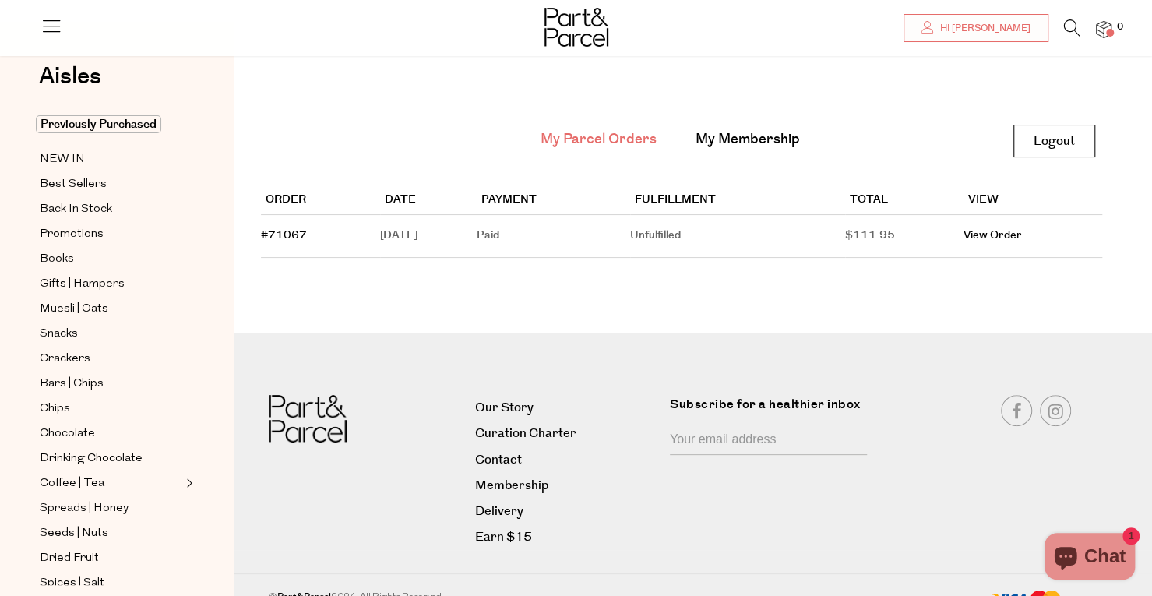
scroll to position [70, 0]
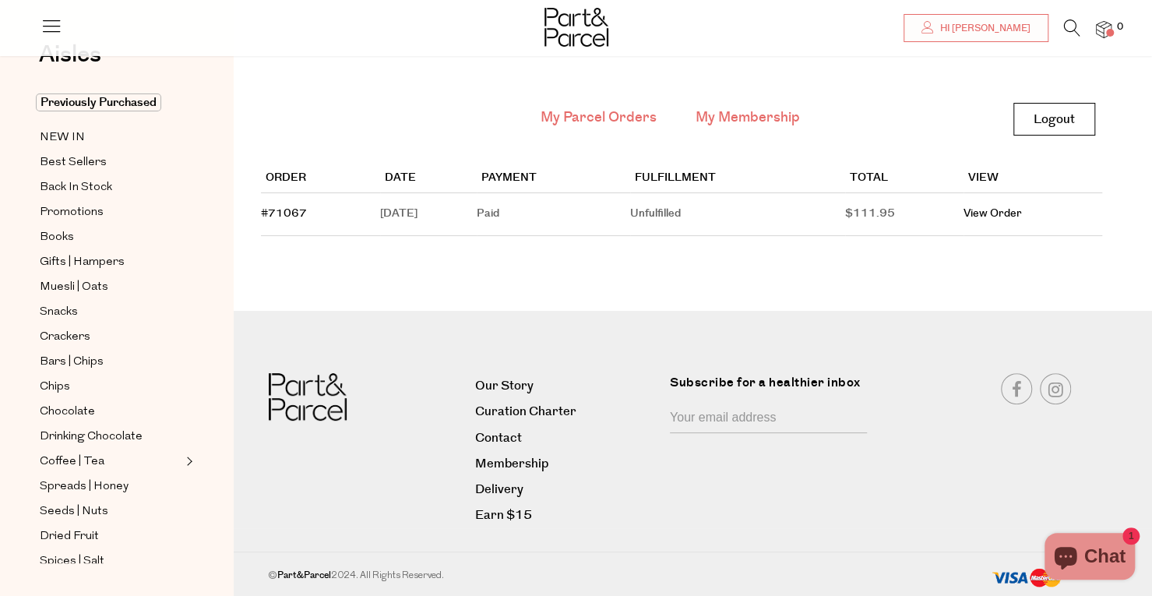
click at [771, 118] on link "My Membership" at bounding box center [748, 118] width 104 height 20
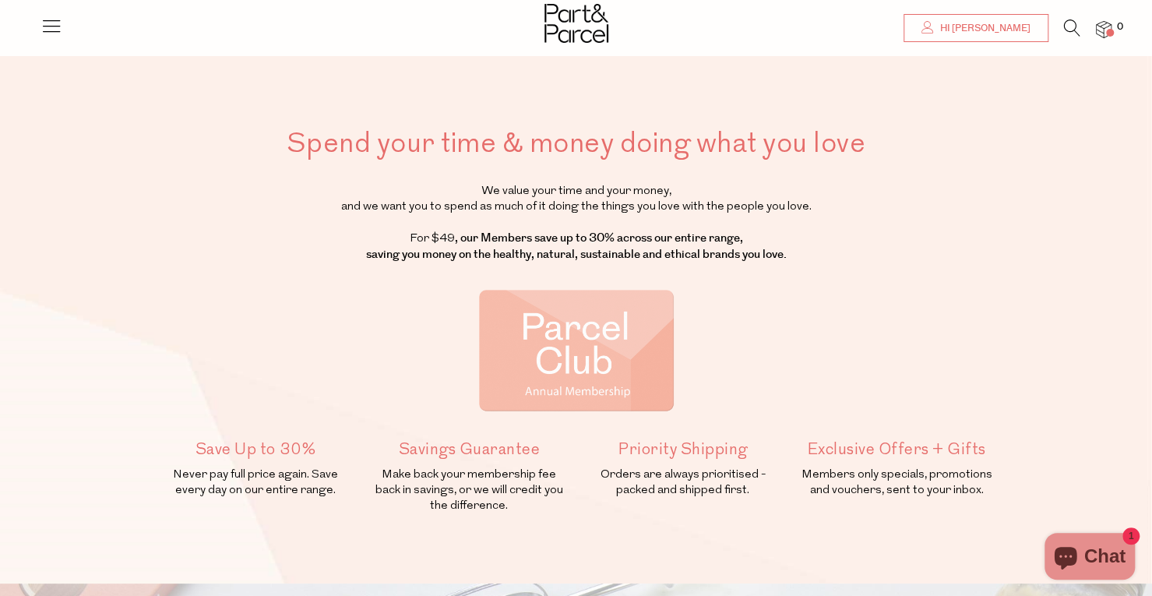
click at [1013, 26] on span "Hi [PERSON_NAME]" at bounding box center [983, 28] width 94 height 13
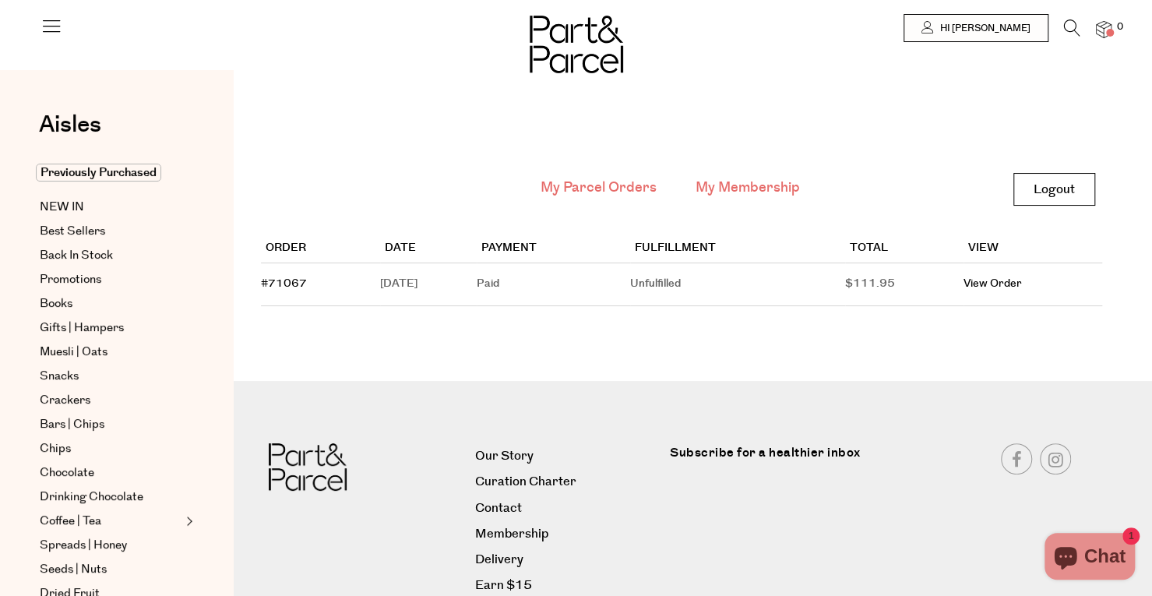
click at [770, 184] on link "My Membership" at bounding box center [748, 188] width 104 height 20
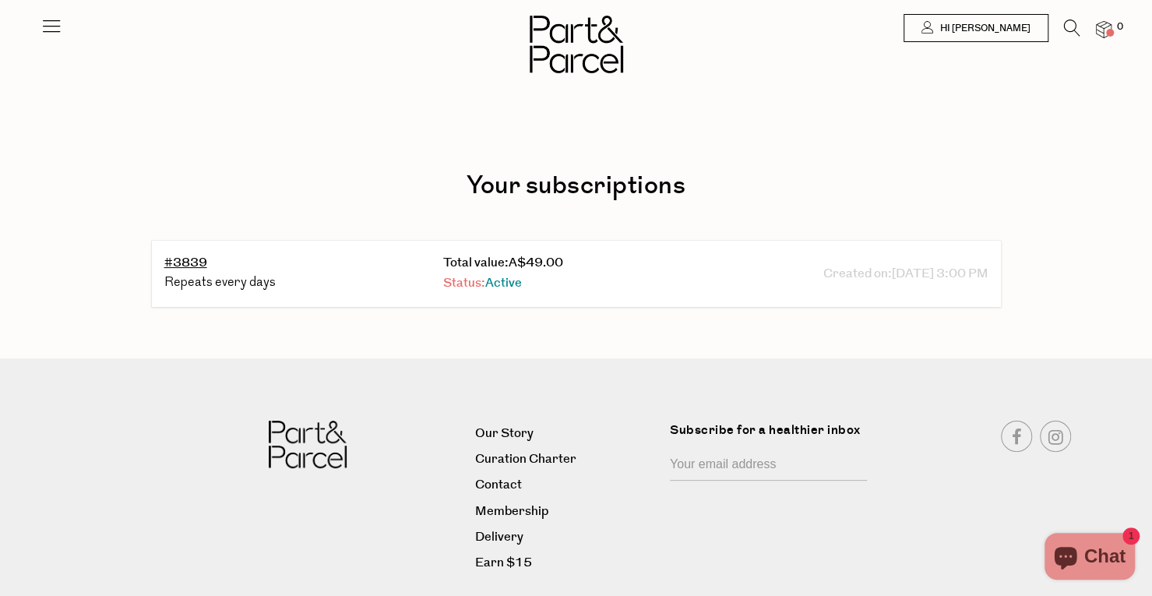
click at [502, 284] on span "Active" at bounding box center [503, 283] width 37 height 18
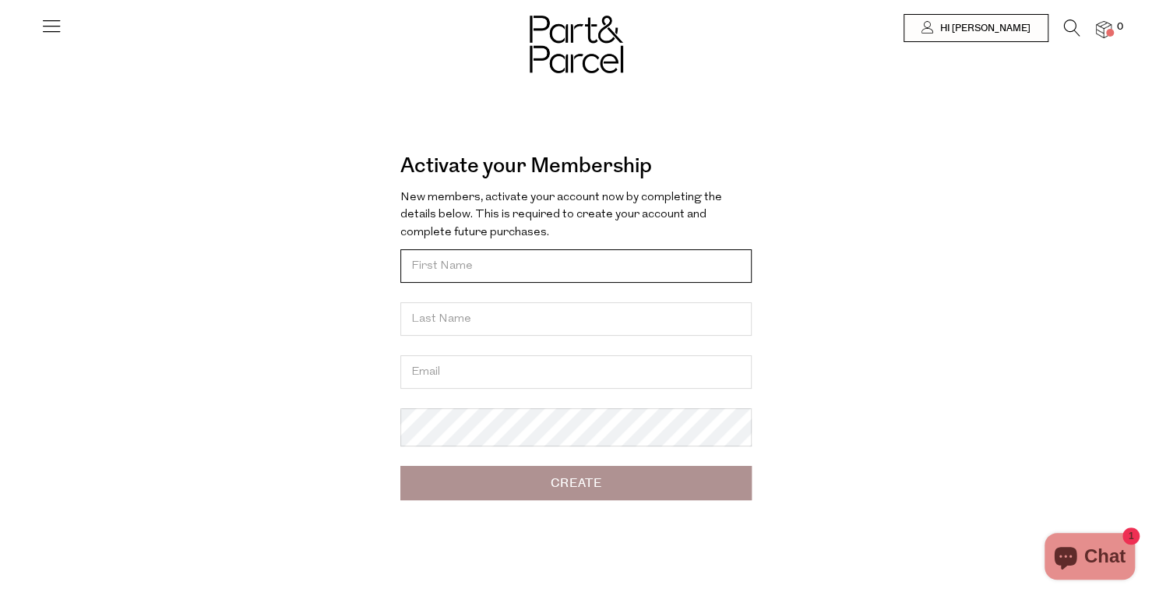
click at [550, 273] on input "text" at bounding box center [575, 265] width 351 height 33
type input "Yenni"
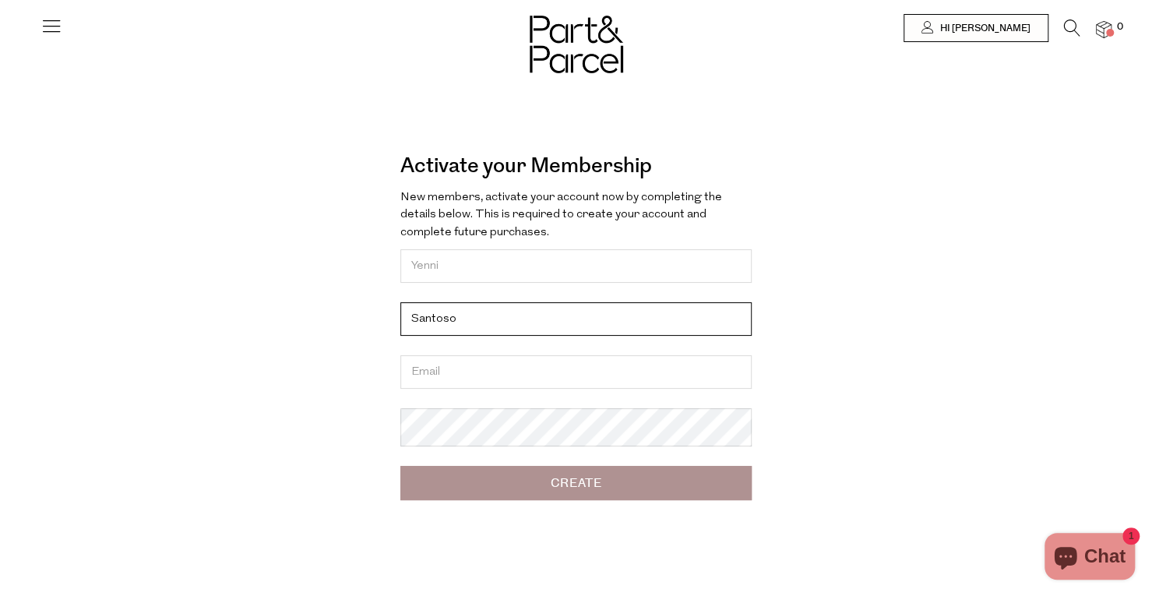
type input "Santoso"
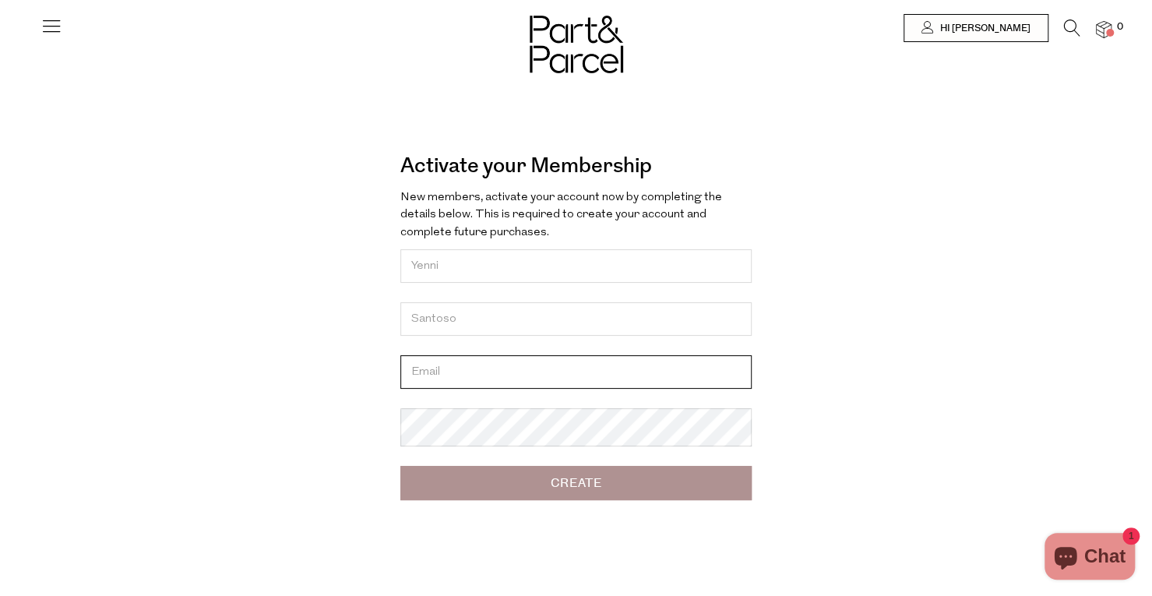
click at [580, 389] on input "email" at bounding box center [575, 371] width 351 height 33
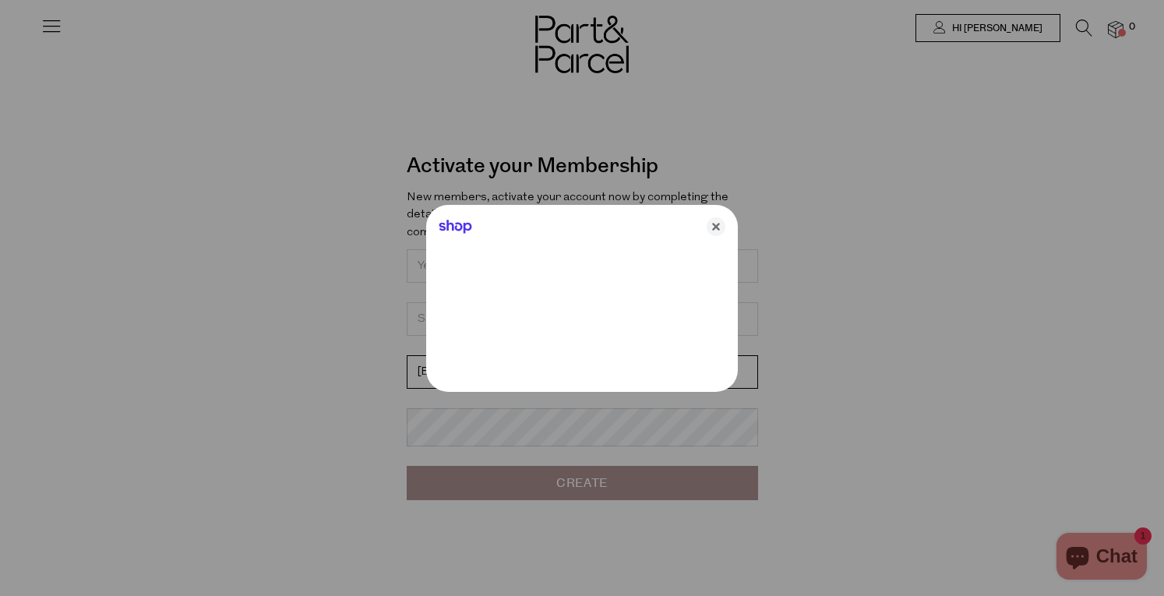
type input "[EMAIL_ADDRESS][DOMAIN_NAME]"
